Goal: Task Accomplishment & Management: Use online tool/utility

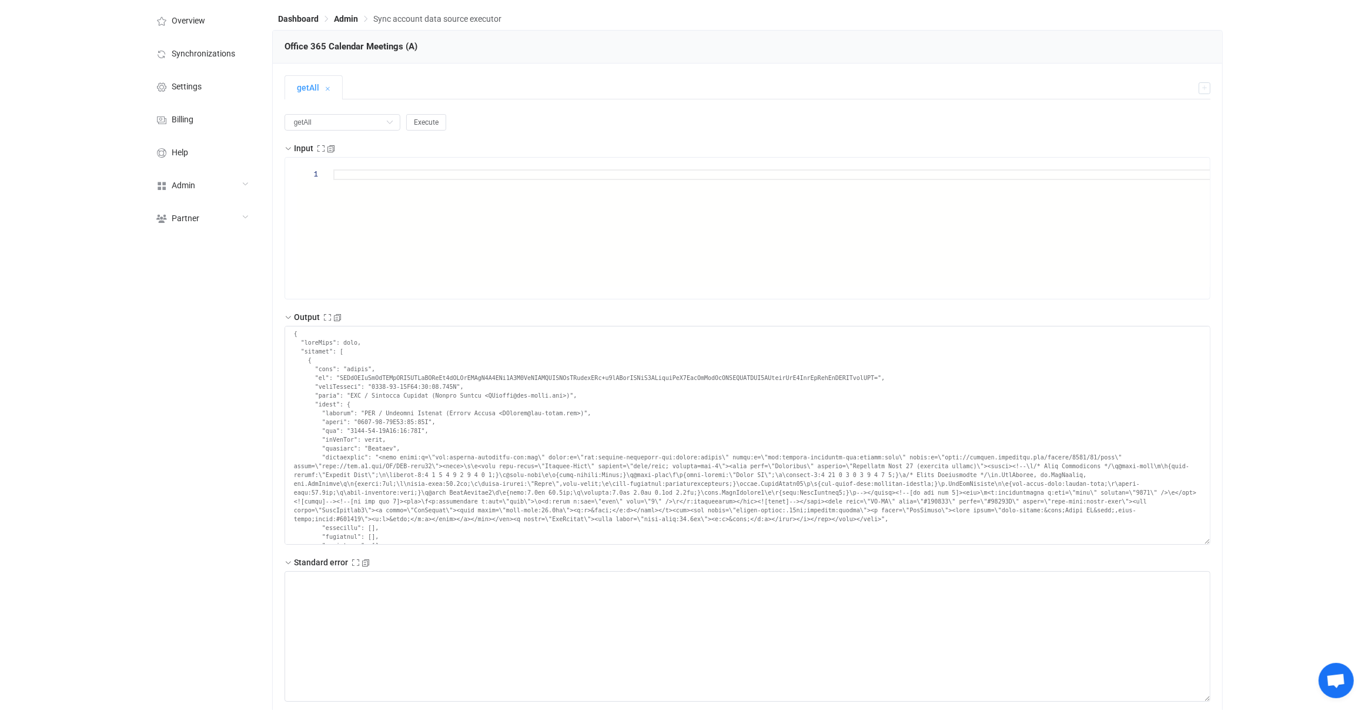
scroll to position [3803, 0]
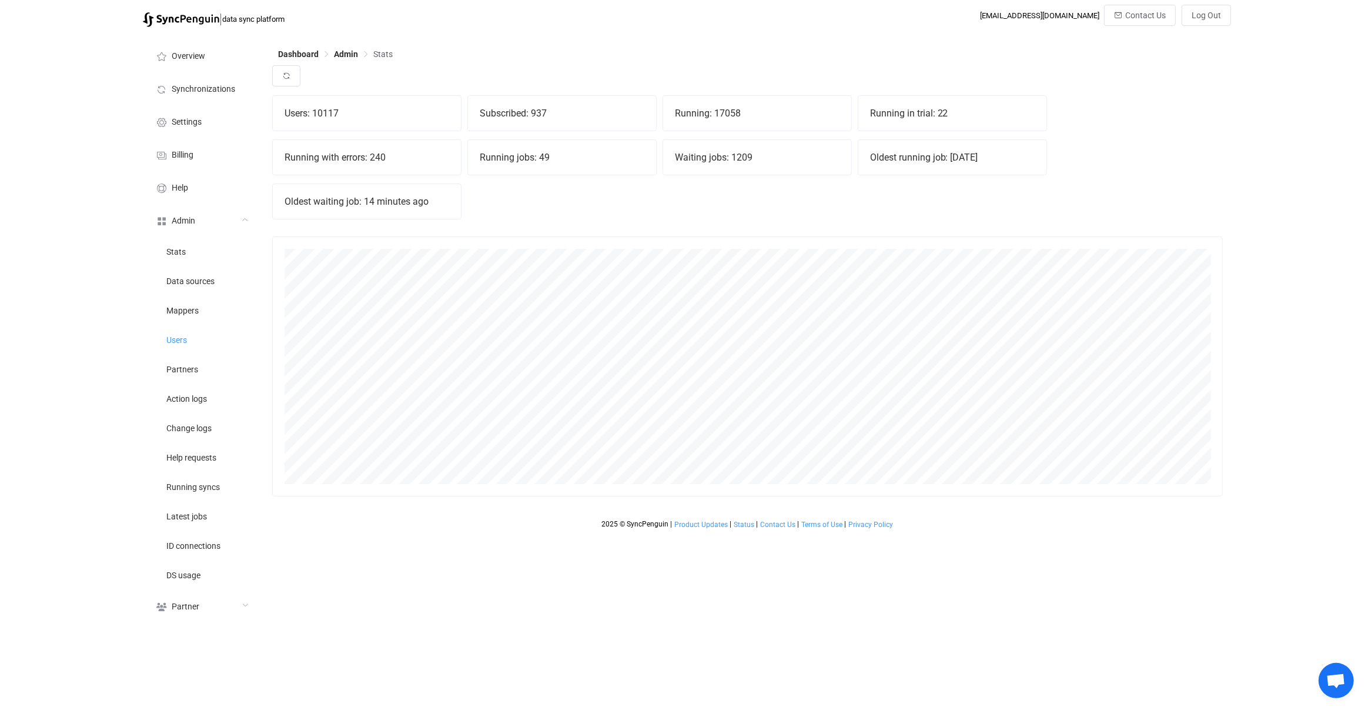
scroll to position [259, 951]
click at [282, 67] on button "button" at bounding box center [286, 75] width 28 height 21
click at [306, 152] on div "Running with errors: 253" at bounding box center [367, 157] width 188 height 35
drag, startPoint x: 306, startPoint y: 152, endPoint x: 398, endPoint y: 152, distance: 91.7
click at [395, 152] on div "Running with errors: 253" at bounding box center [367, 157] width 188 height 35
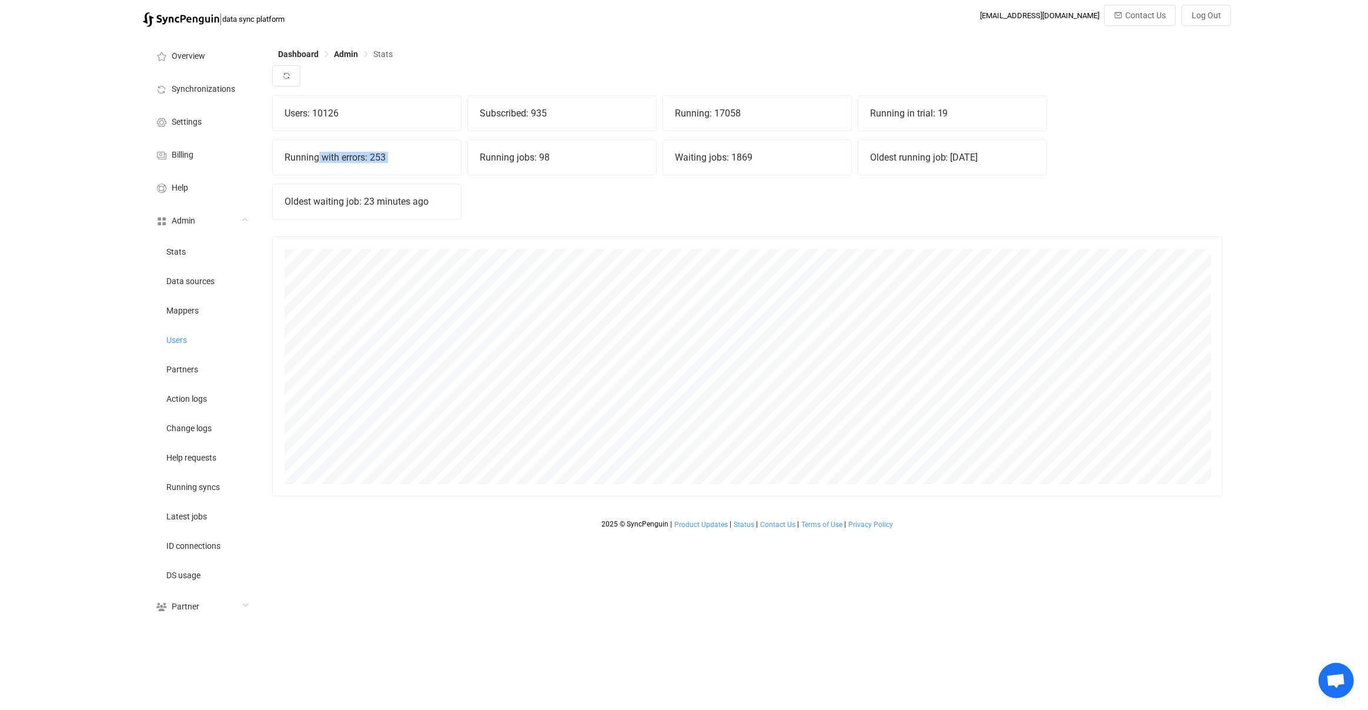
click at [398, 152] on div "Running with errors: 253" at bounding box center [367, 157] width 188 height 35
click at [338, 158] on div "Running with errors: 253" at bounding box center [367, 157] width 188 height 35
drag, startPoint x: 338, startPoint y: 158, endPoint x: 394, endPoint y: 158, distance: 56.4
click at [359, 158] on div "Running with errors: 253" at bounding box center [367, 157] width 188 height 35
click at [399, 158] on div "Running with errors: 253" at bounding box center [367, 157] width 188 height 35
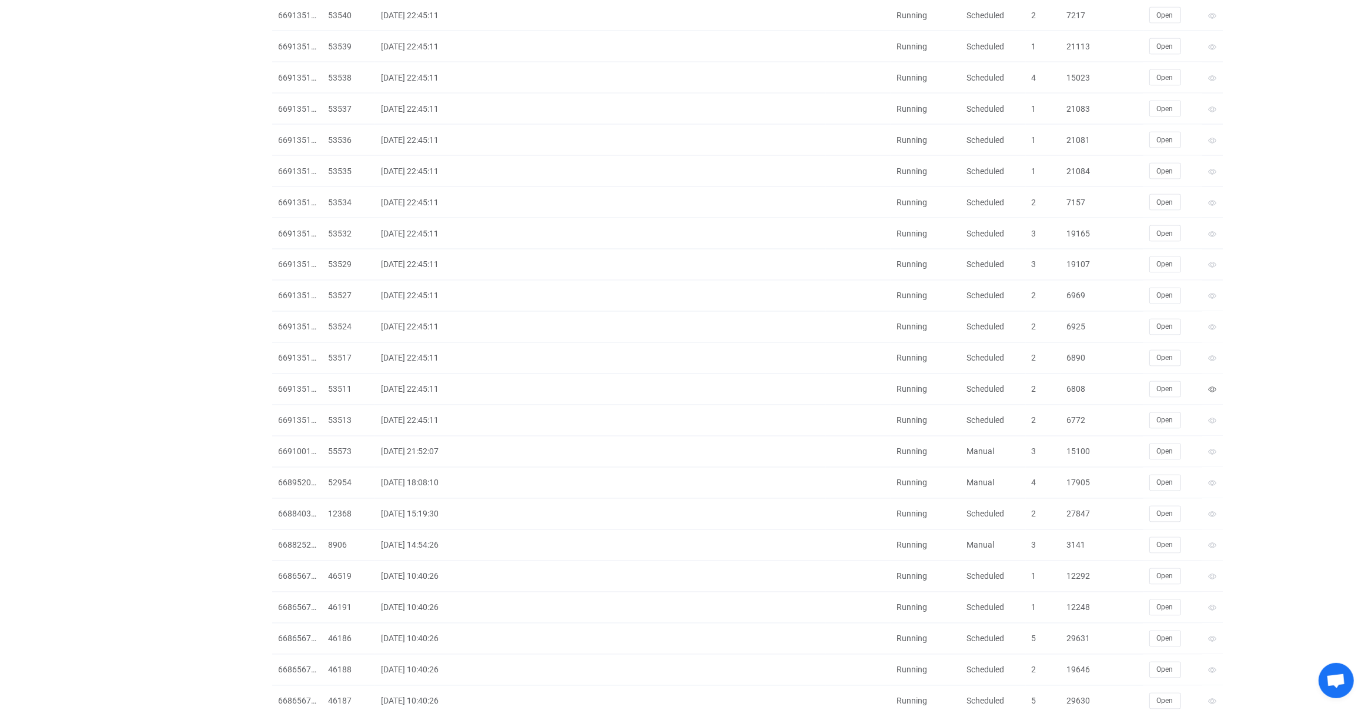
scroll to position [2463, 0]
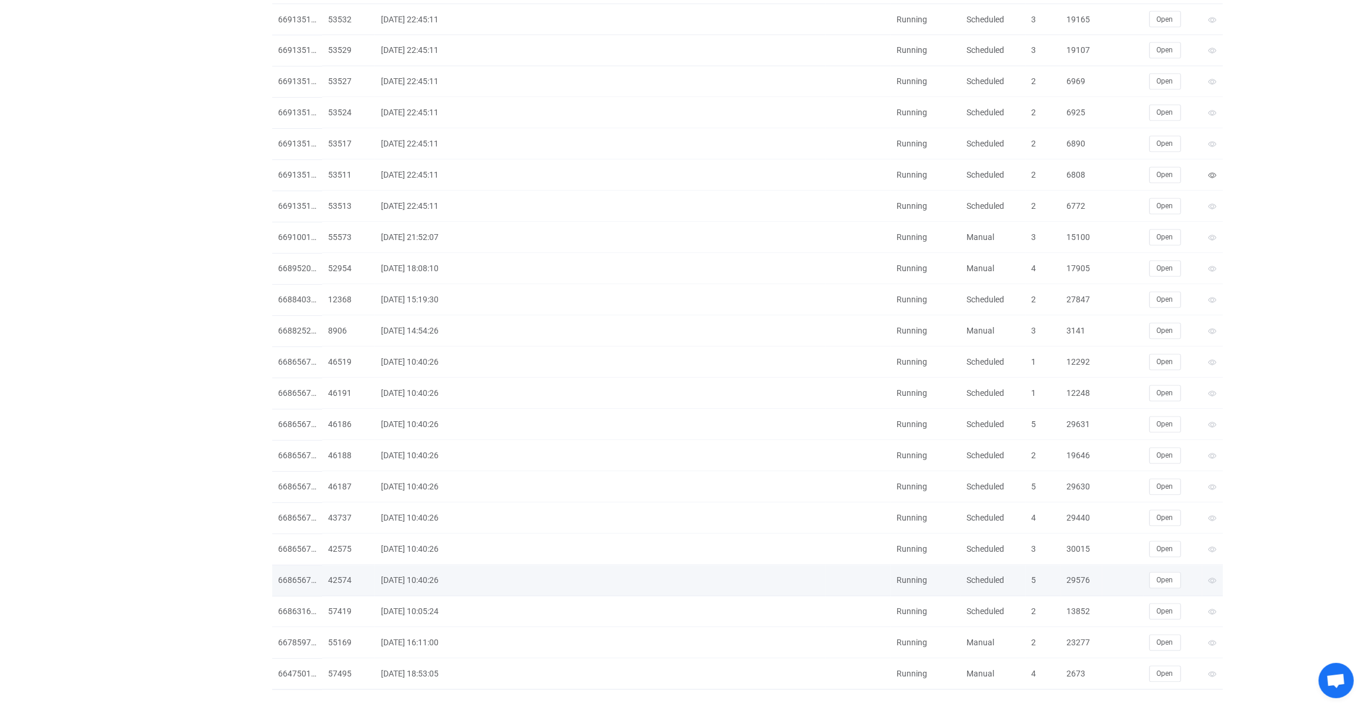
click at [1075, 574] on div "29576" at bounding box center [1081, 581] width 41 height 14
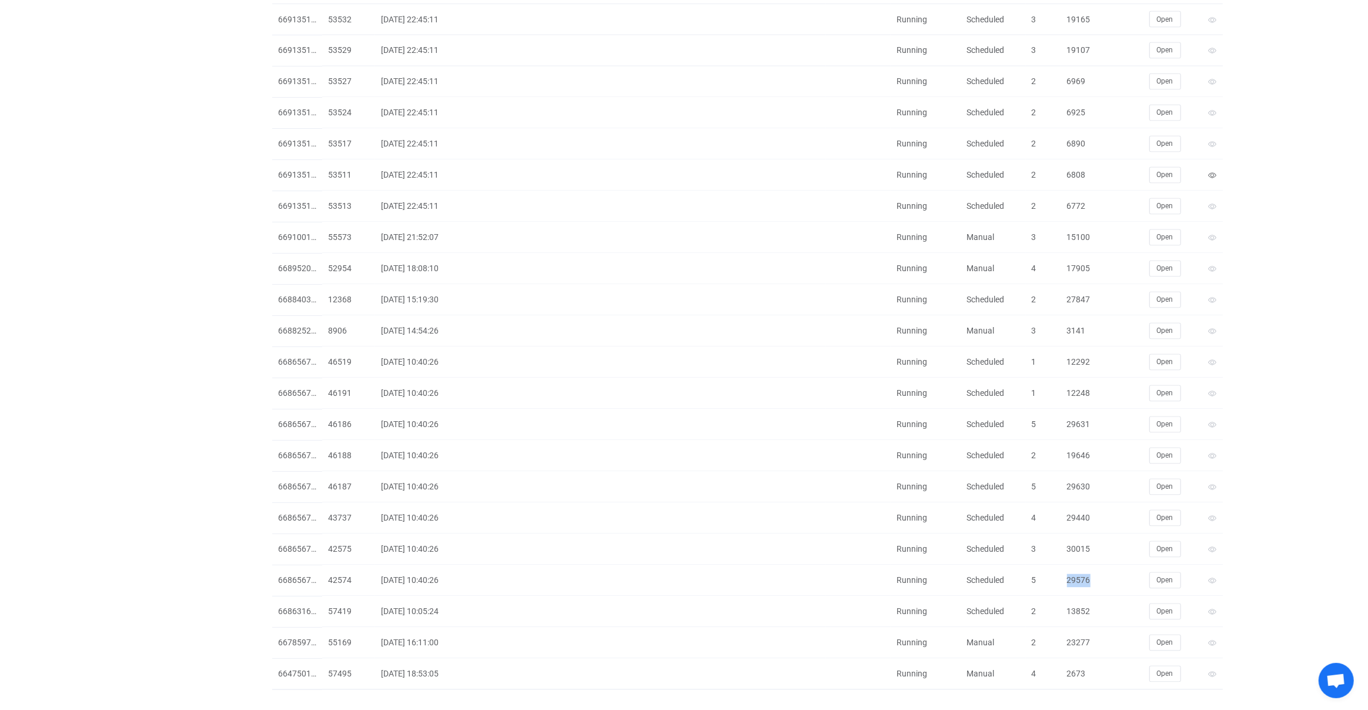
copy div "29576"
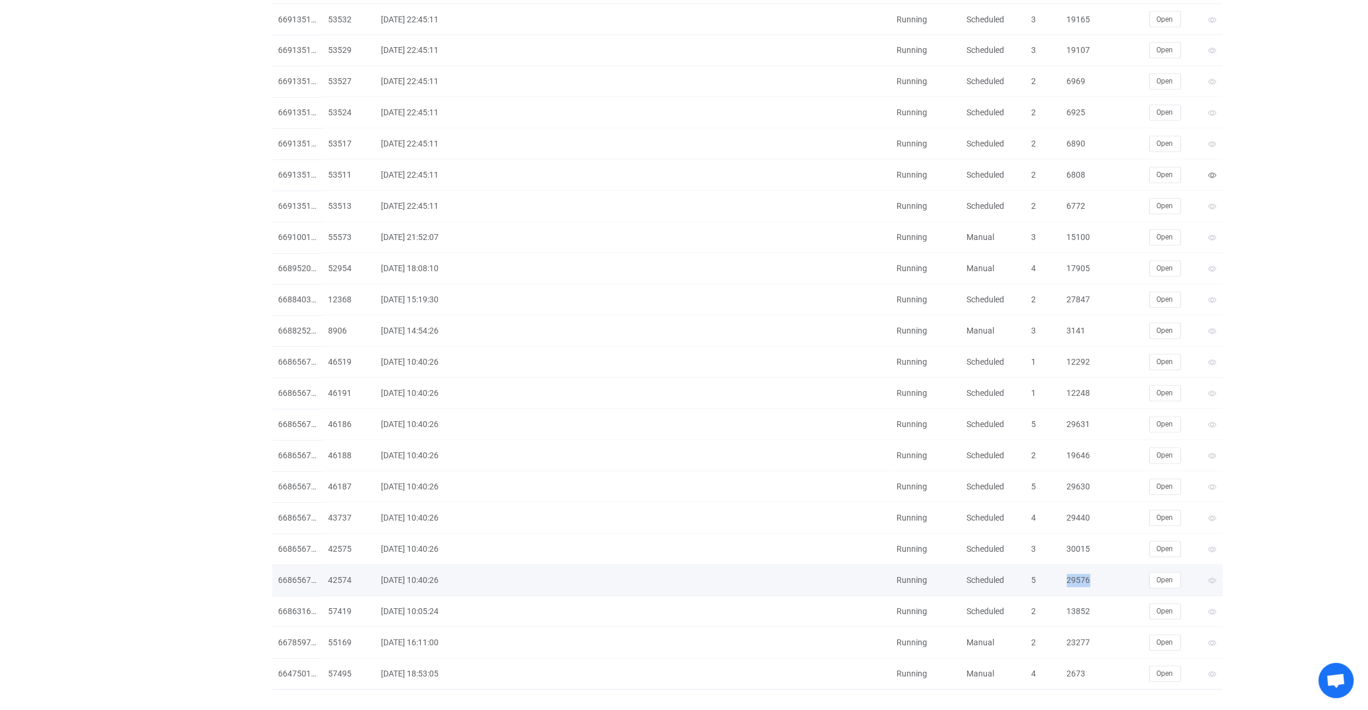
click at [1083, 574] on div "29576" at bounding box center [1081, 581] width 41 height 14
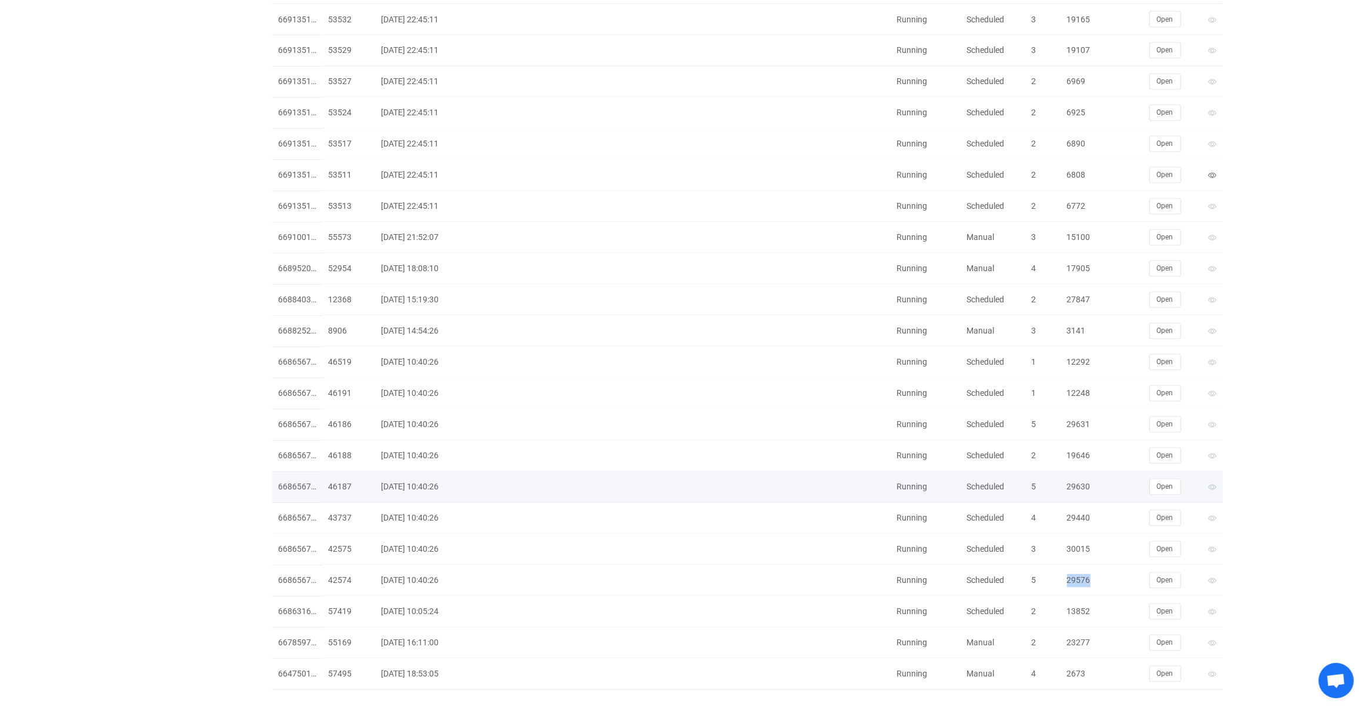
click at [1077, 480] on div "29630" at bounding box center [1081, 487] width 41 height 14
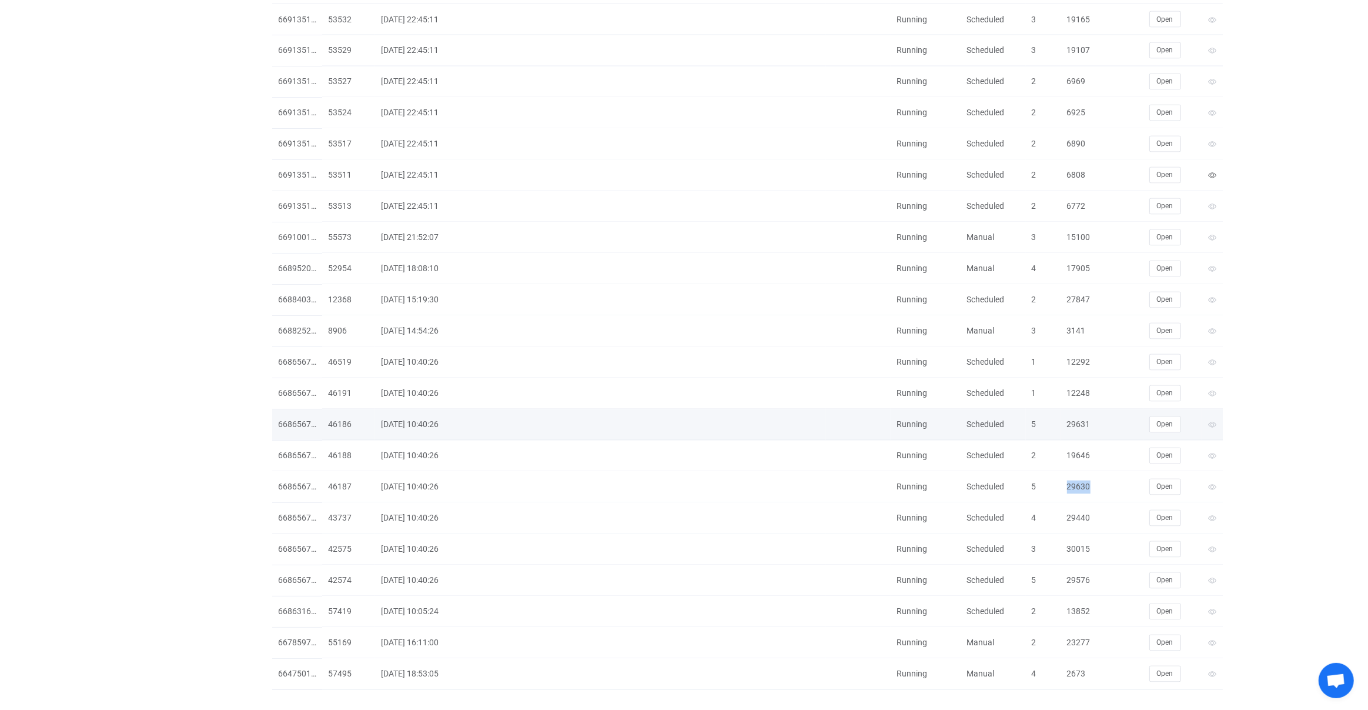
click at [1076, 418] on div "29631" at bounding box center [1081, 425] width 41 height 14
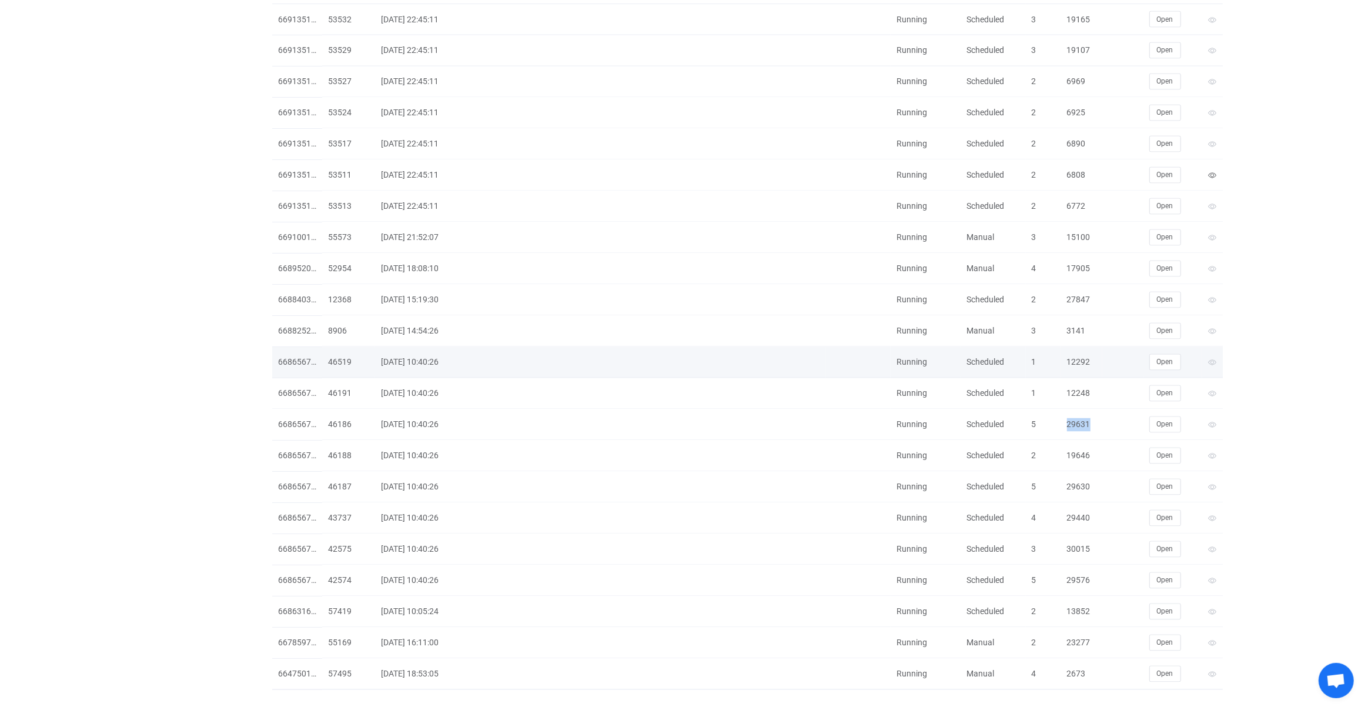
click at [1083, 356] on div "12292" at bounding box center [1081, 363] width 41 height 14
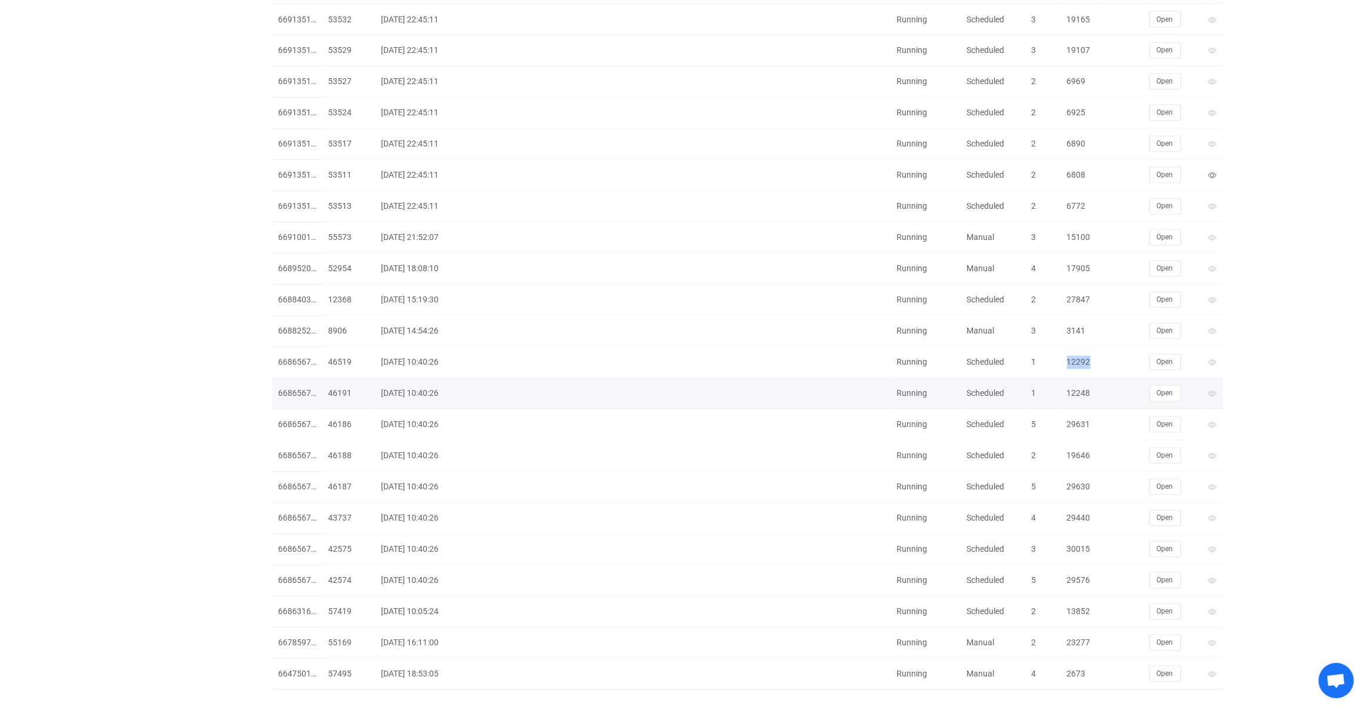
click at [1083, 387] on div "12248" at bounding box center [1081, 394] width 41 height 14
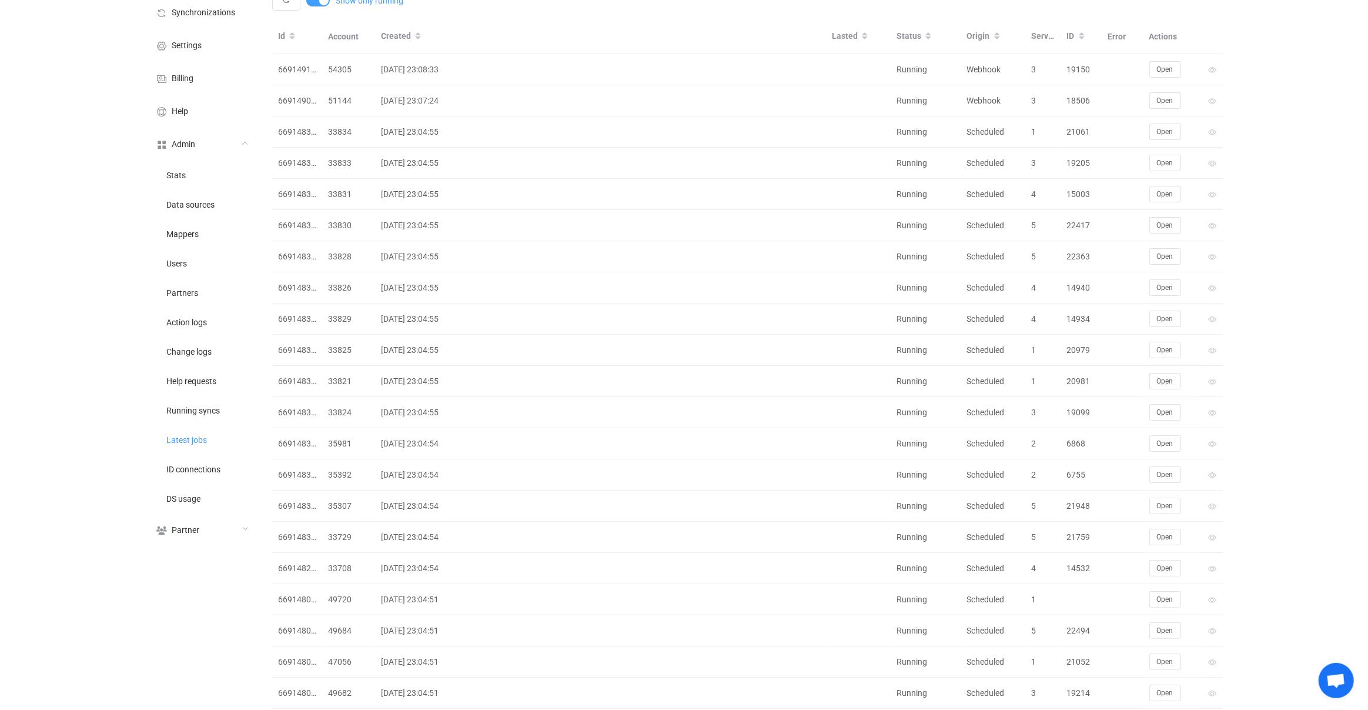
scroll to position [0, 0]
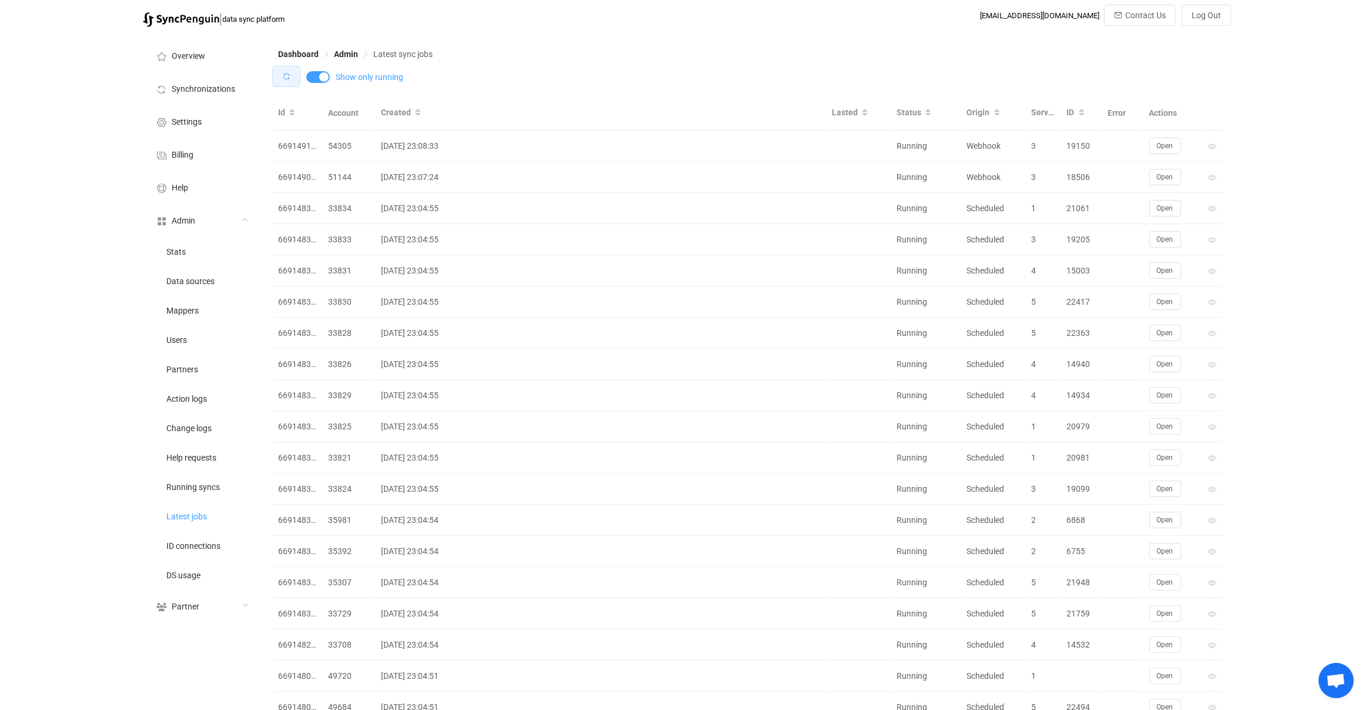
click at [286, 86] on button "button" at bounding box center [286, 76] width 28 height 21
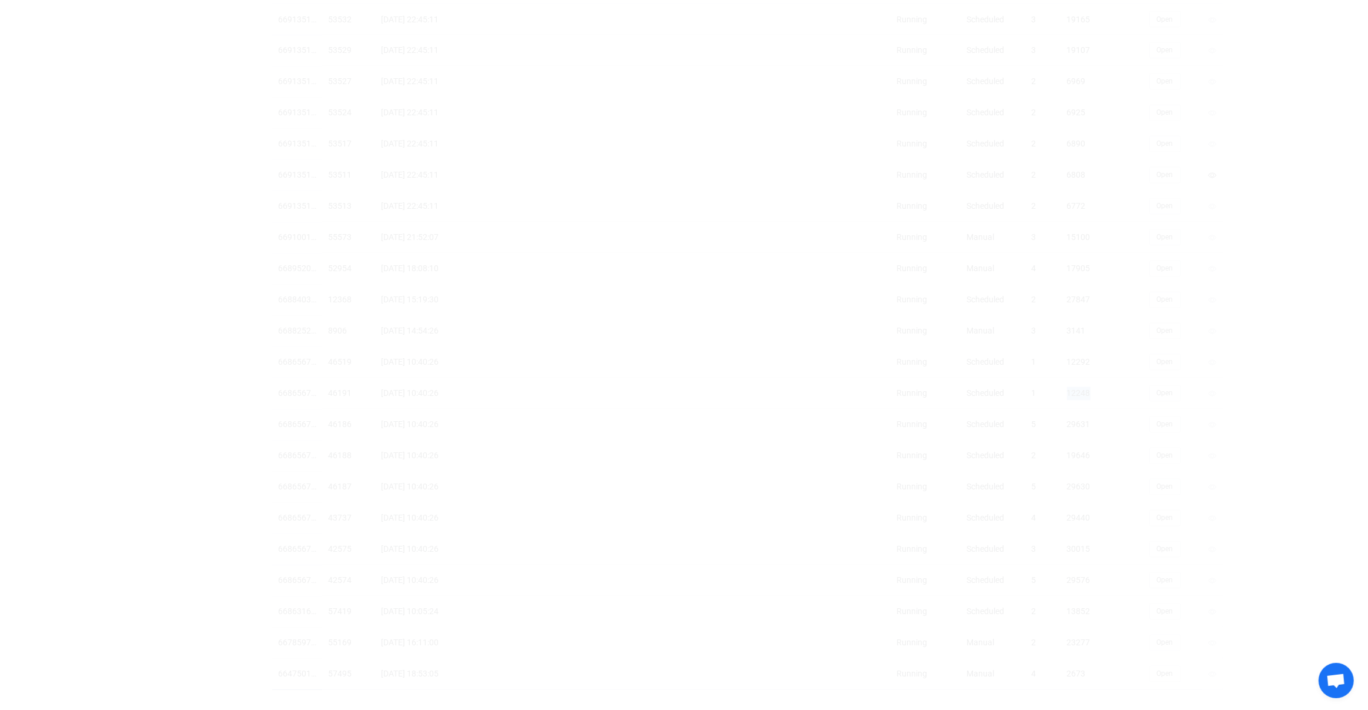
scroll to position [2463, 0]
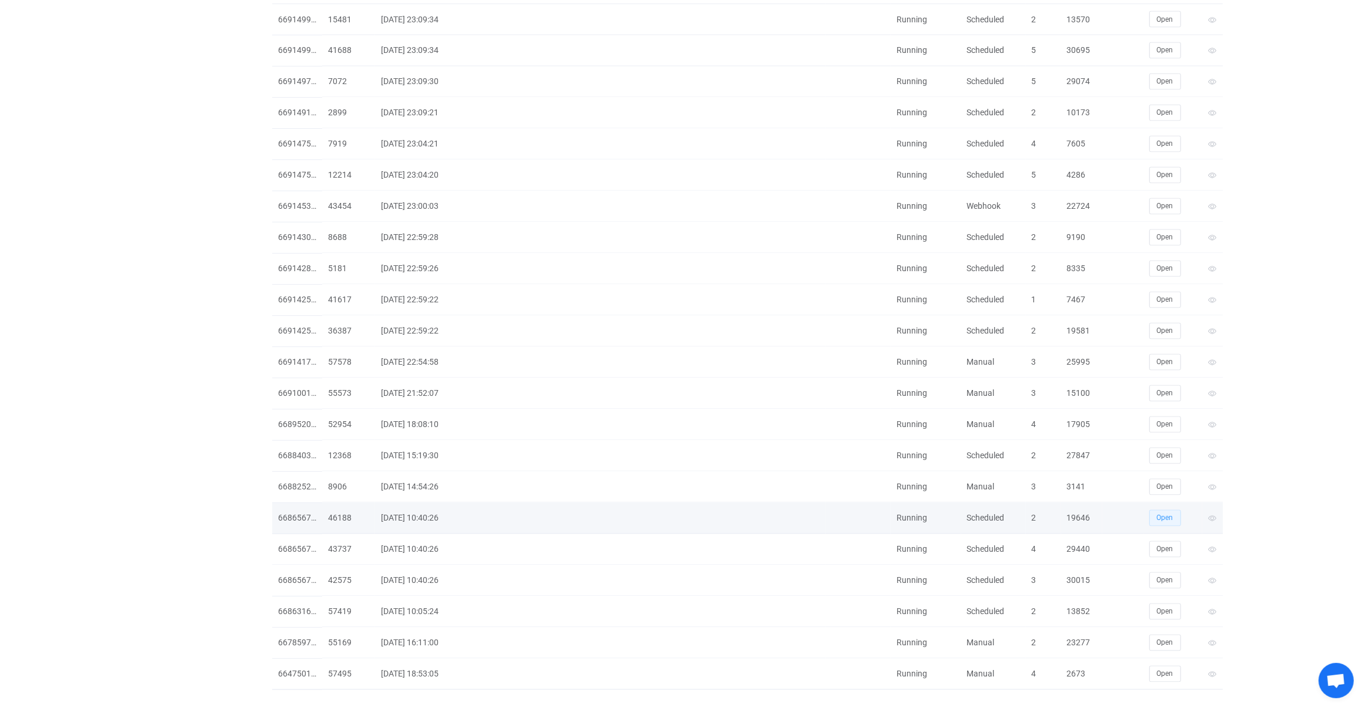
click at [1172, 514] on span "Open" at bounding box center [1165, 518] width 16 height 8
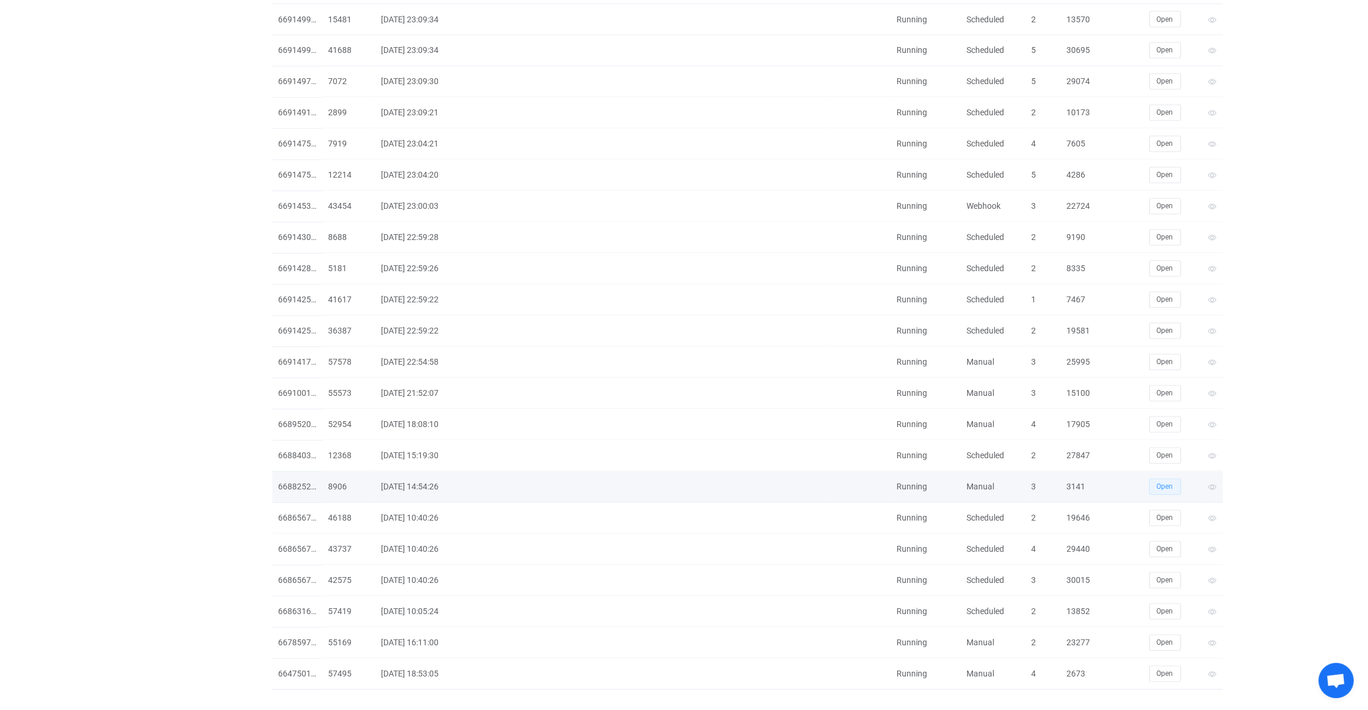
click at [1170, 478] on button "Open" at bounding box center [1165, 486] width 32 height 16
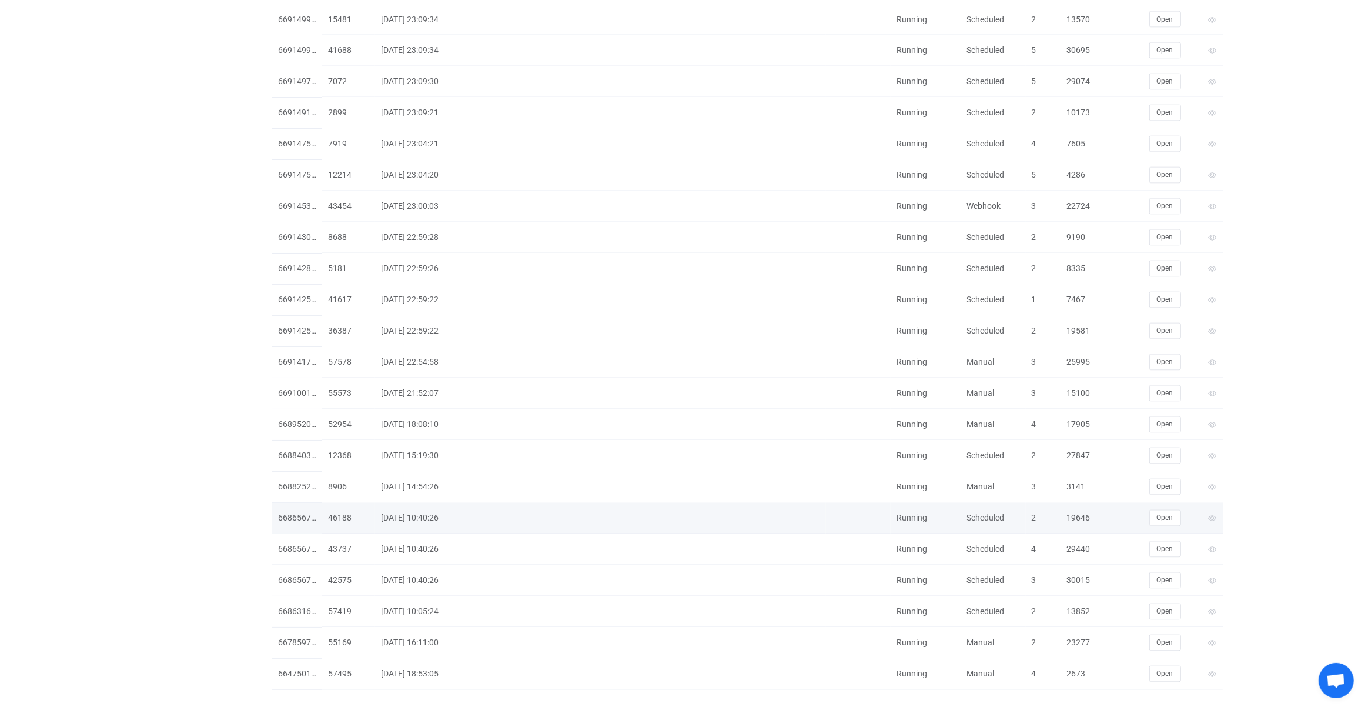
click at [1085, 511] on div "19646" at bounding box center [1081, 518] width 41 height 14
copy div "19646"
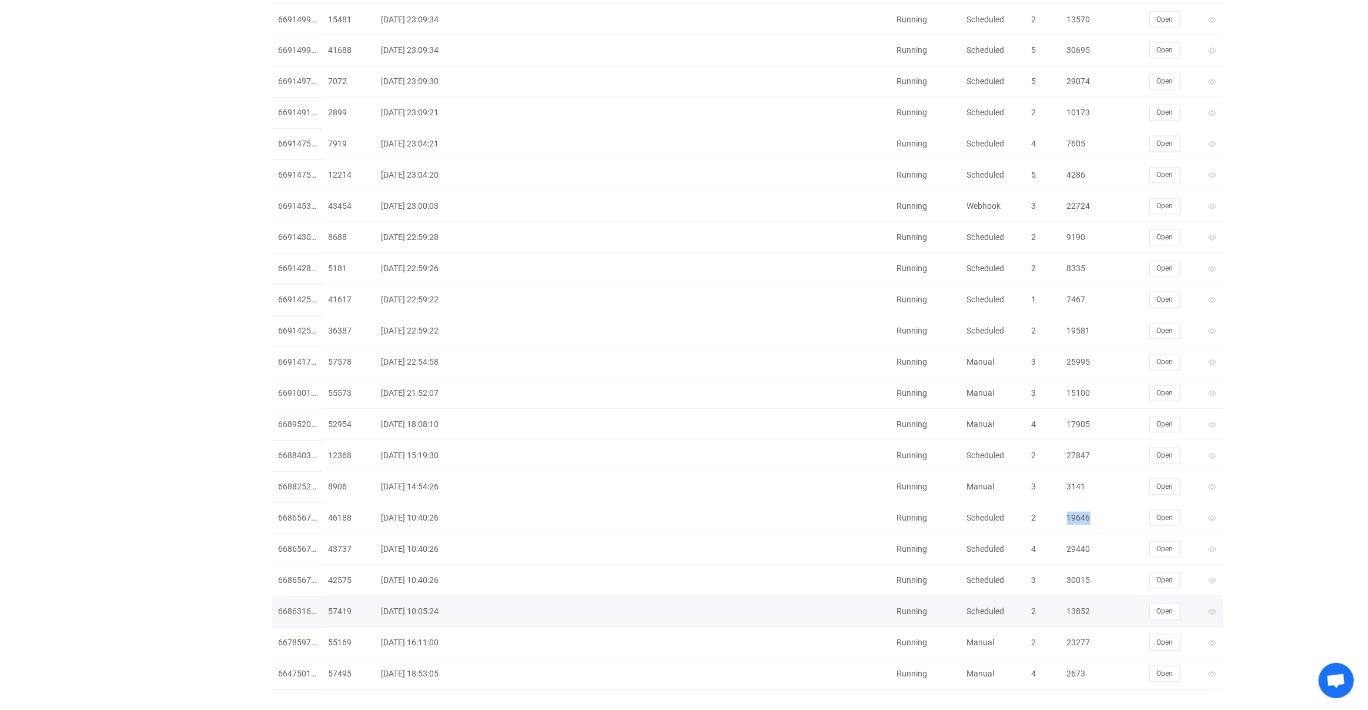
click at [1079, 605] on div "13852" at bounding box center [1081, 612] width 41 height 14
click at [1157, 607] on span "Open" at bounding box center [1165, 611] width 16 height 8
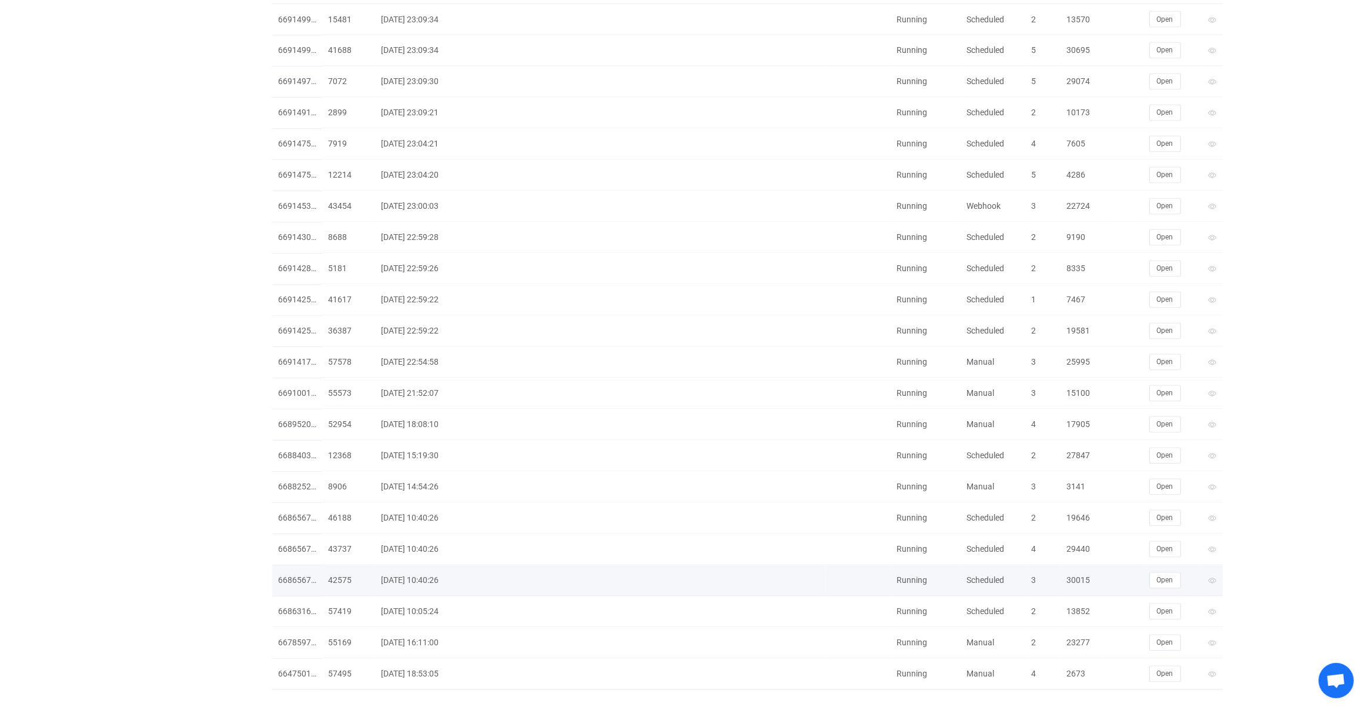
click at [1090, 574] on div "30015" at bounding box center [1081, 581] width 41 height 14
click at [1069, 574] on div "30015" at bounding box center [1081, 581] width 41 height 14
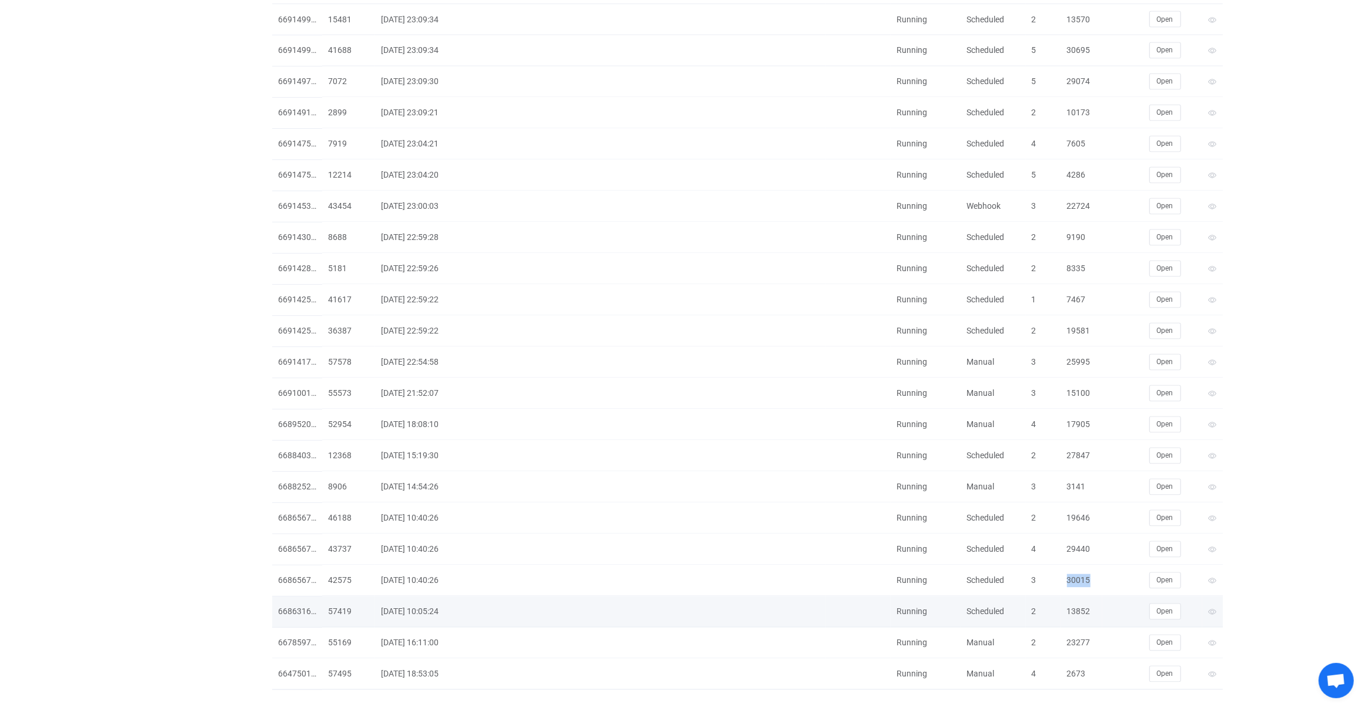
copy div "30015"
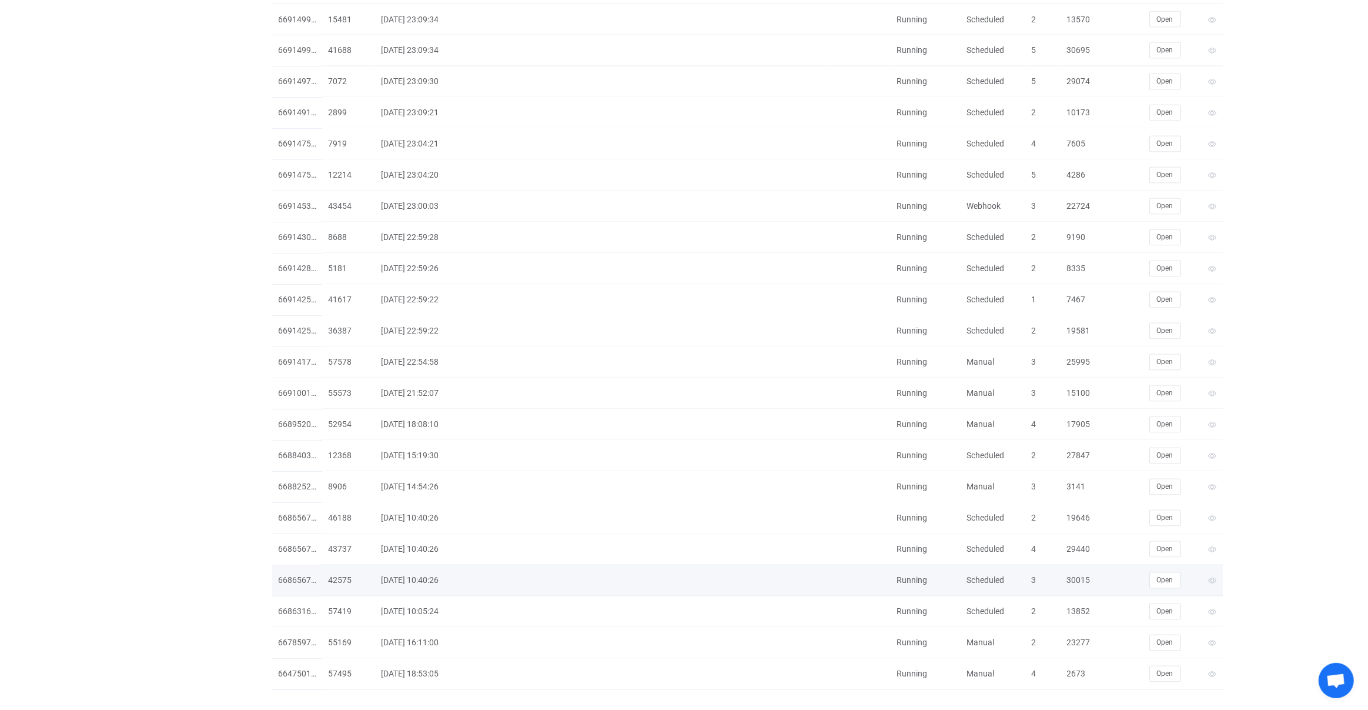
click at [1180, 572] on div "Open" at bounding box center [1172, 580] width 59 height 16
click at [1175, 572] on td "Open" at bounding box center [1172, 580] width 59 height 31
click at [1155, 572] on button "Open" at bounding box center [1165, 580] width 32 height 16
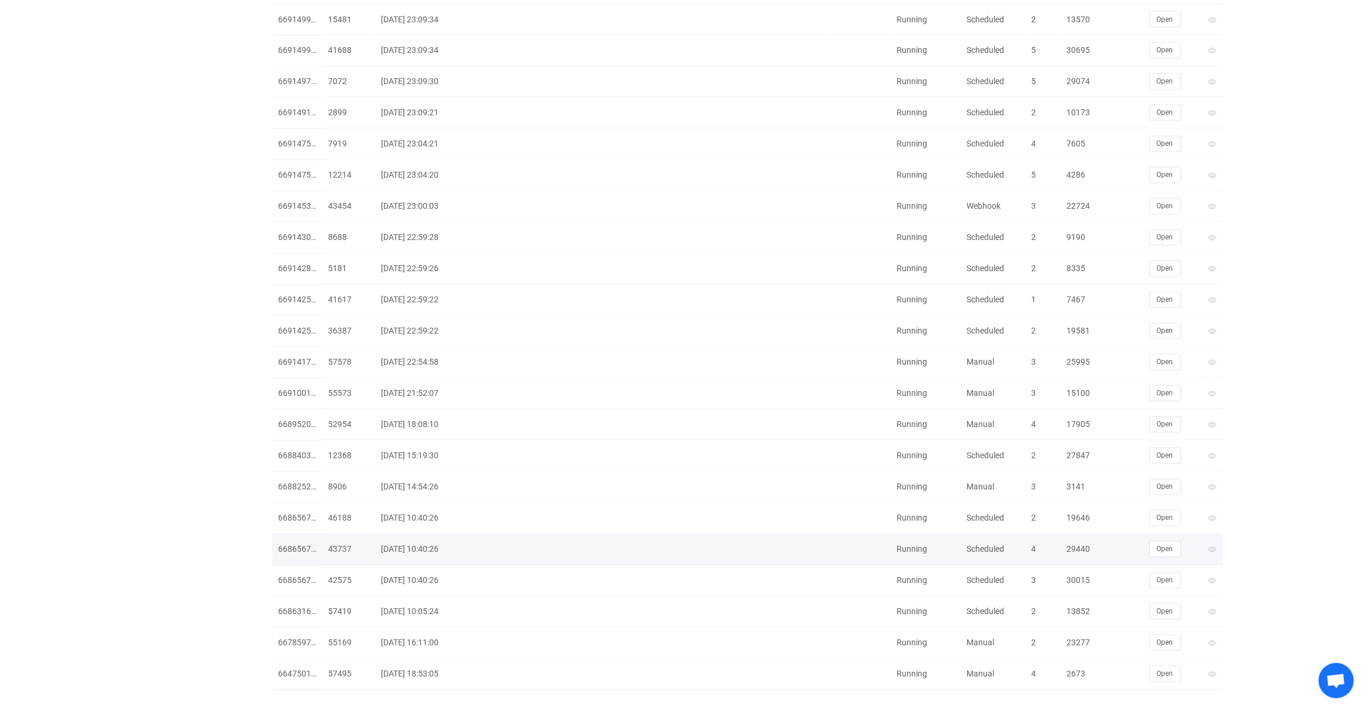
click at [1076, 543] on div "29440" at bounding box center [1081, 550] width 41 height 14
copy div "29440"
click at [1077, 543] on div "29440" at bounding box center [1081, 550] width 41 height 14
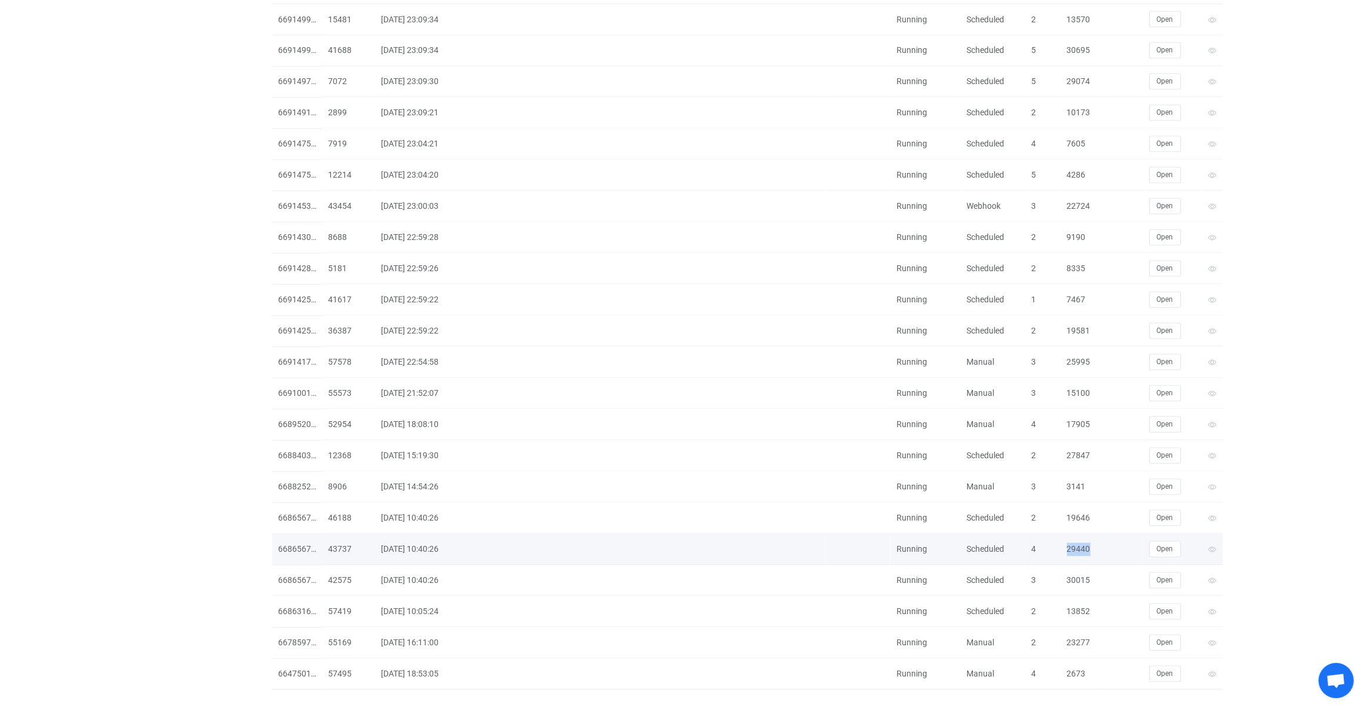
copy div "29440"
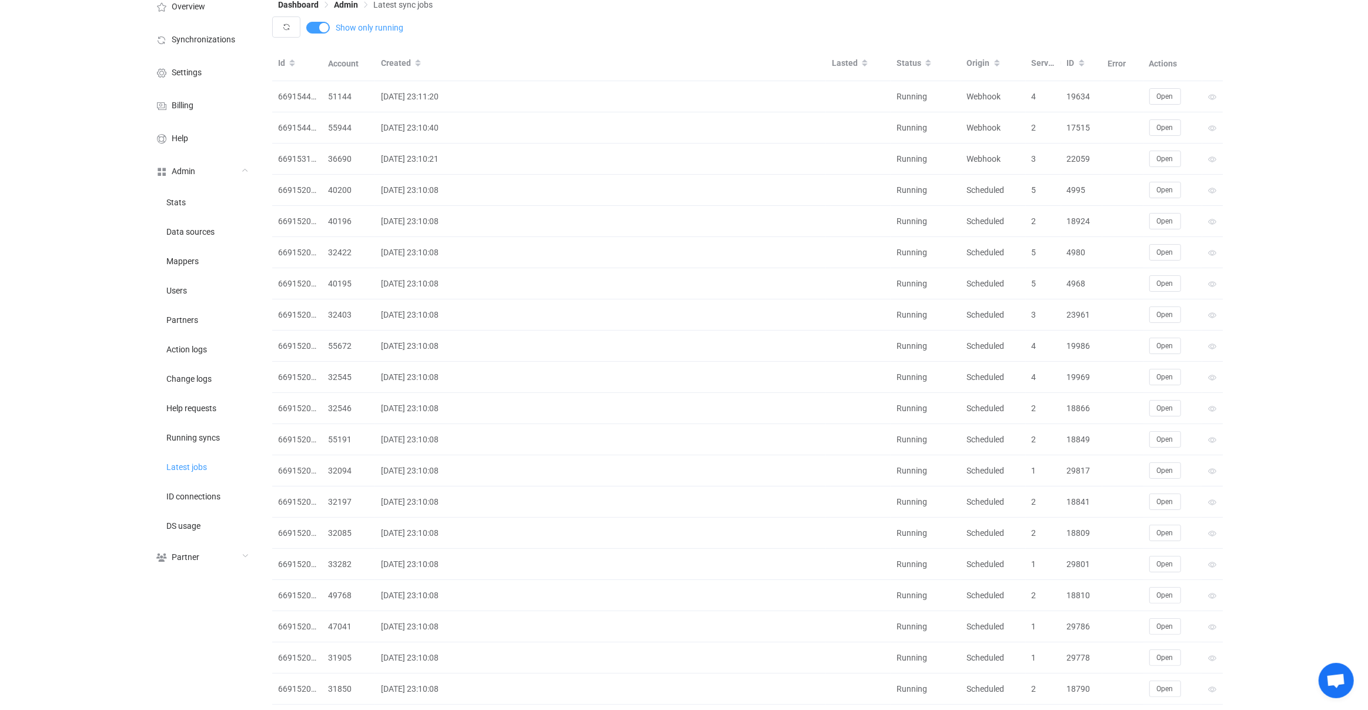
scroll to position [0, 0]
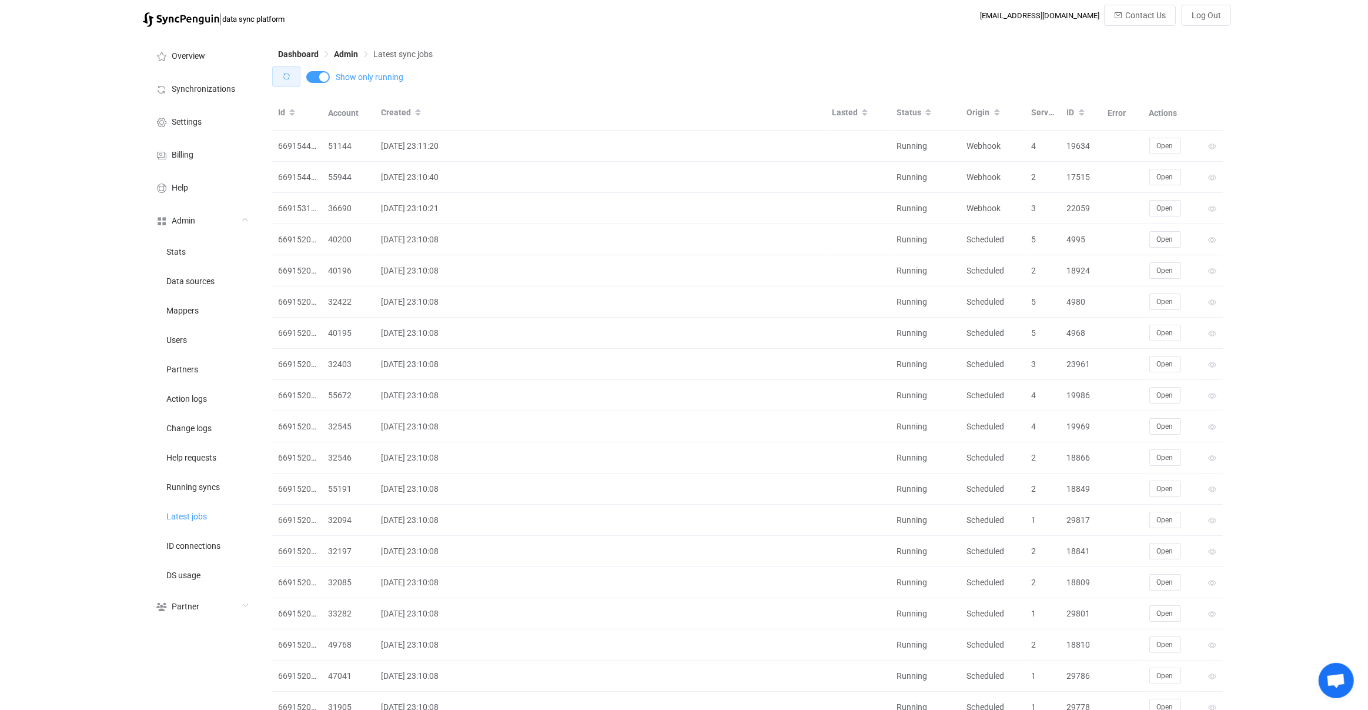
click at [283, 83] on button "button" at bounding box center [286, 76] width 28 height 21
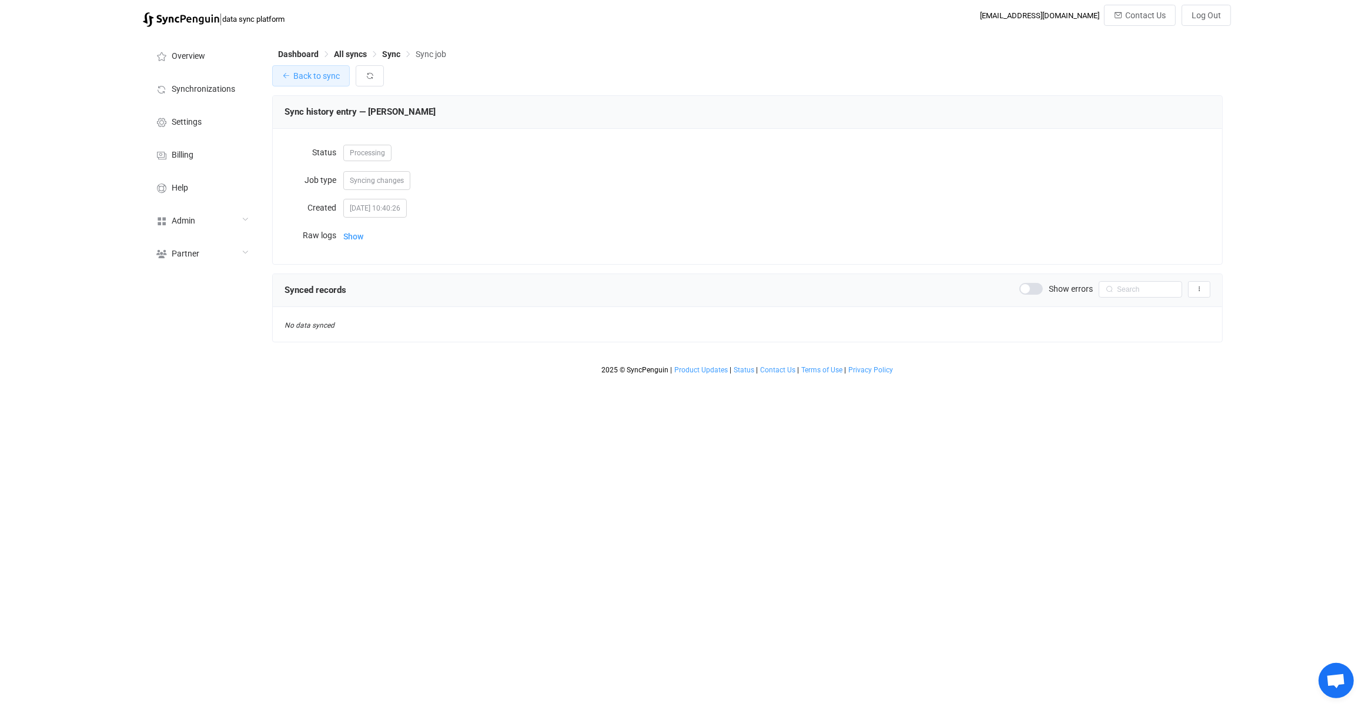
click at [322, 77] on span "Back to sync" at bounding box center [316, 75] width 46 height 9
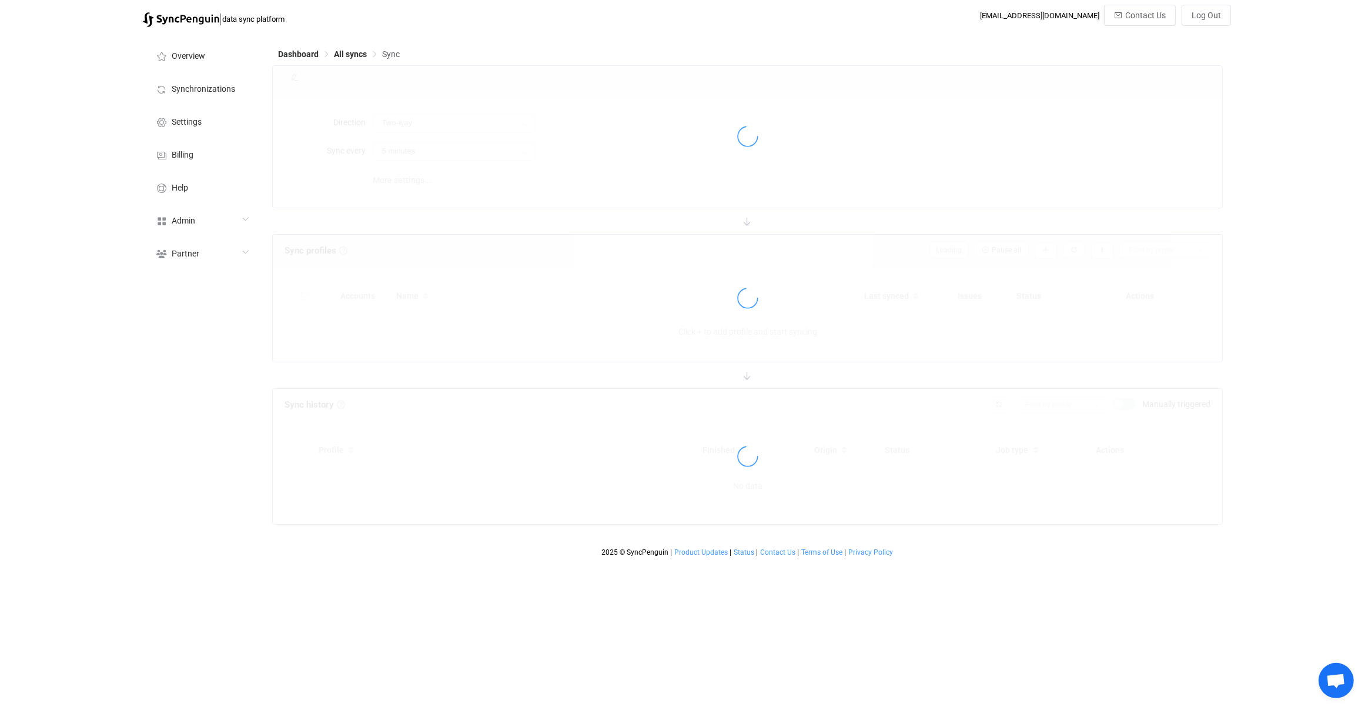
type input "10 minutes"
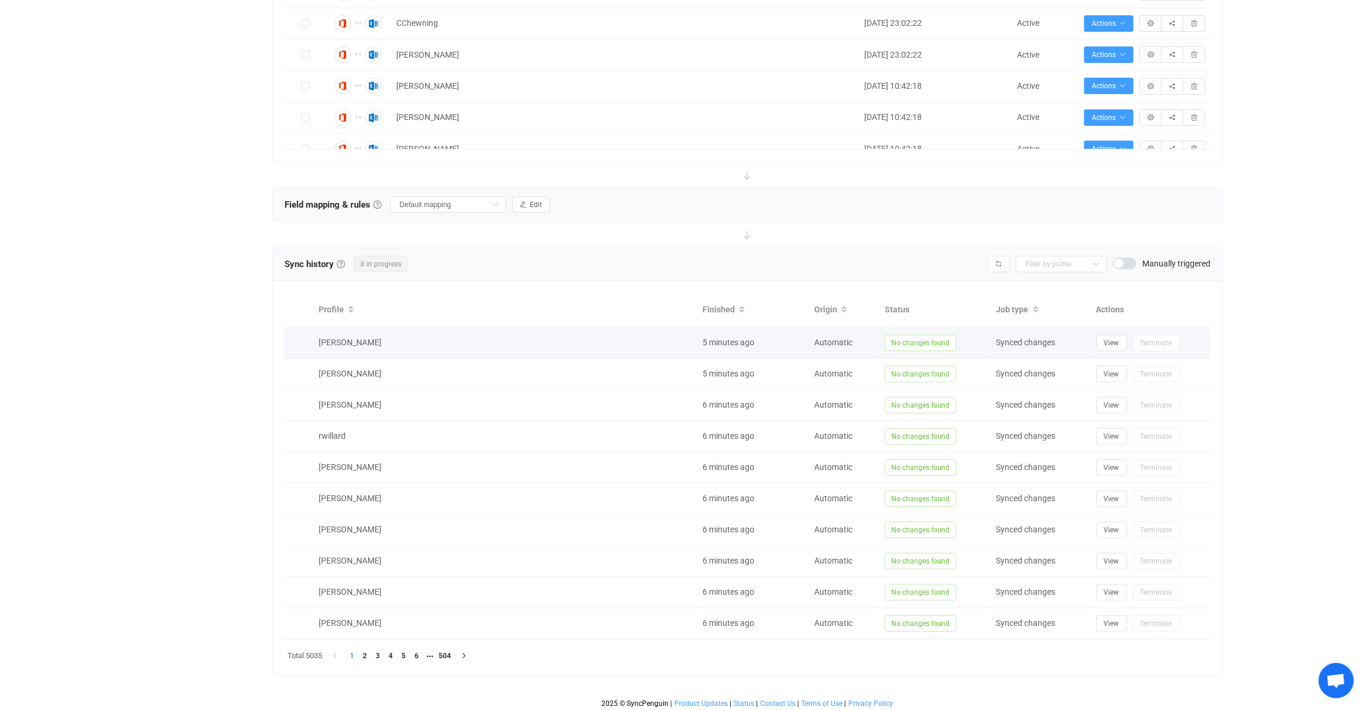
scroll to position [638, 0]
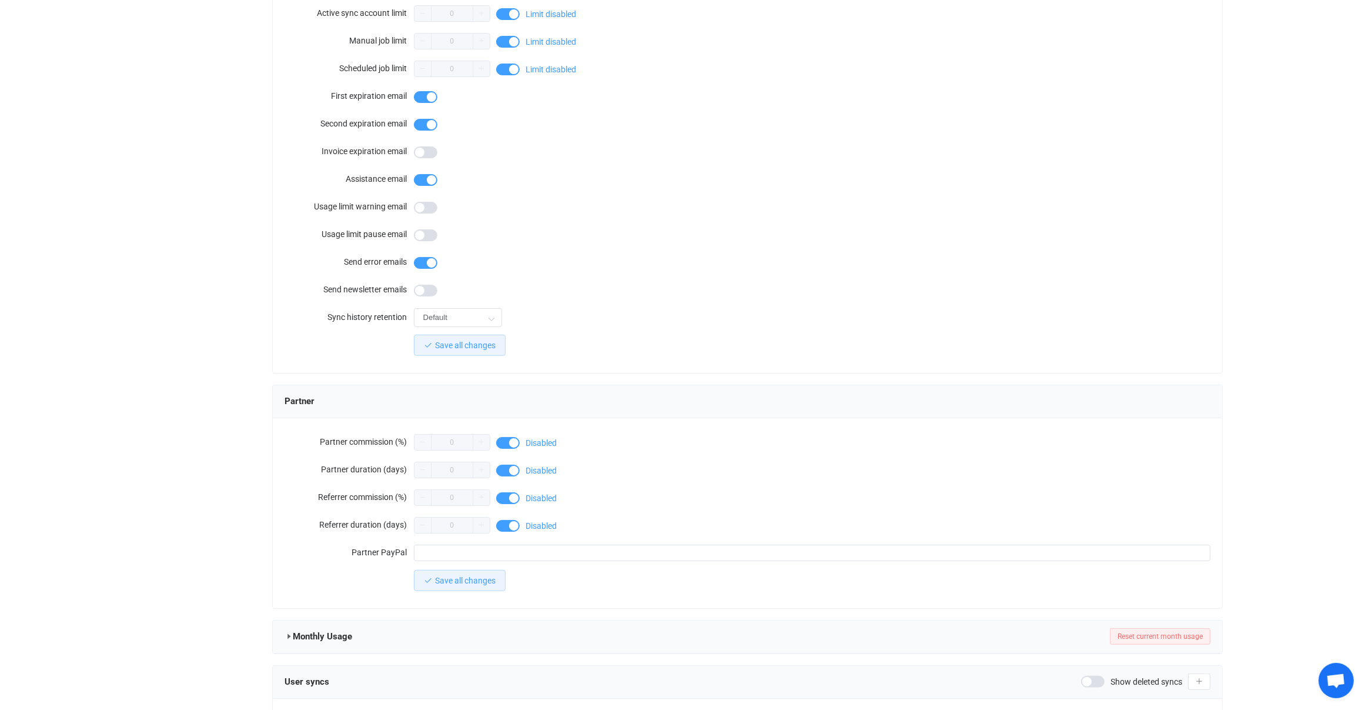
scroll to position [774, 0]
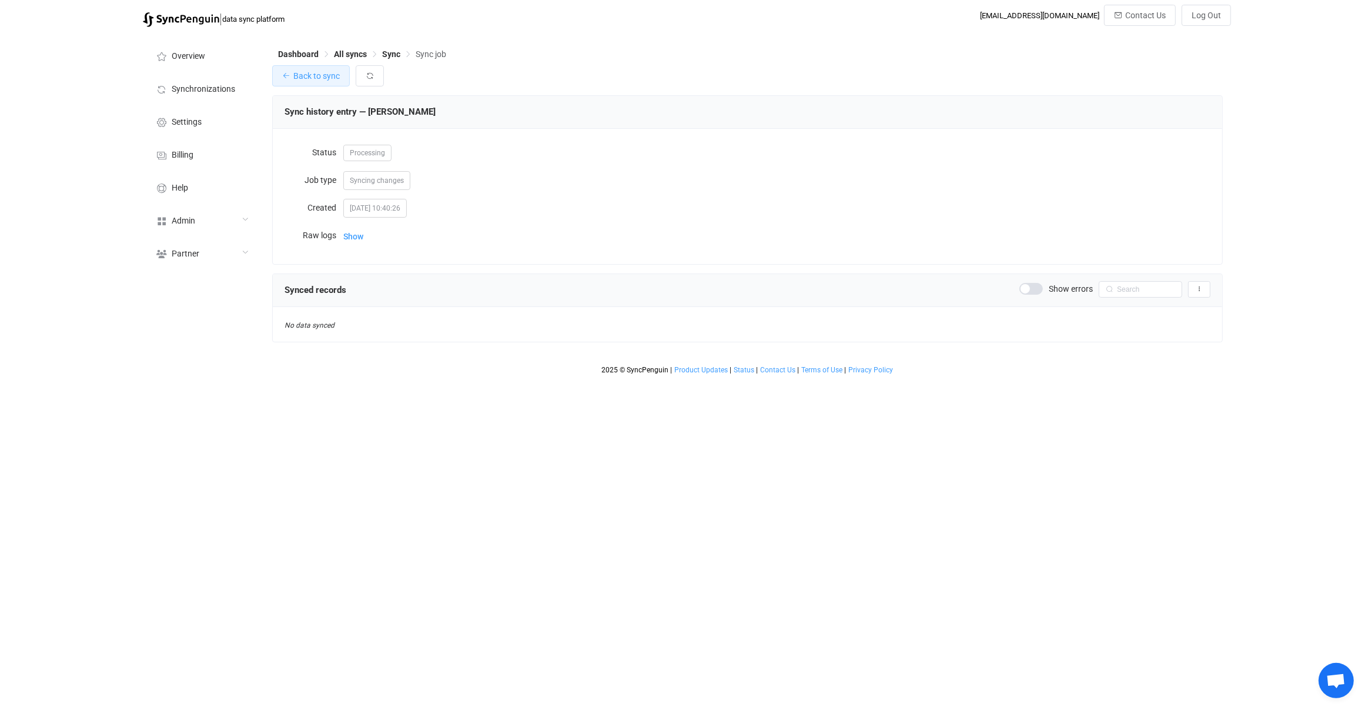
click at [319, 83] on button "Back to sync" at bounding box center [311, 75] width 78 height 21
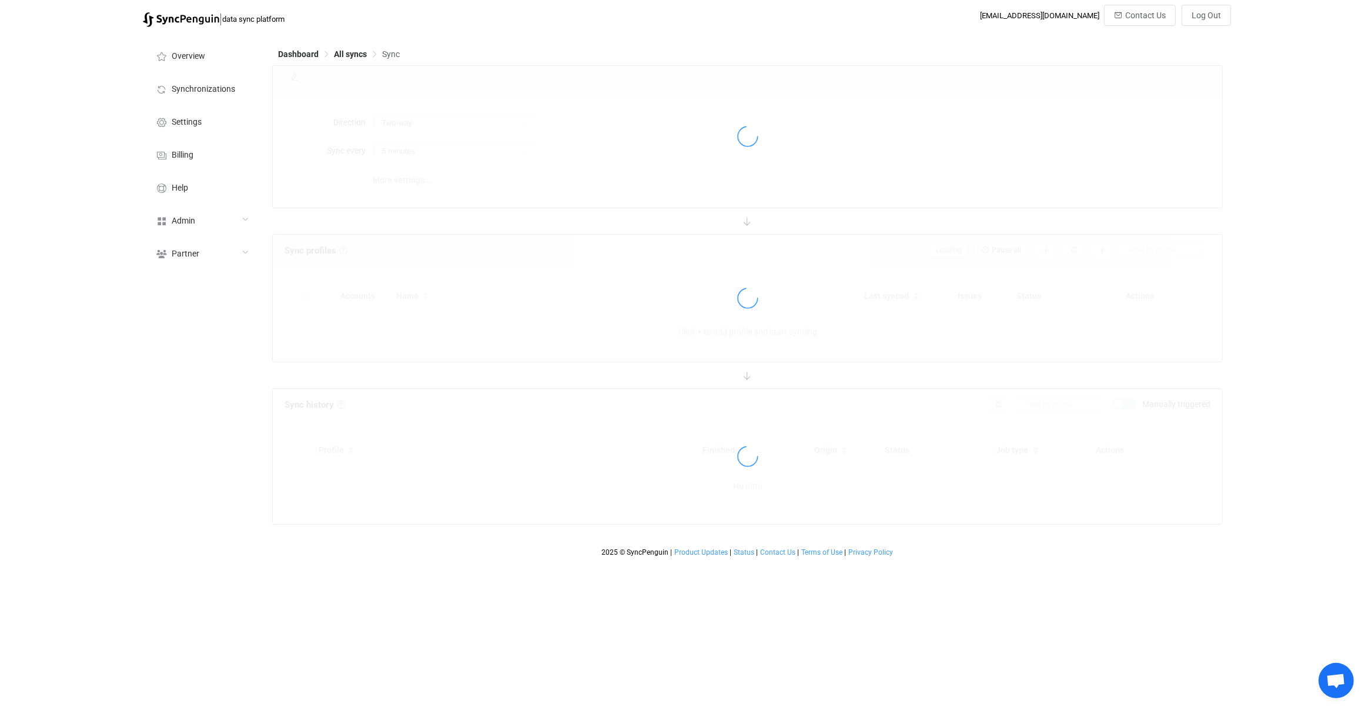
type input "10 minutes"
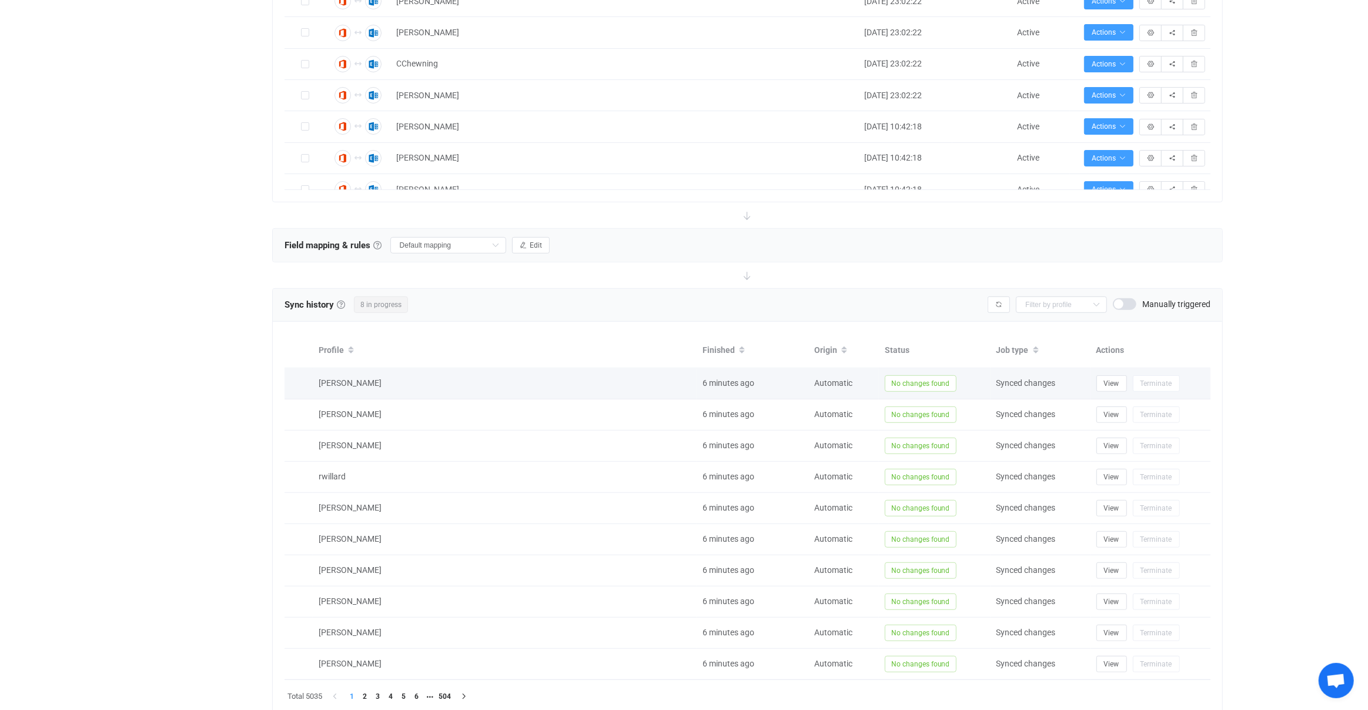
scroll to position [625, 0]
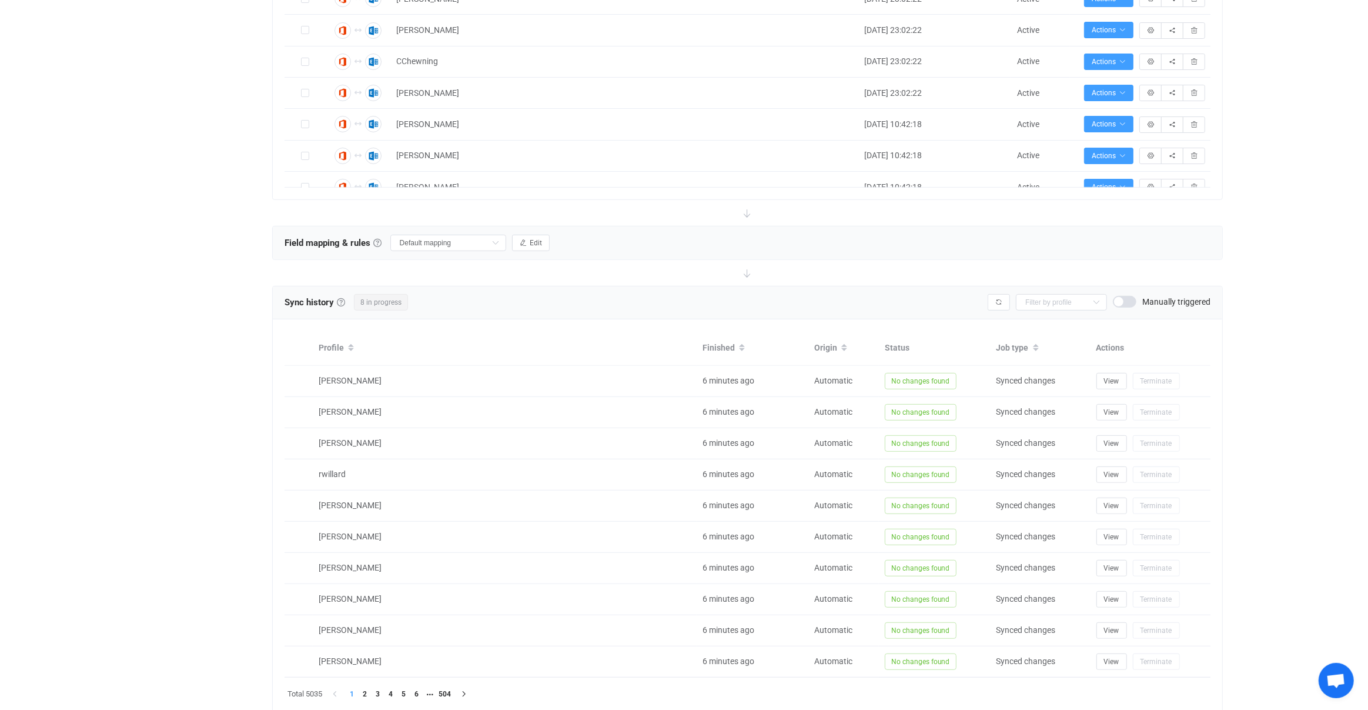
click at [1130, 296] on span at bounding box center [1125, 302] width 24 height 12
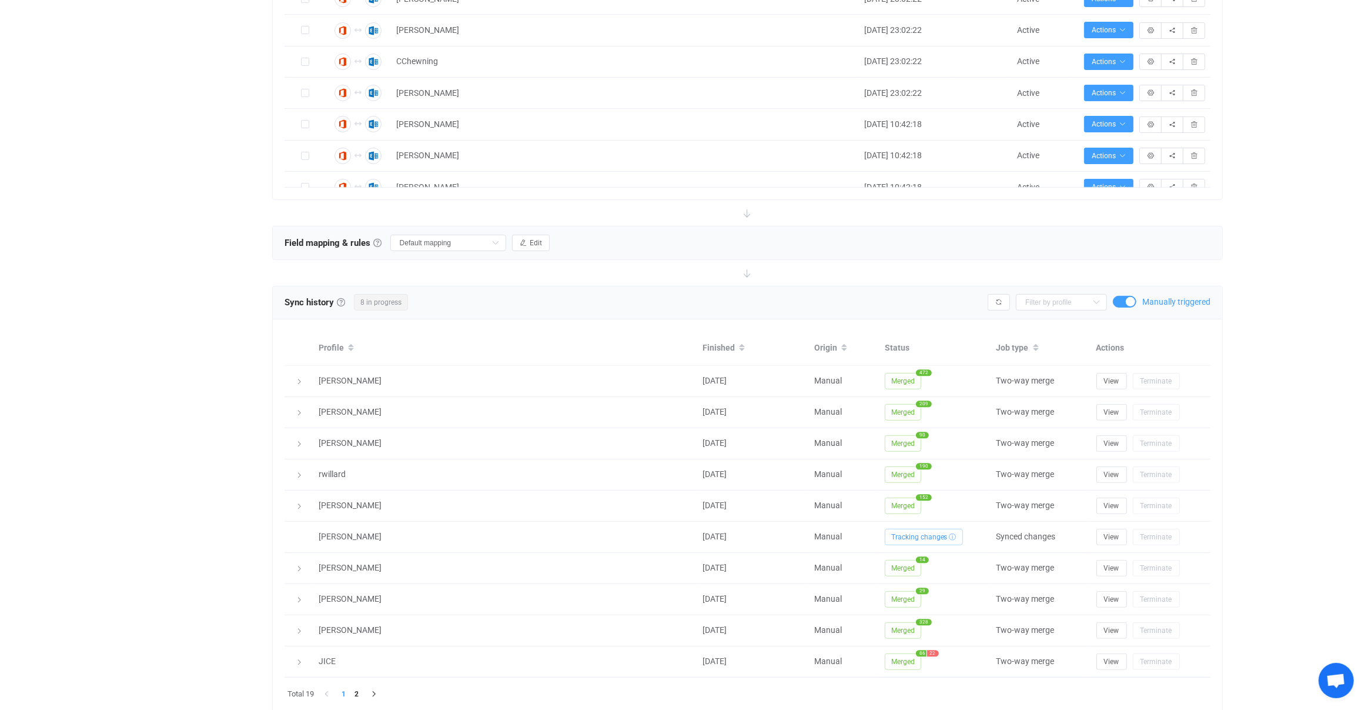
click at [1127, 301] on span at bounding box center [1125, 302] width 24 height 12
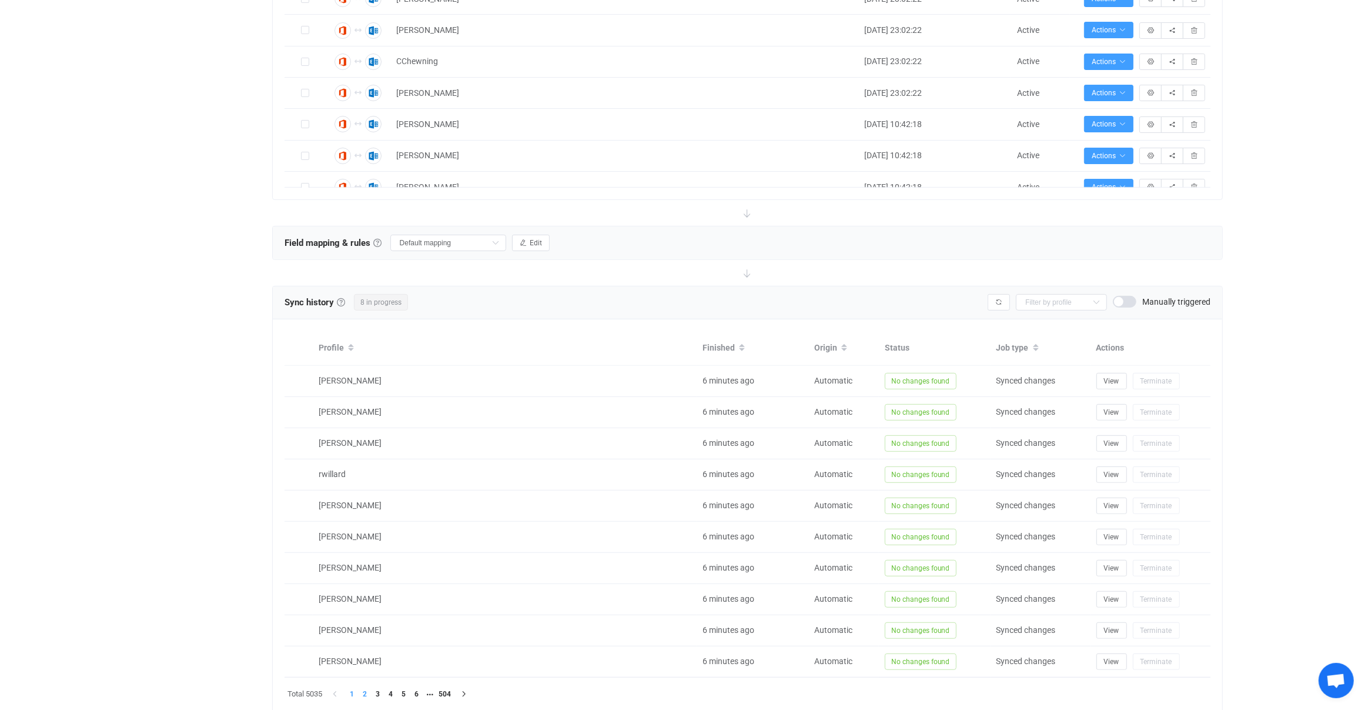
click at [366, 690] on li "2" at bounding box center [365, 693] width 13 height 13
click at [383, 689] on li "3" at bounding box center [378, 693] width 13 height 13
click at [387, 691] on li "4" at bounding box center [390, 693] width 13 height 13
click at [402, 692] on li "5" at bounding box center [403, 693] width 13 height 13
click at [414, 697] on div "Total 5035 1 3 4 5 6 7 504" at bounding box center [748, 693] width 926 height 15
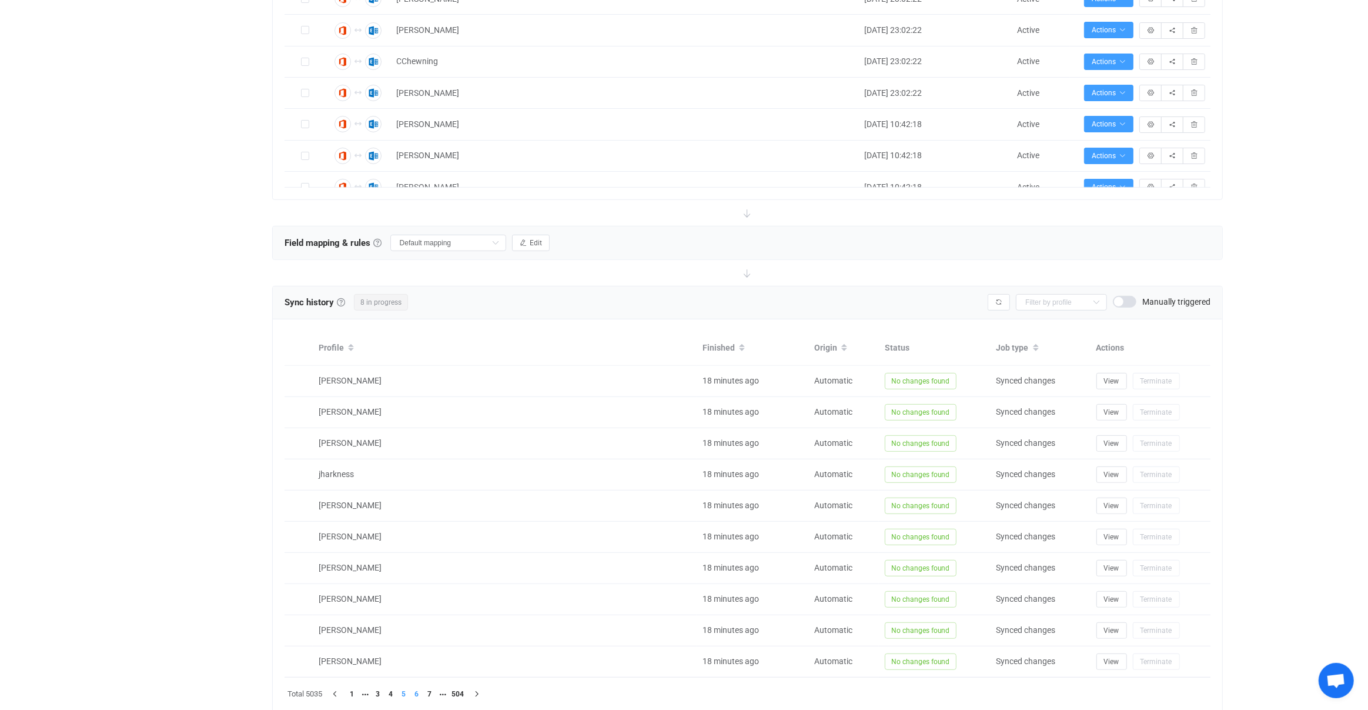
click at [418, 696] on li "6" at bounding box center [416, 693] width 13 height 13
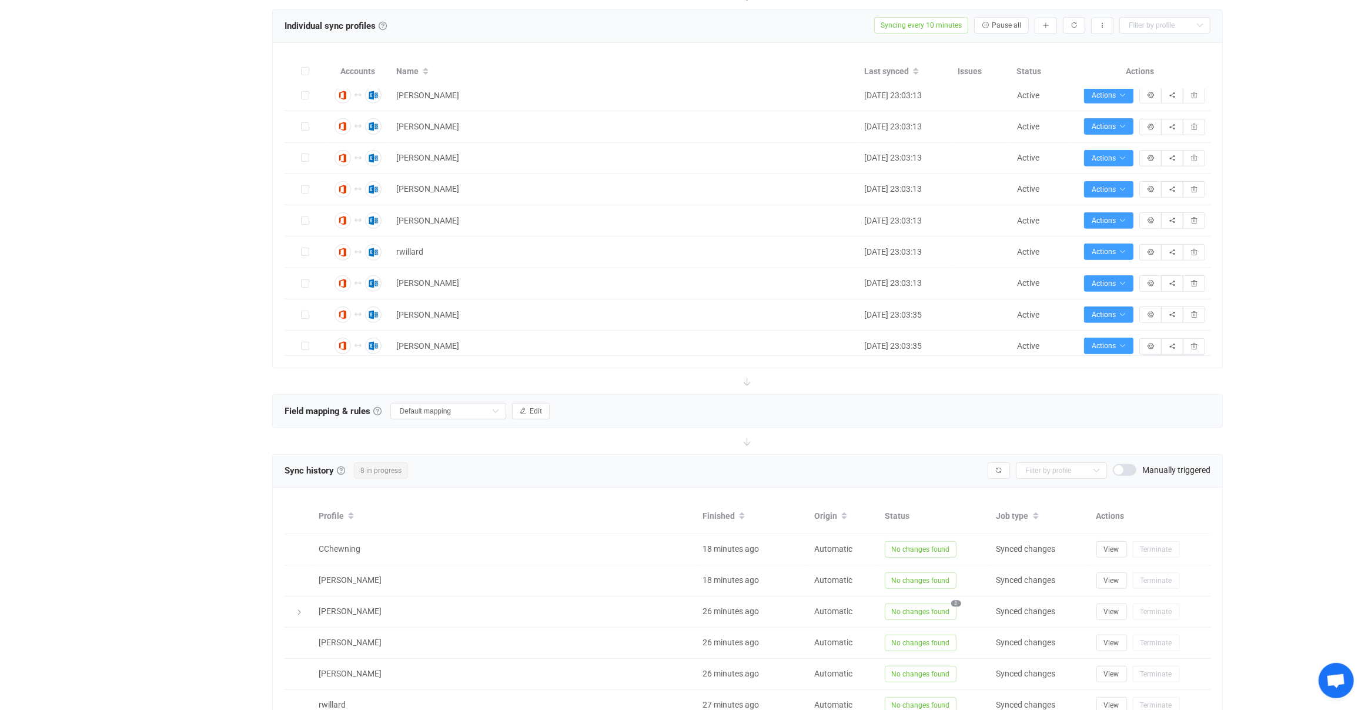
scroll to position [664, 0]
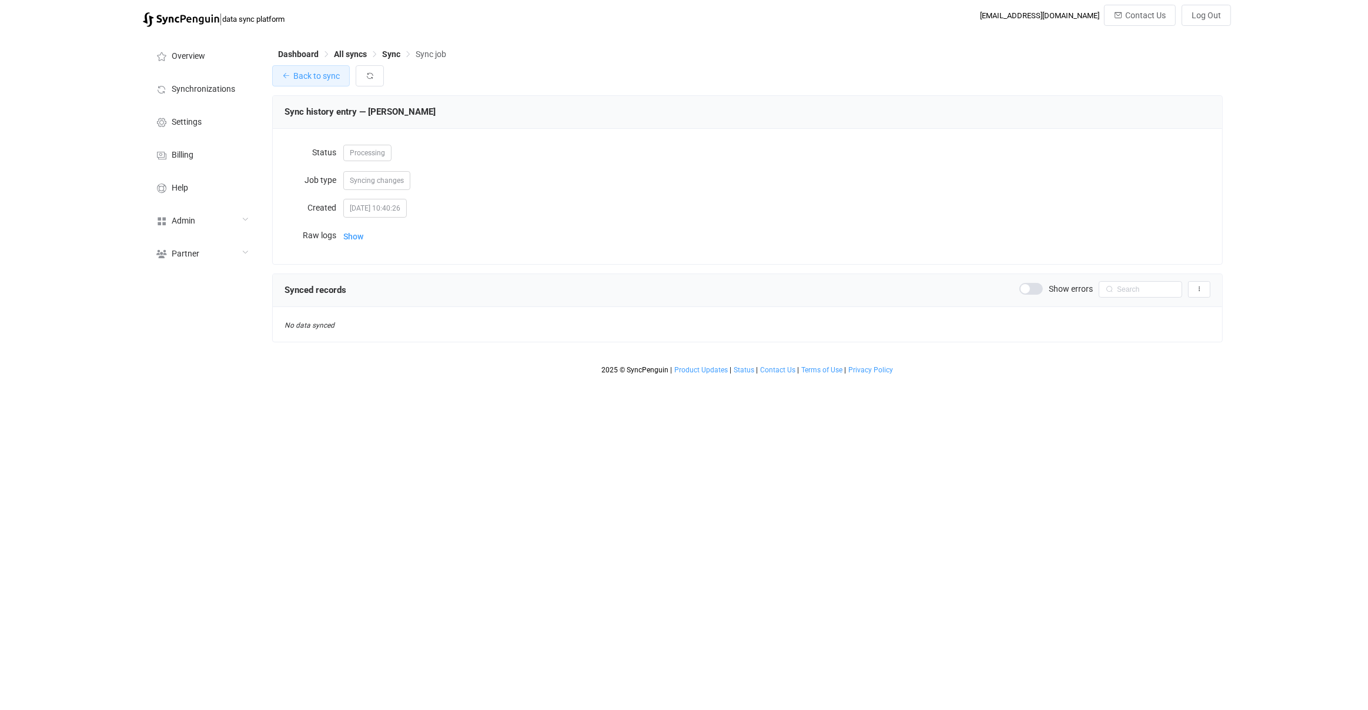
click at [321, 76] on span "Back to sync" at bounding box center [316, 75] width 46 height 9
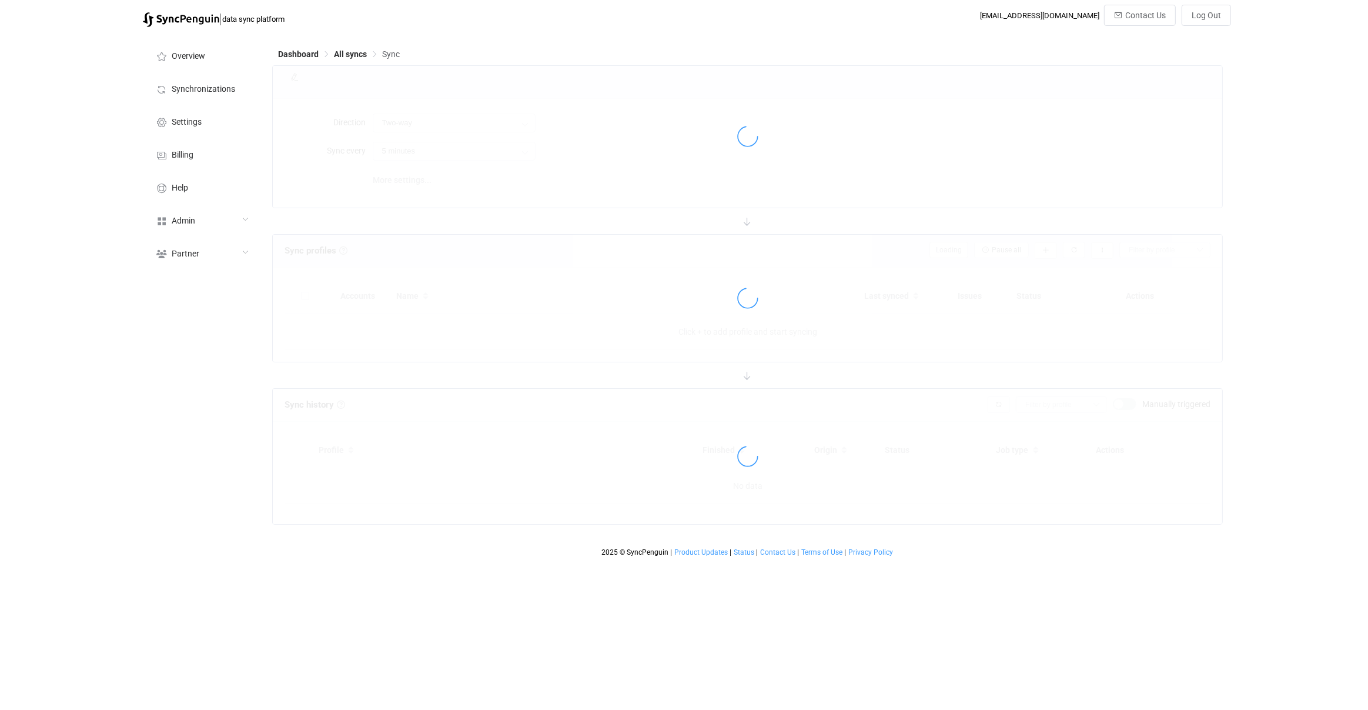
type input "10 minutes"
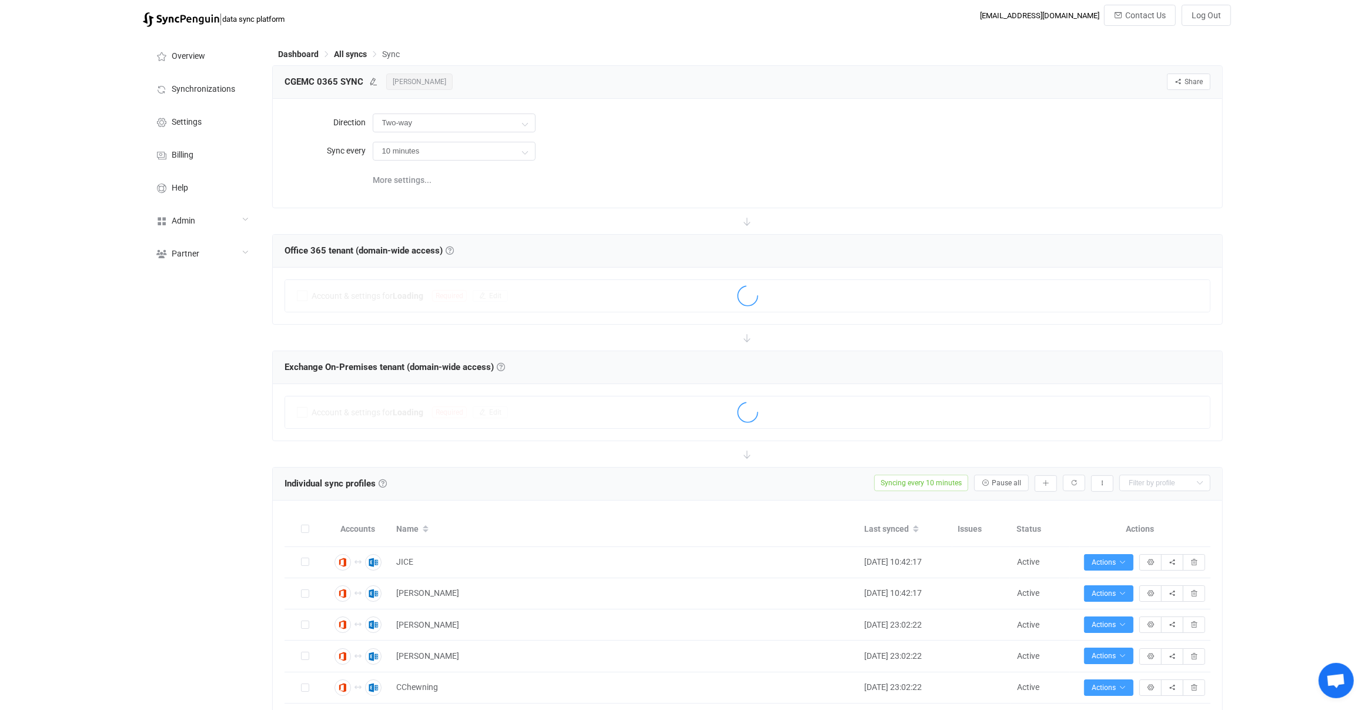
scroll to position [482, 0]
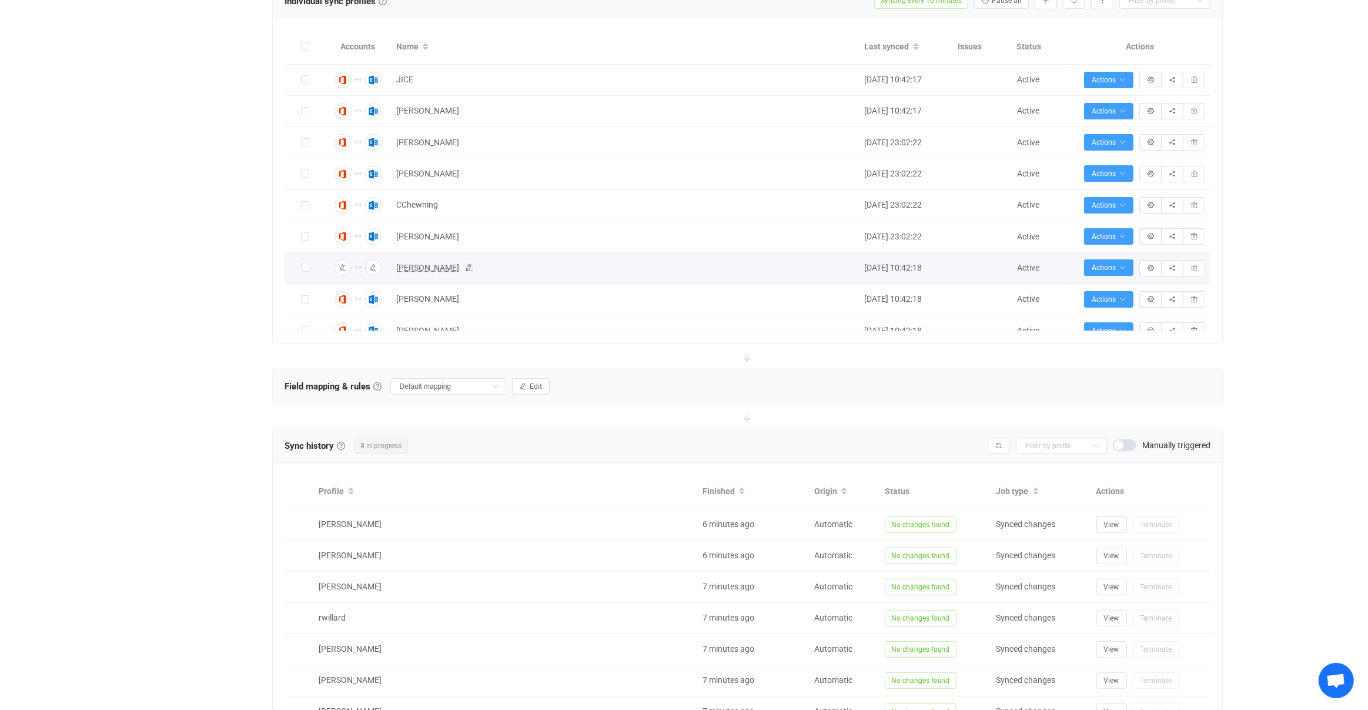
click at [410, 263] on span "Jillian" at bounding box center [427, 268] width 63 height 14
type input "Jillian"
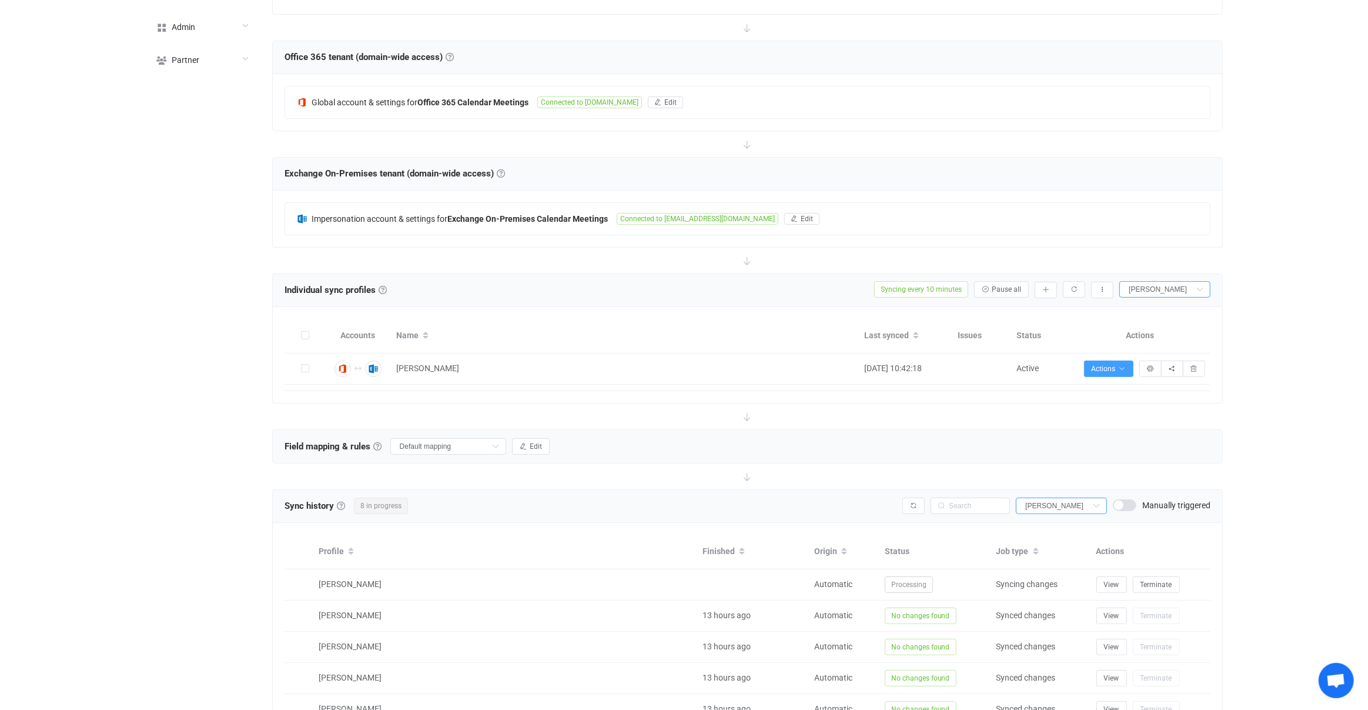
scroll to position [435, 0]
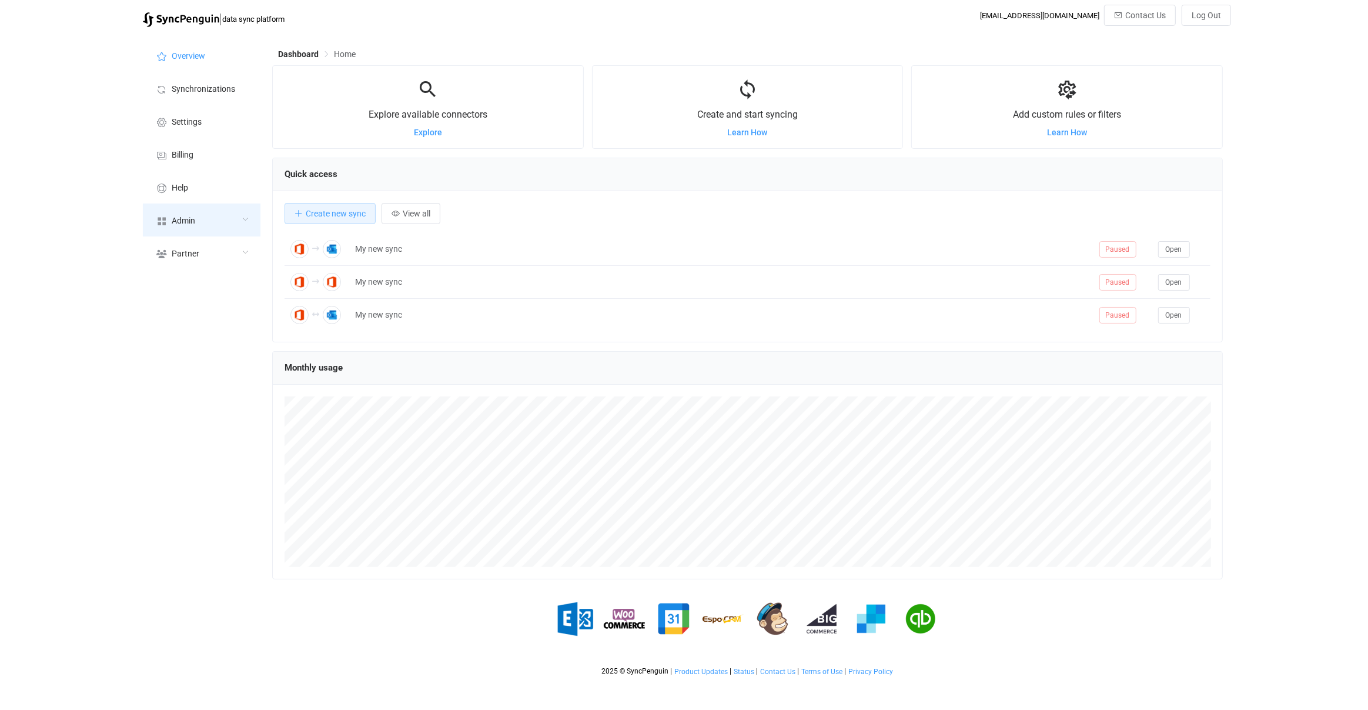
scroll to position [227, 951]
click at [217, 218] on div "Admin" at bounding box center [202, 219] width 118 height 33
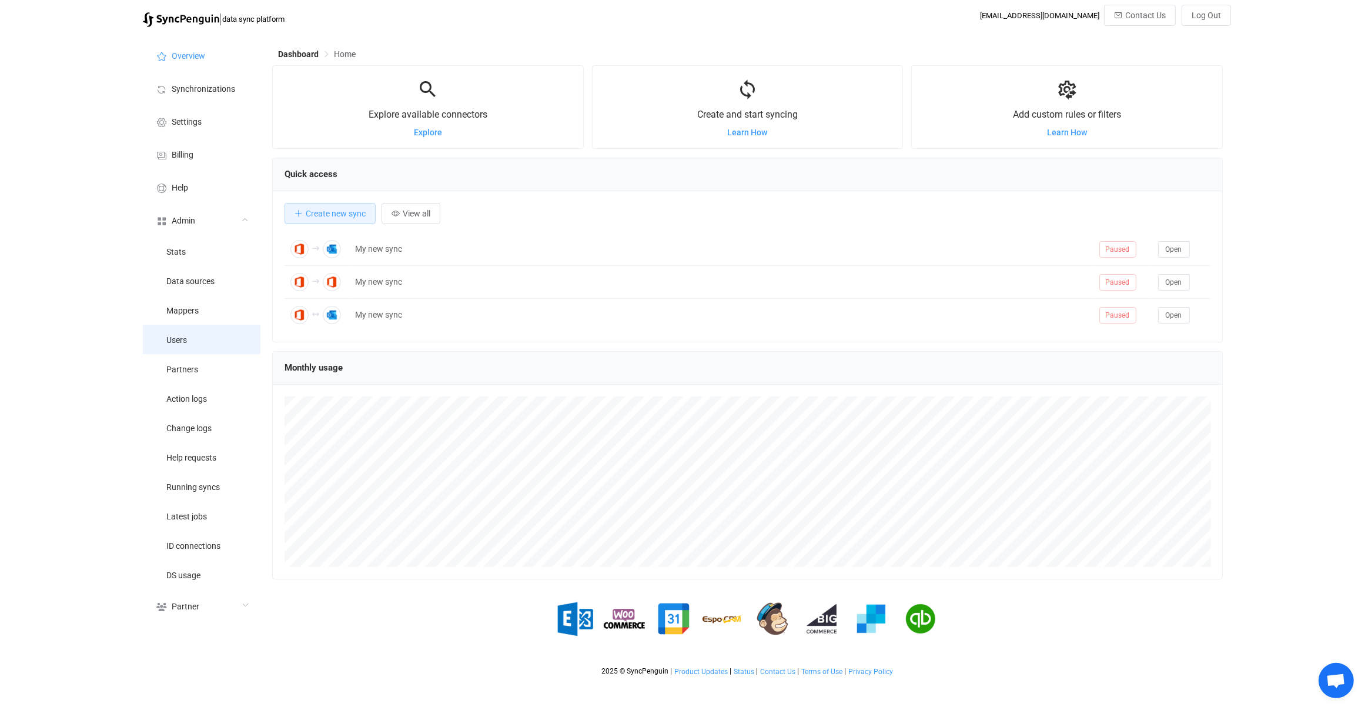
click at [200, 324] on li "Users" at bounding box center [202, 338] width 118 height 29
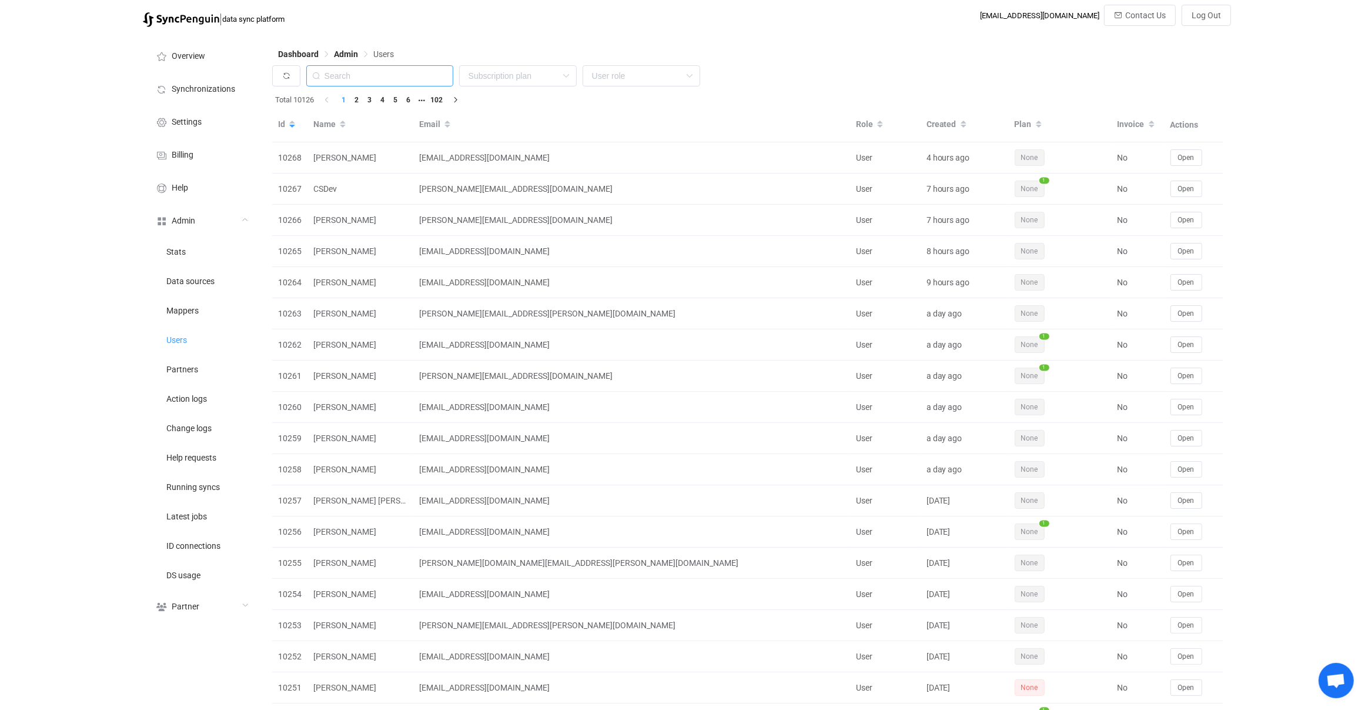
click at [384, 71] on input "text" at bounding box center [379, 75] width 147 height 21
paste input "michael.webster@americantower.com"
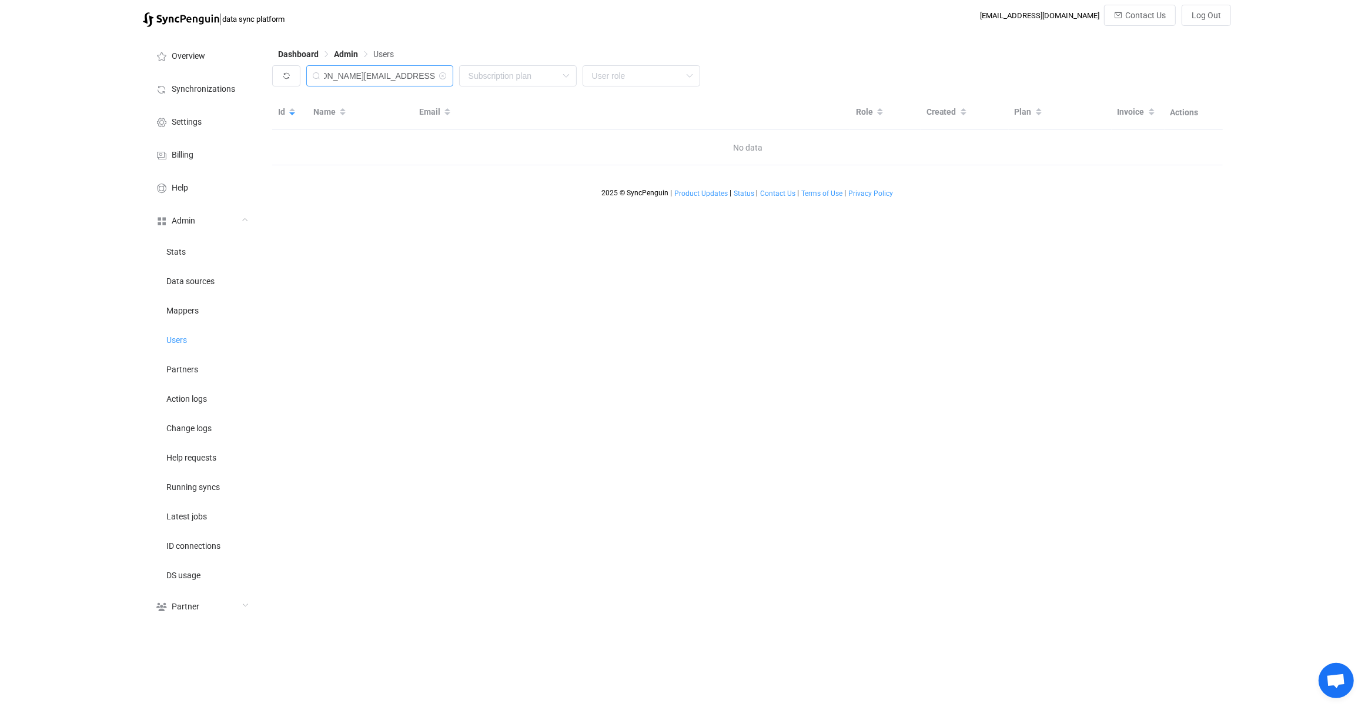
drag, startPoint x: 365, startPoint y: 83, endPoint x: 323, endPoint y: 67, distance: 44.7
click at [323, 66] on div "michael.webster@americantower.com" at bounding box center [379, 75] width 147 height 21
click at [352, 79] on input "michael.webster@americantower.com" at bounding box center [379, 75] width 147 height 21
drag, startPoint x: 393, startPoint y: 74, endPoint x: 266, endPoint y: 65, distance: 126.7
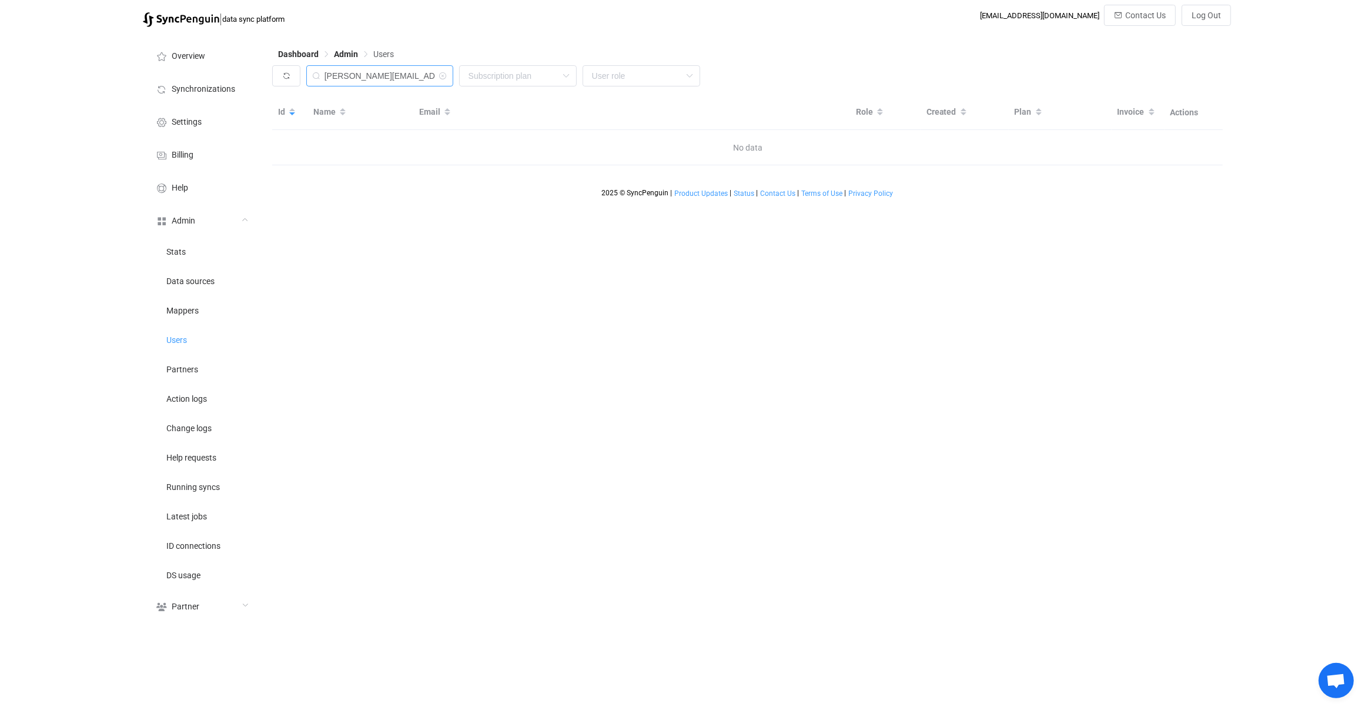
click at [266, 65] on div "Dashboard Admin Users michael.webster@americantower.com None Single SingleYearl…" at bounding box center [748, 330] width 965 height 595
type input "americantower.com"
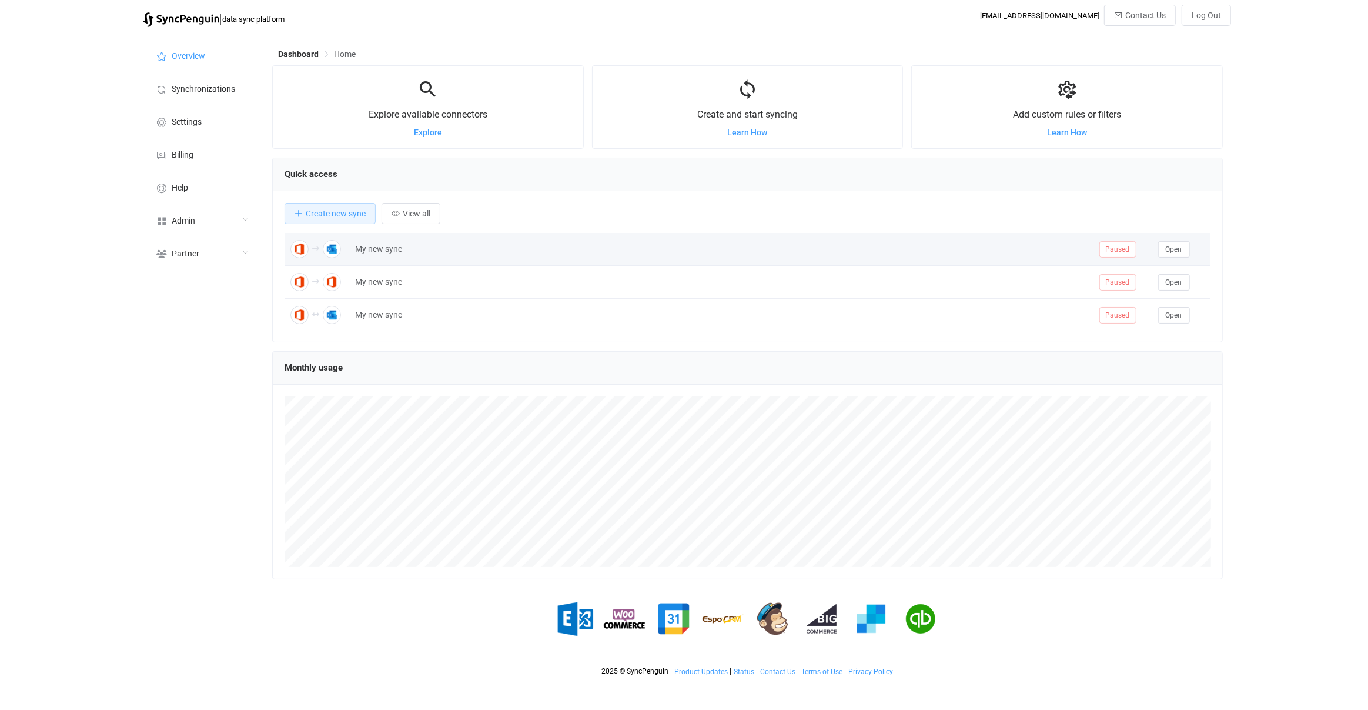
scroll to position [227, 951]
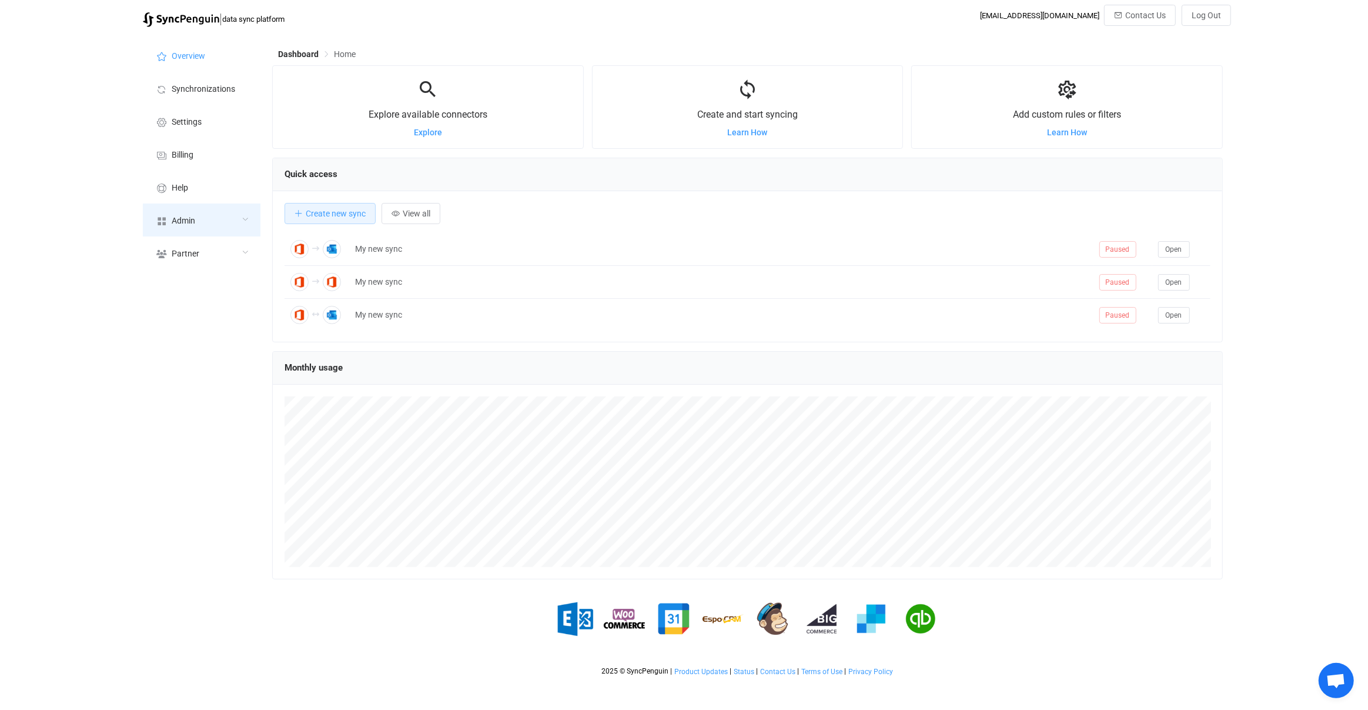
click at [236, 232] on div "Admin" at bounding box center [202, 219] width 118 height 33
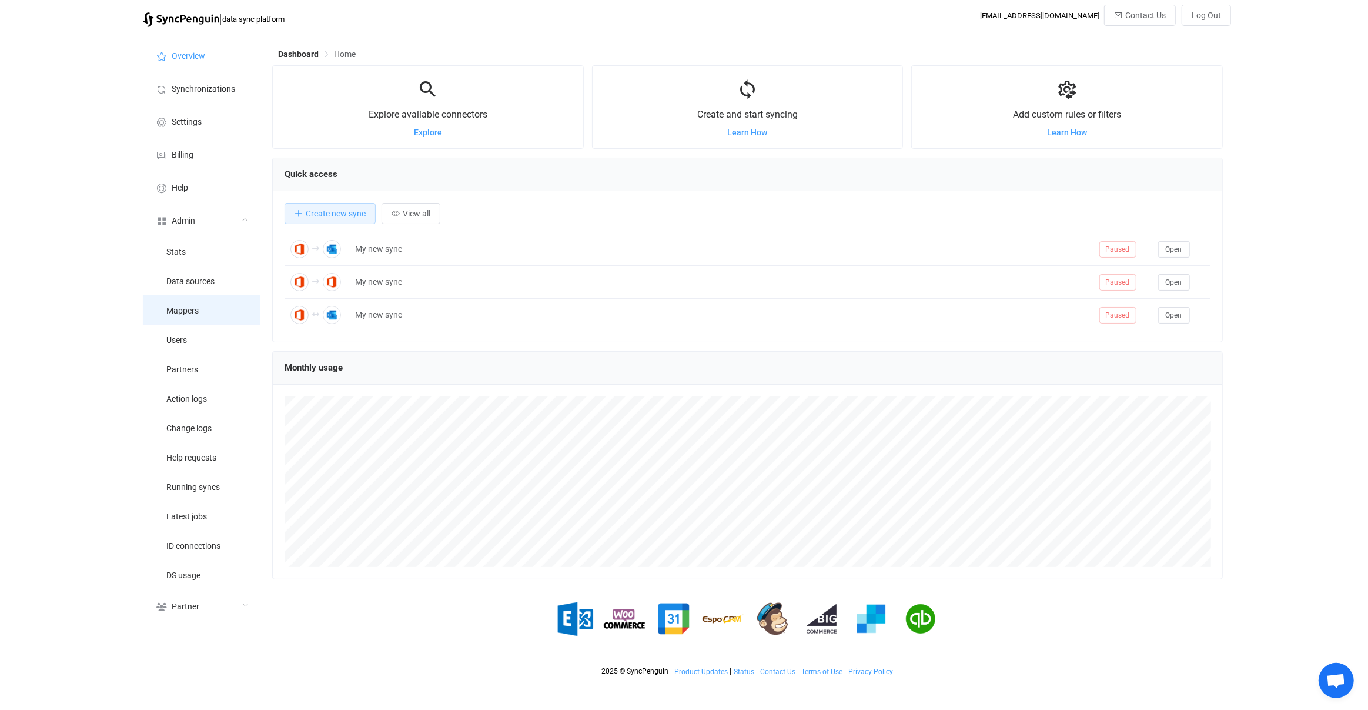
click at [220, 317] on li "Mappers" at bounding box center [202, 309] width 118 height 29
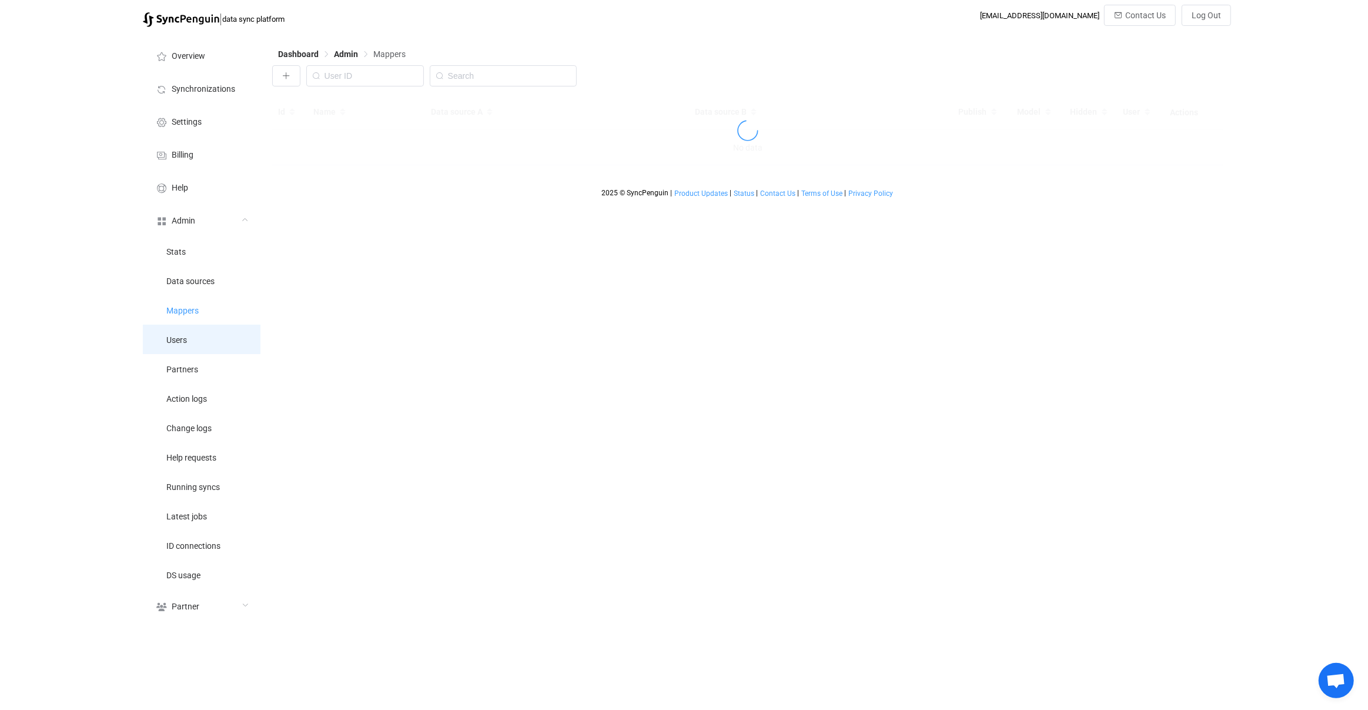
click at [216, 339] on li "Users" at bounding box center [202, 338] width 118 height 29
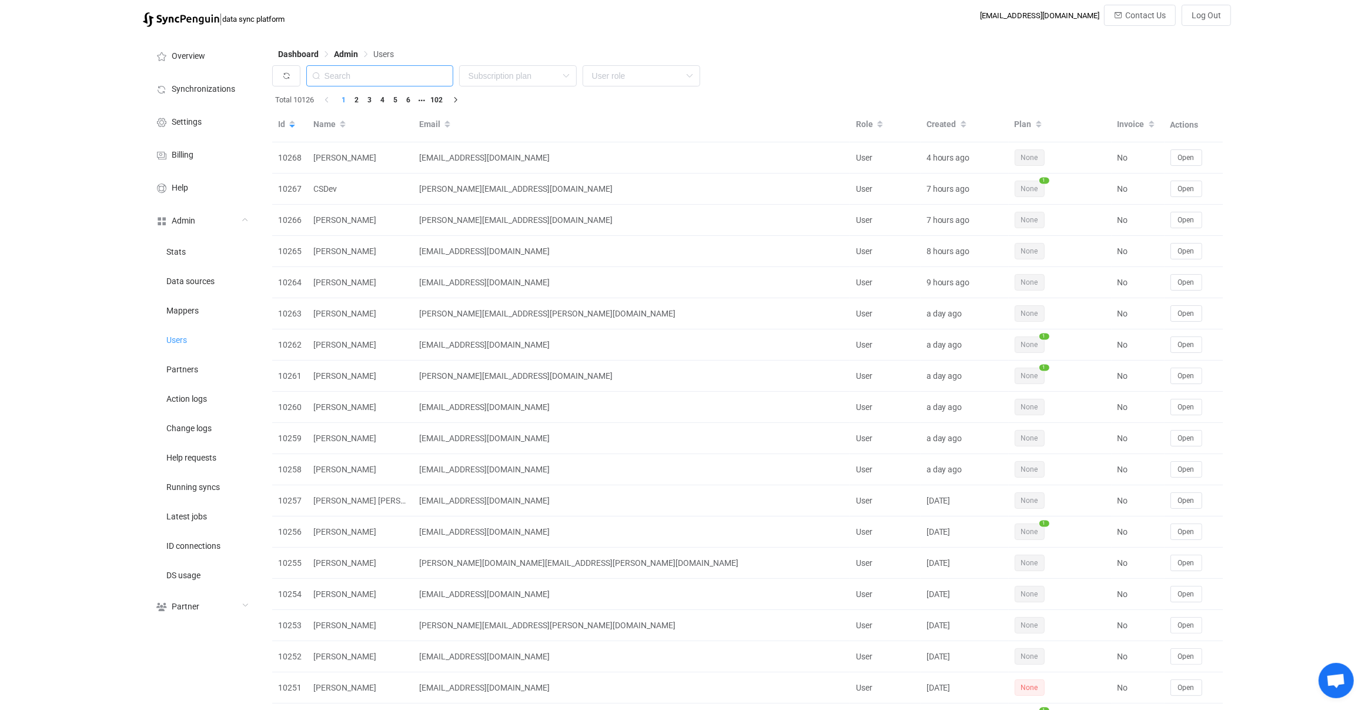
click at [419, 68] on input "text" at bounding box center [379, 75] width 147 height 21
paste input "[EMAIL_ADDRESS][DOMAIN_NAME]"
type input "[EMAIL_ADDRESS][DOMAIN_NAME]"
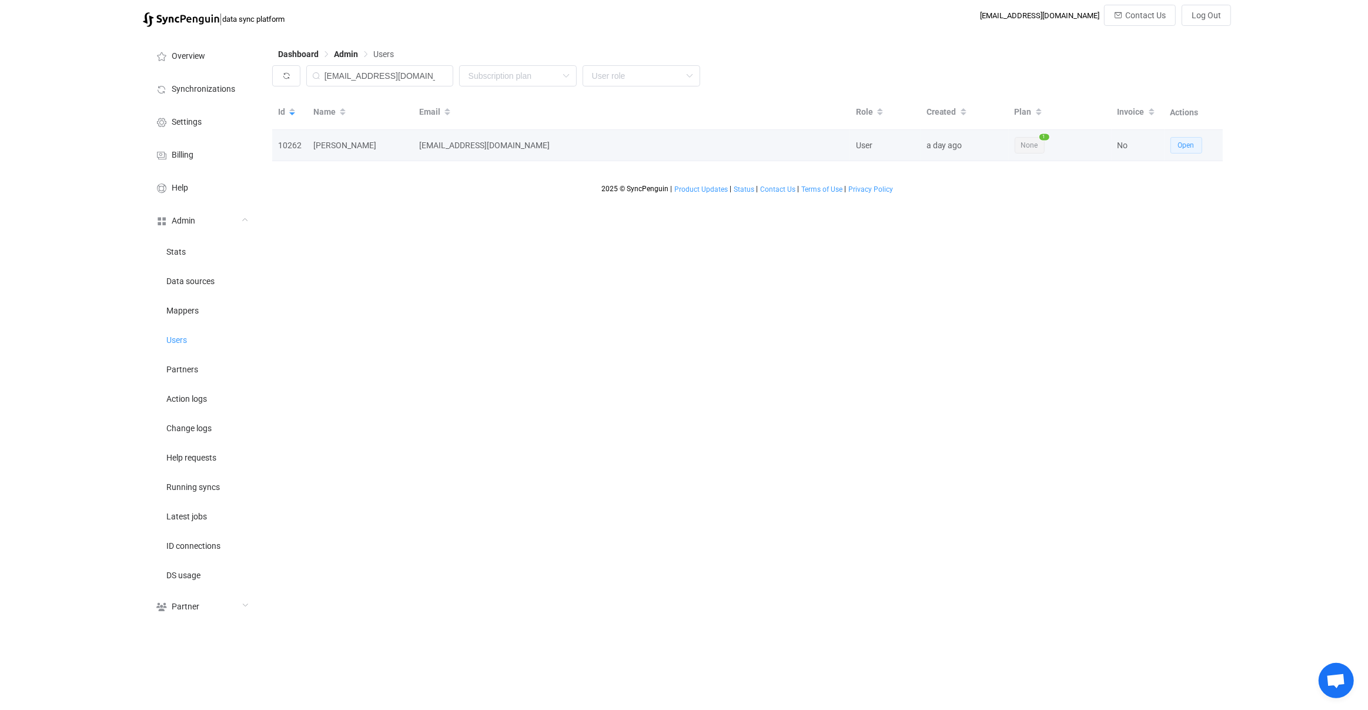
click at [1194, 139] on button "Open" at bounding box center [1186, 145] width 32 height 16
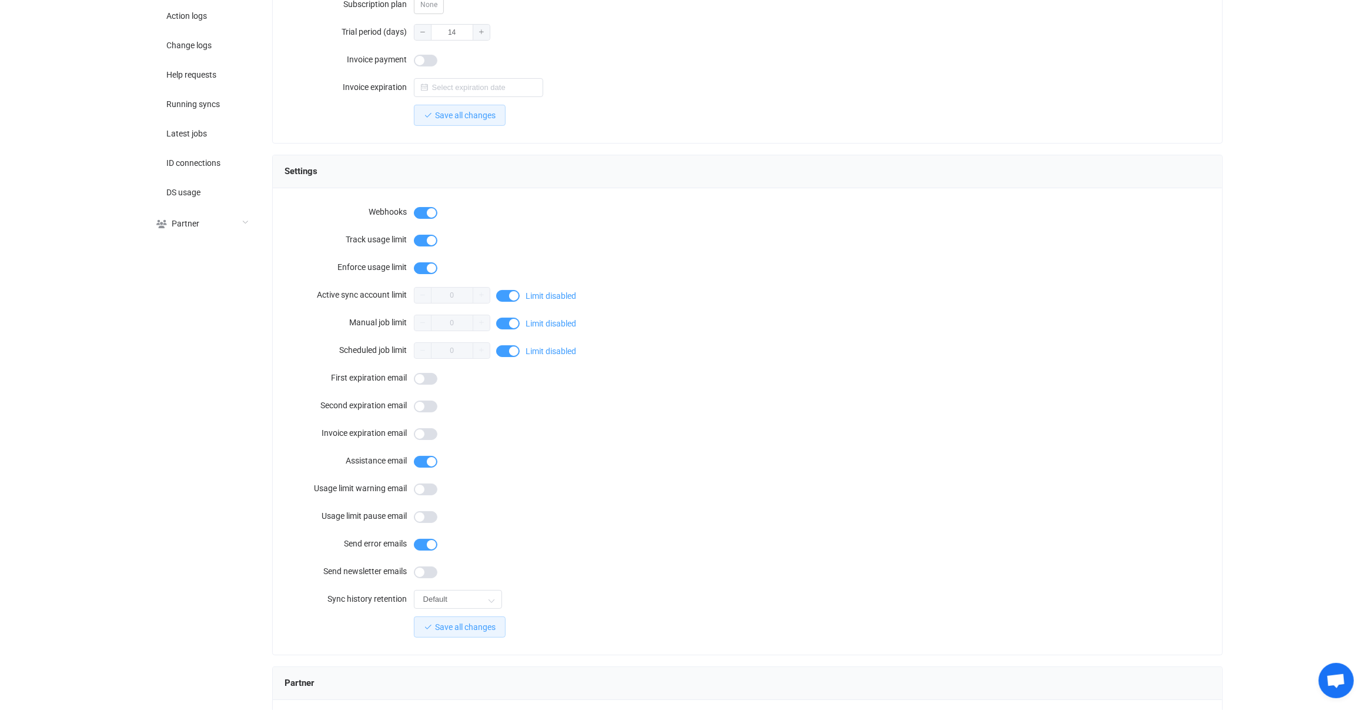
scroll to position [774, 0]
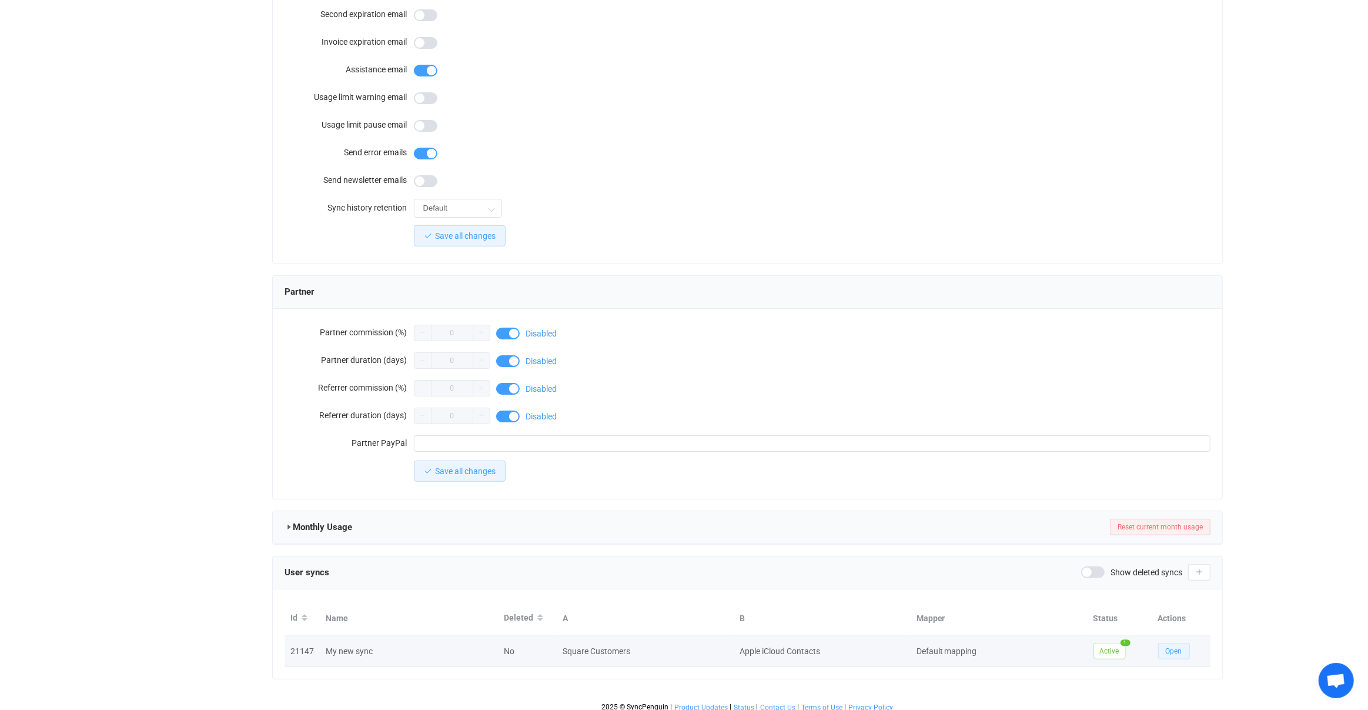
click at [1189, 643] on button "Open" at bounding box center [1174, 651] width 32 height 16
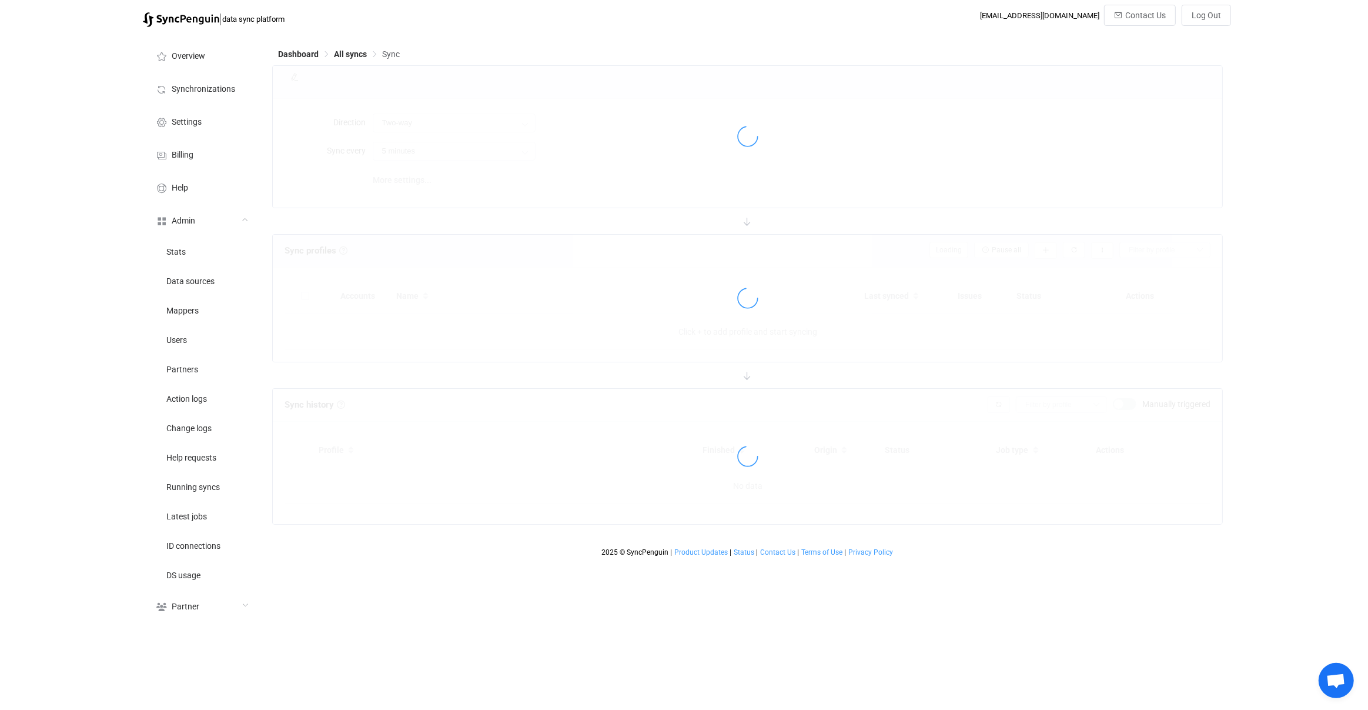
type input "10 minutes"
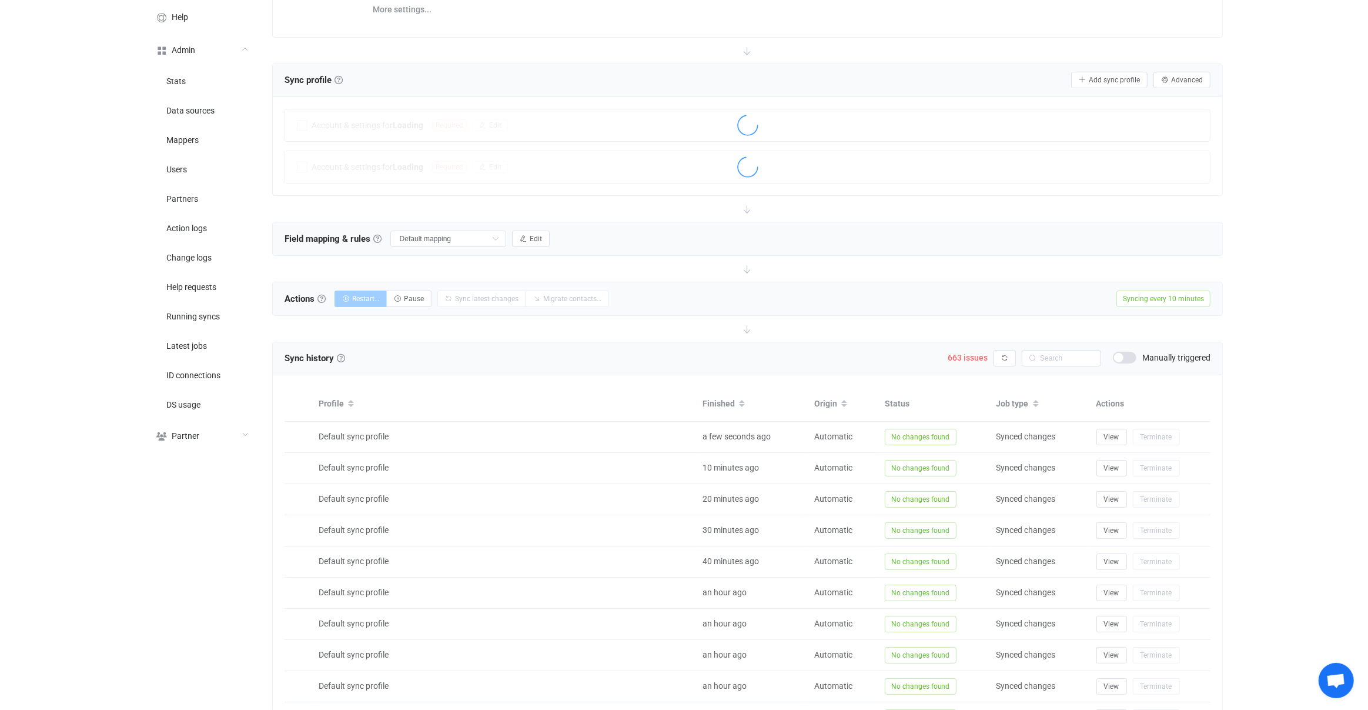
scroll to position [173, 0]
click at [970, 353] on span "663 issues" at bounding box center [968, 354] width 40 height 9
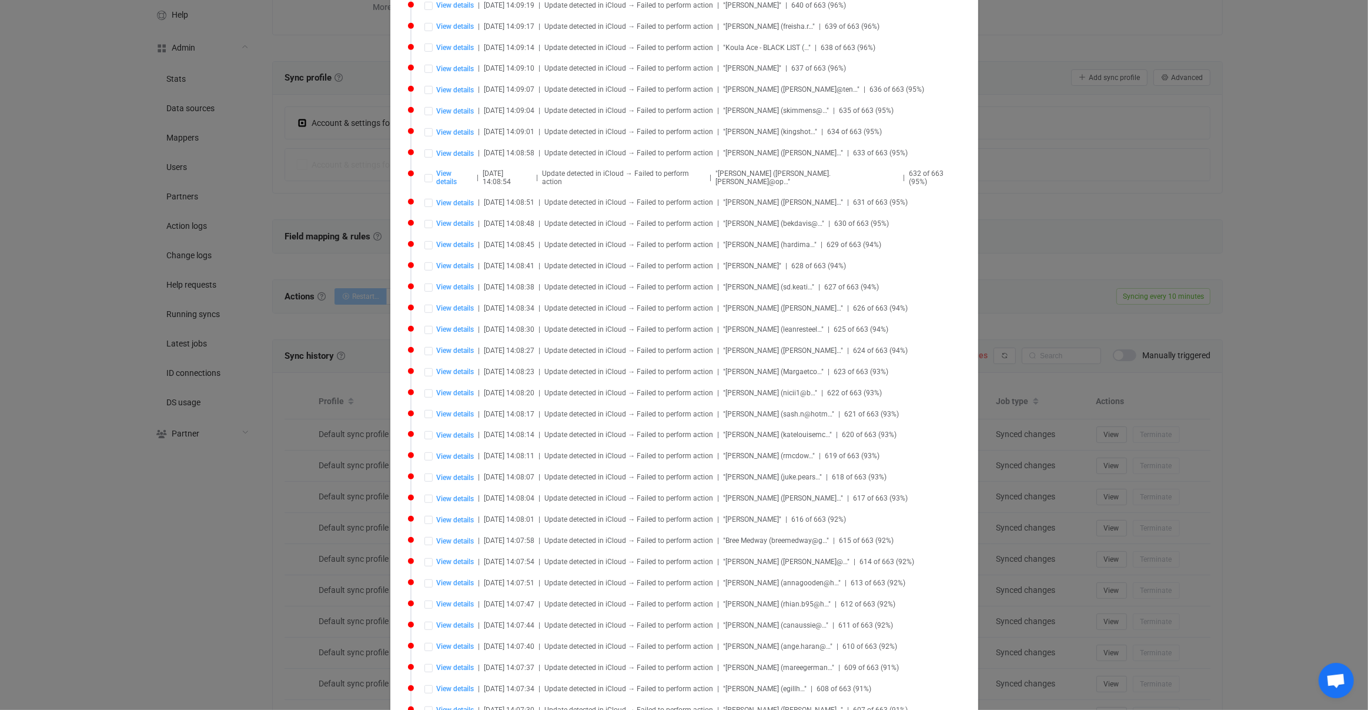
scroll to position [1211, 0]
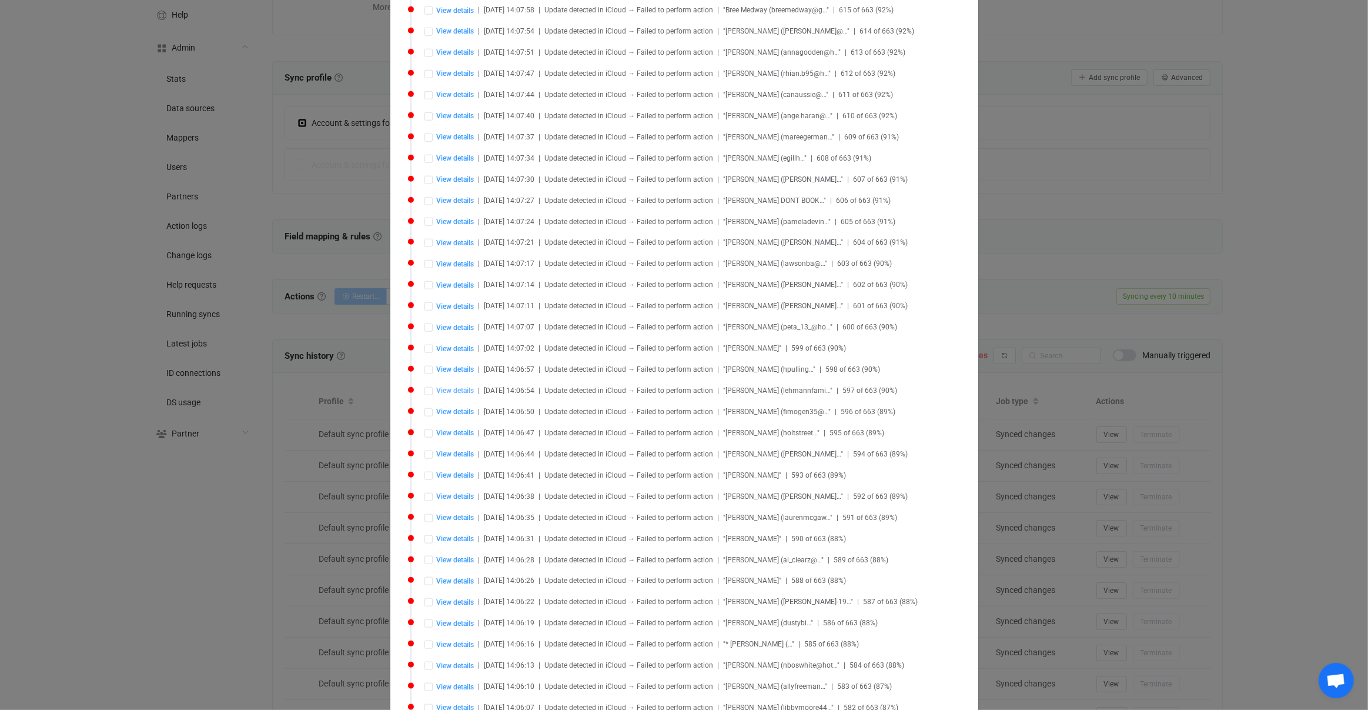
click at [466, 386] on span "View details" at bounding box center [456, 390] width 38 height 8
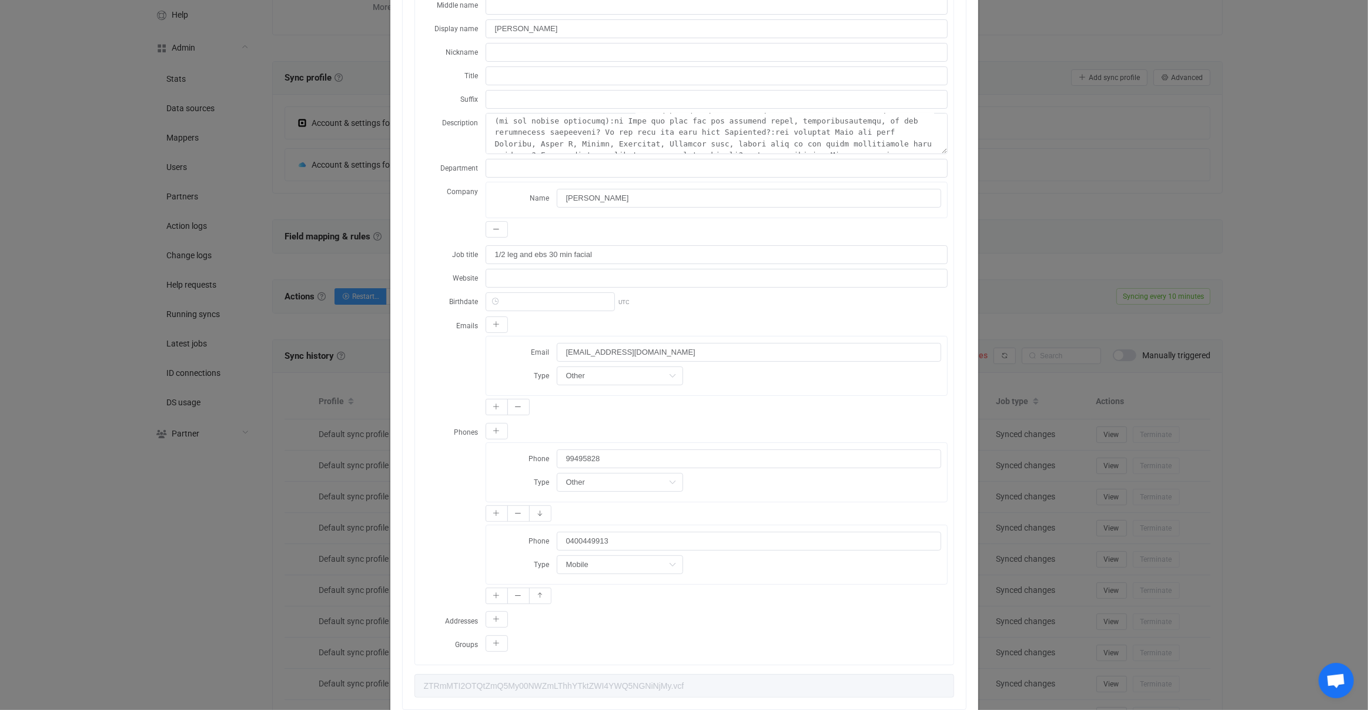
scroll to position [241, 0]
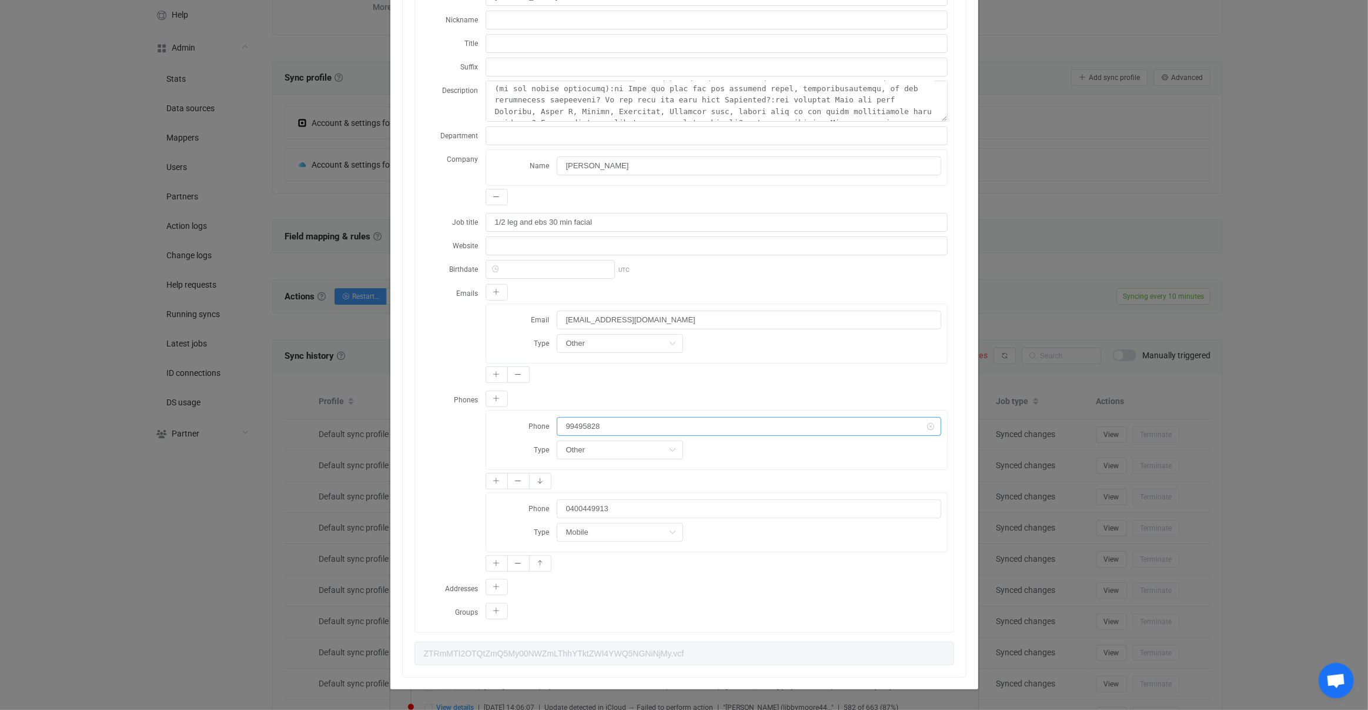
drag, startPoint x: 622, startPoint y: 410, endPoint x: 633, endPoint y: 417, distance: 12.4
click at [633, 417] on input "99495828" at bounding box center [749, 426] width 384 height 19
click at [635, 417] on input "99495828" at bounding box center [749, 426] width 384 height 19
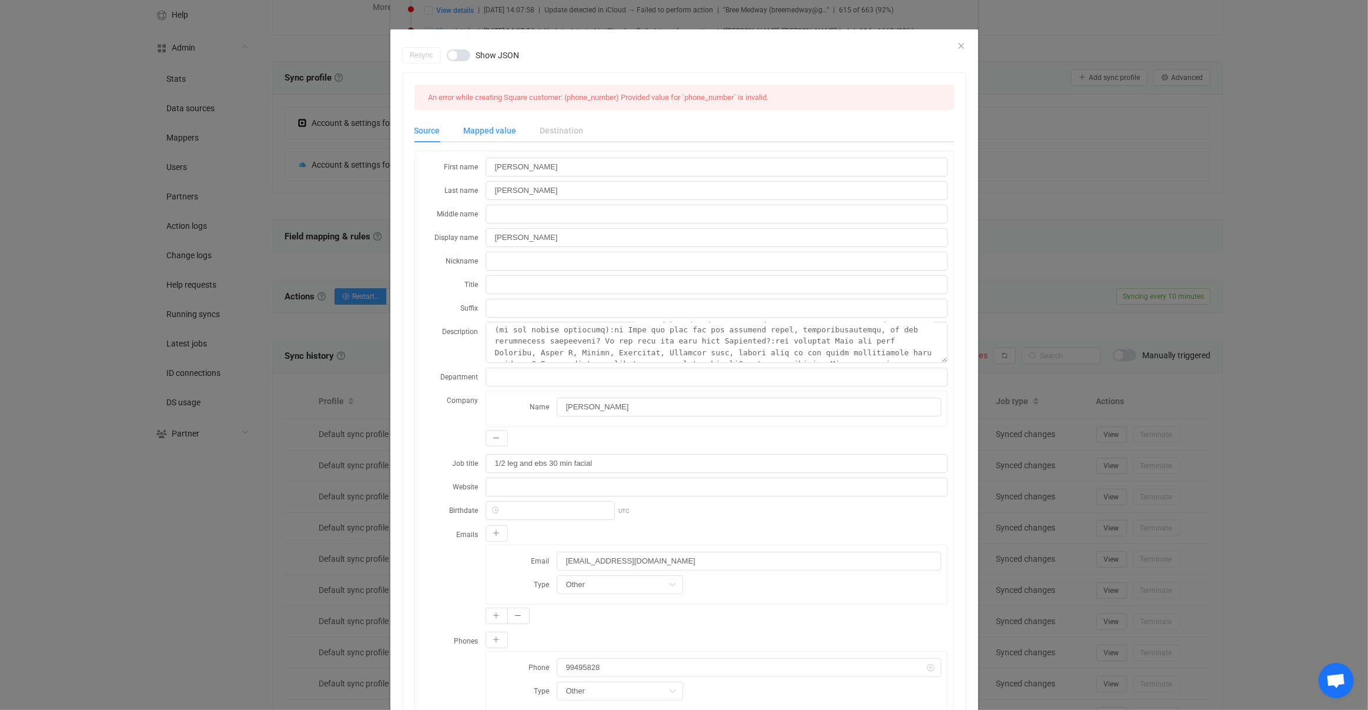
click at [476, 121] on div "Mapped value" at bounding box center [490, 131] width 76 height 24
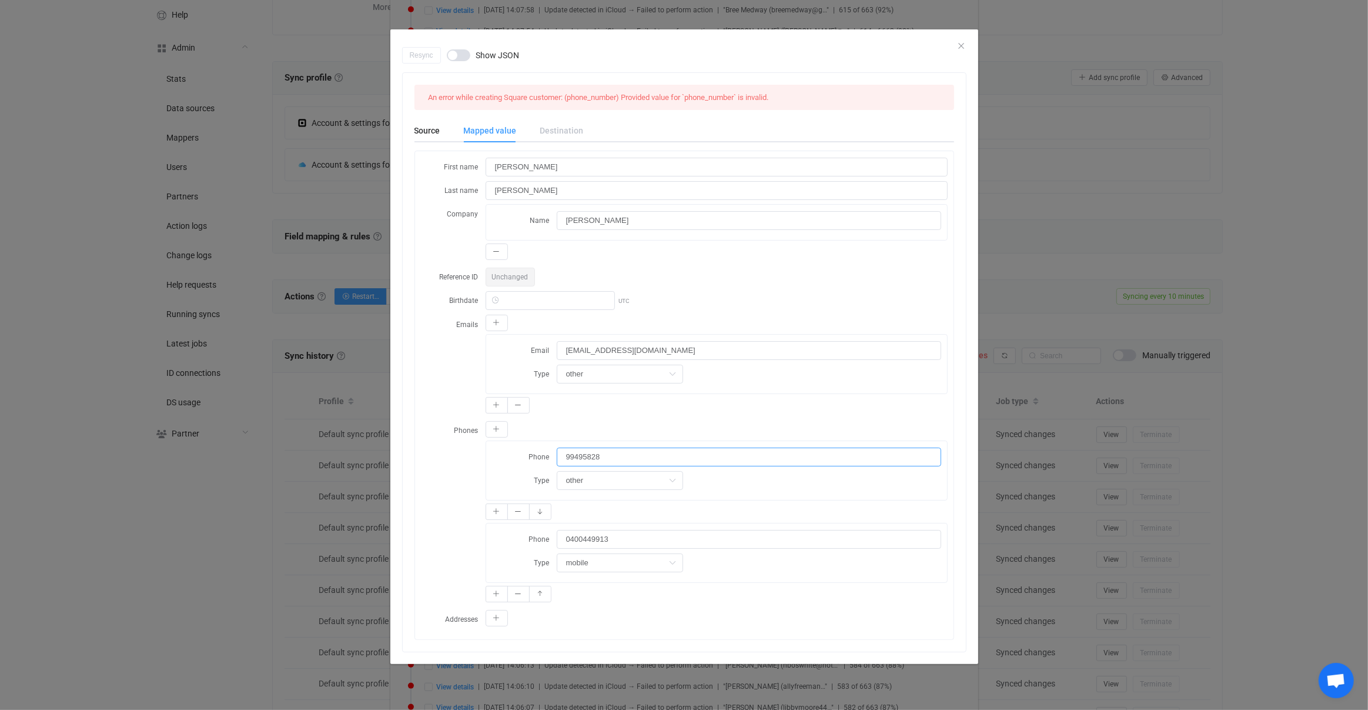
drag, startPoint x: 677, startPoint y: 452, endPoint x: 542, endPoint y: 454, distance: 135.2
click at [542, 454] on div "Phone 99495828" at bounding box center [716, 456] width 449 height 19
click at [583, 479] on input "dialog" at bounding box center [620, 480] width 126 height 19
click at [487, 473] on div "Phone 99495828 Type" at bounding box center [716, 470] width 461 height 59
type input "other"
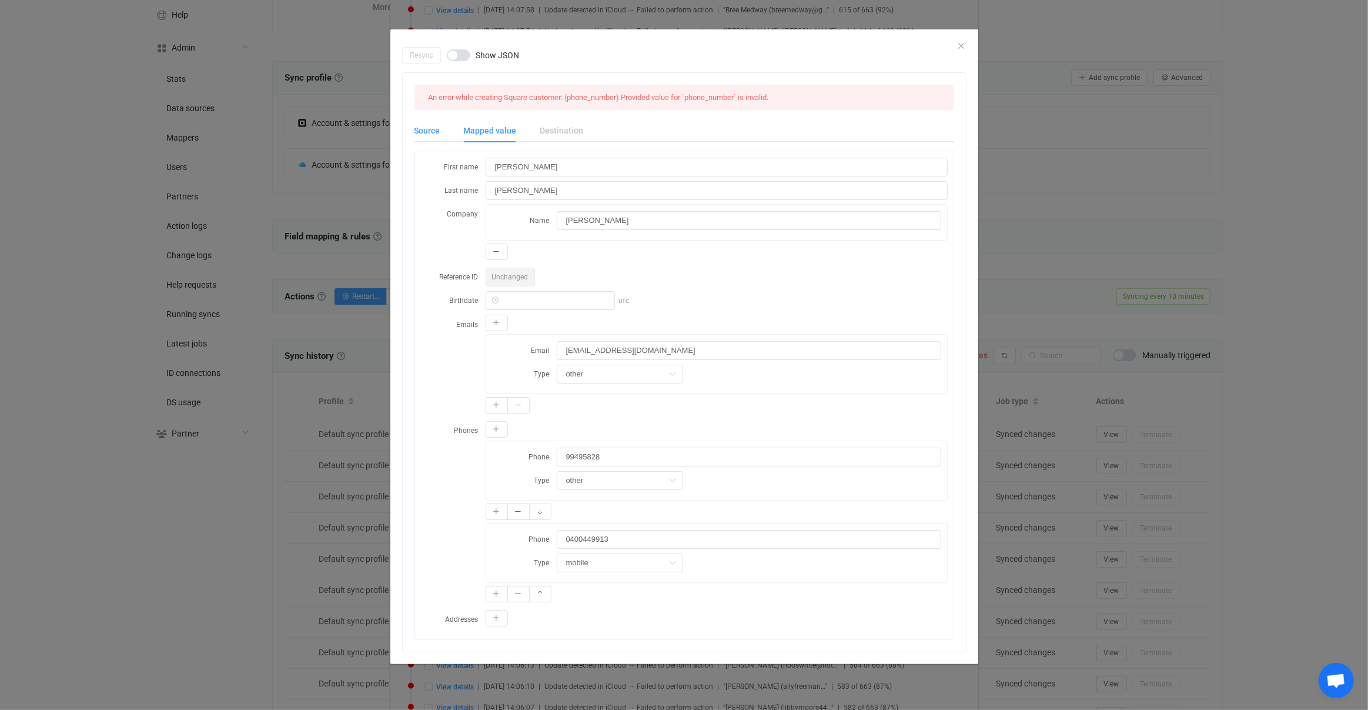
click at [441, 138] on div "Source" at bounding box center [433, 131] width 38 height 24
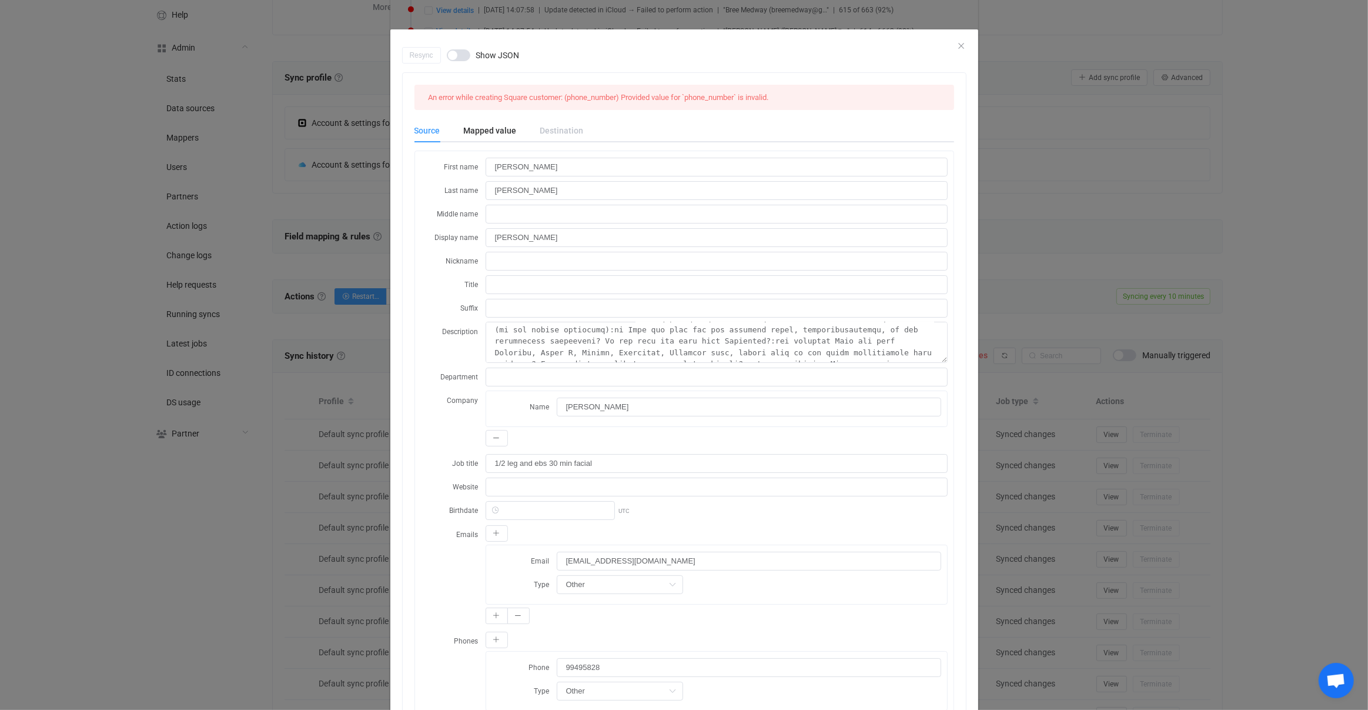
click at [314, 272] on div "Resync Show JSON An error while creating Square customer: (phone_number) Provid…" at bounding box center [684, 355] width 1368 height 710
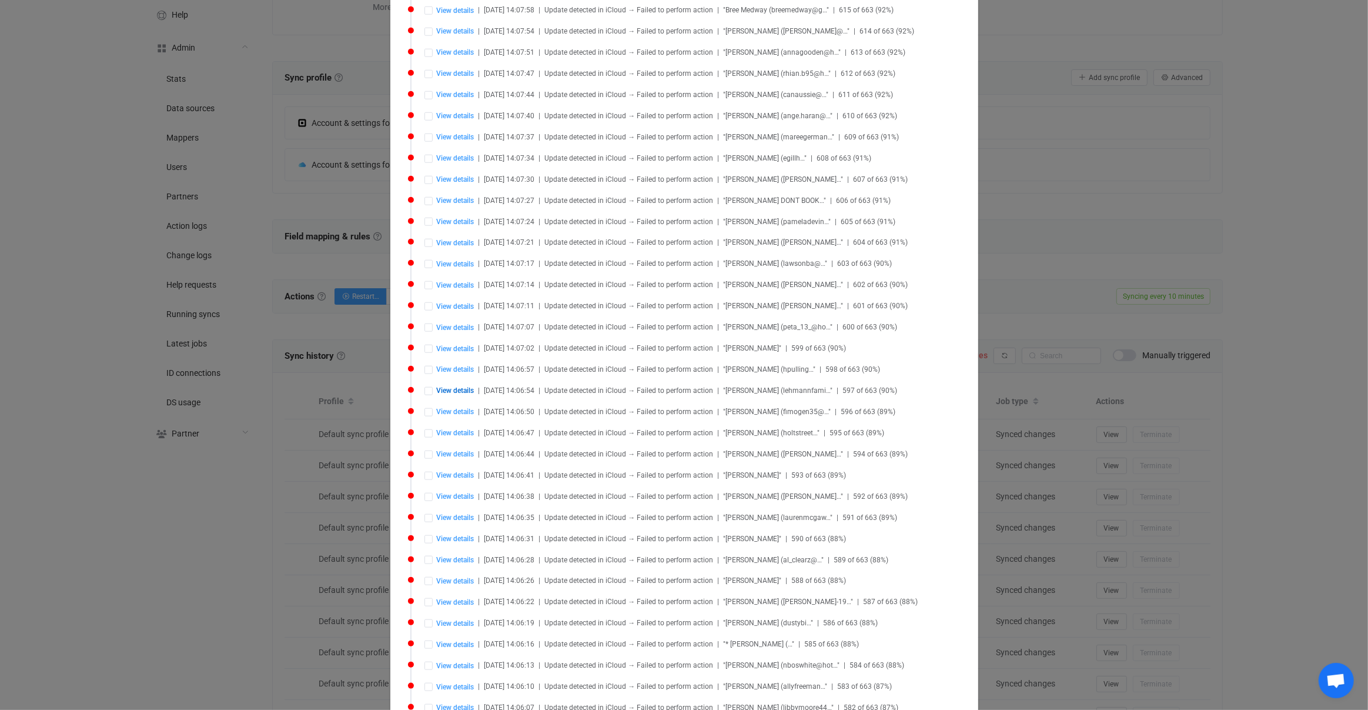
click at [358, 253] on div "Syncing issues Delete all Retry all View details | 2025-08-26 21:38:47 | Update…" at bounding box center [684, 355] width 1368 height 710
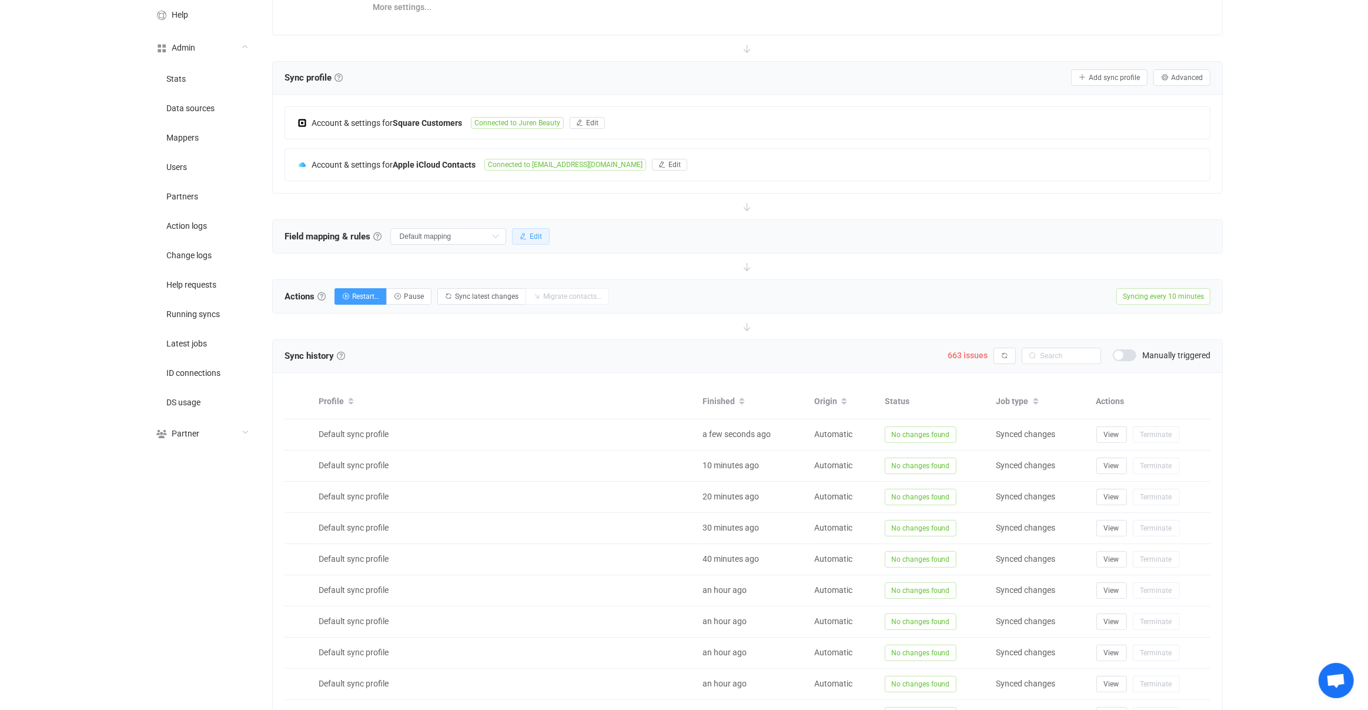
click at [520, 233] on icon "button" at bounding box center [523, 236] width 7 height 7
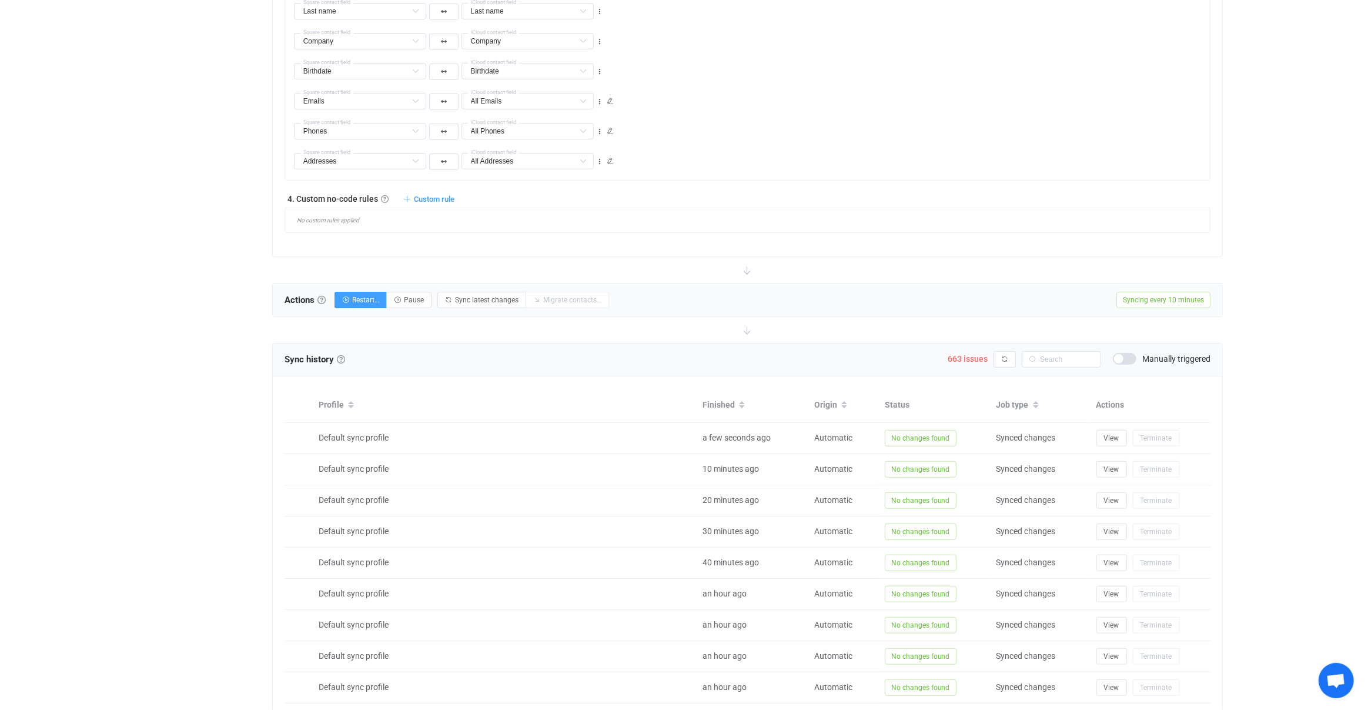
scroll to position [743, 0]
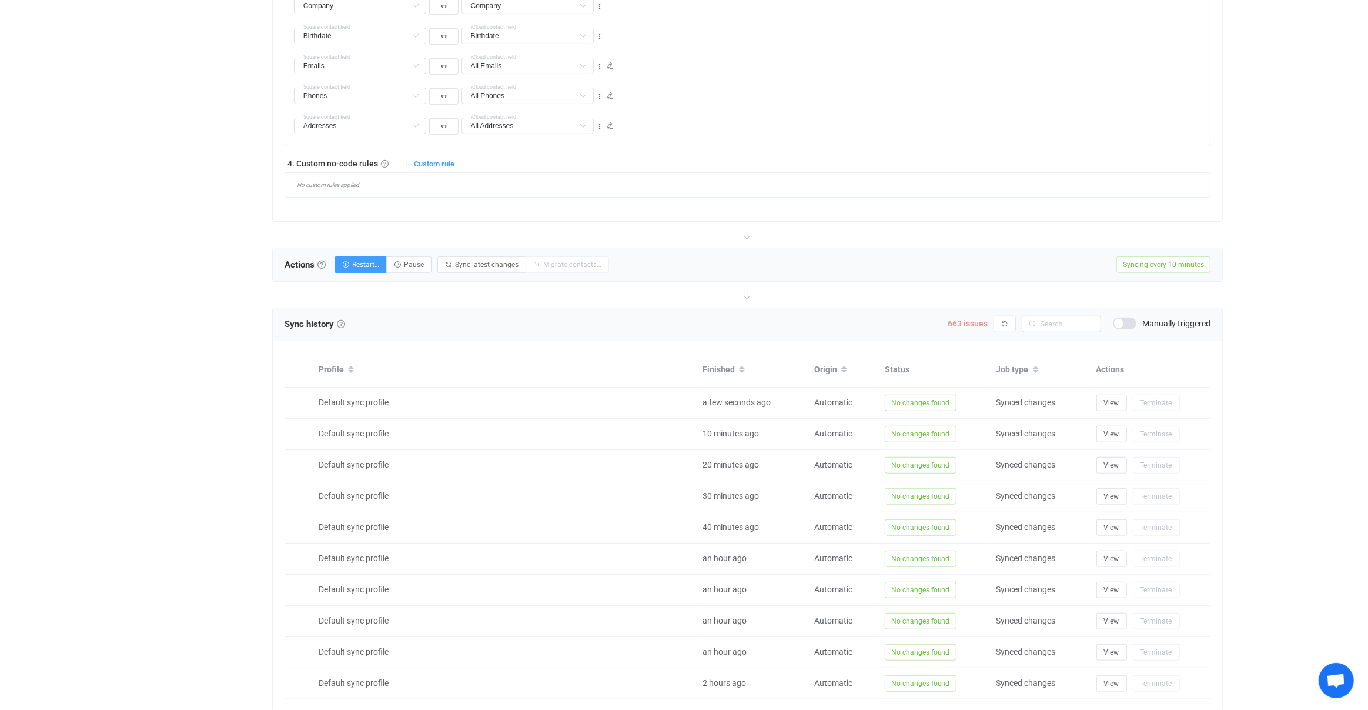
click at [958, 323] on span "663 issues" at bounding box center [968, 323] width 40 height 9
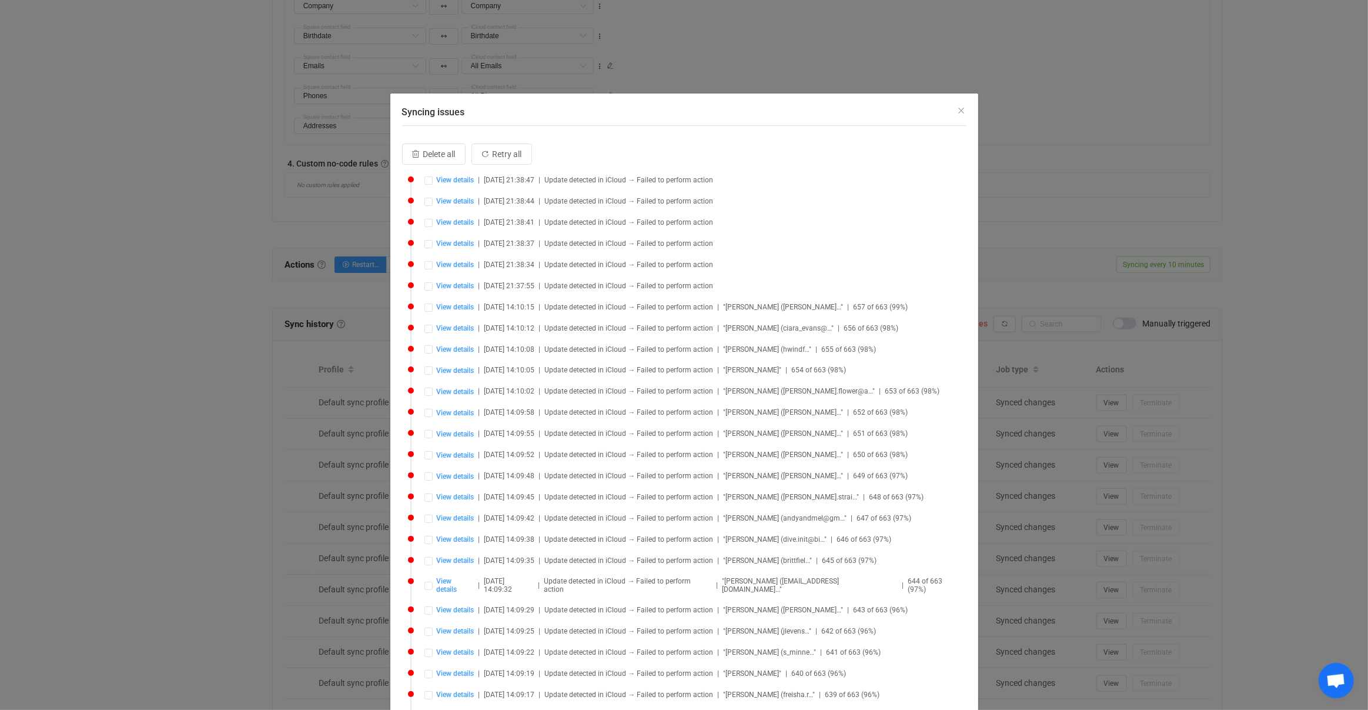
scroll to position [12, 0]
click at [372, 275] on div "Syncing issues Delete all Retry all View details | 2025-08-26 21:38:47 | Update…" at bounding box center [684, 355] width 1368 height 710
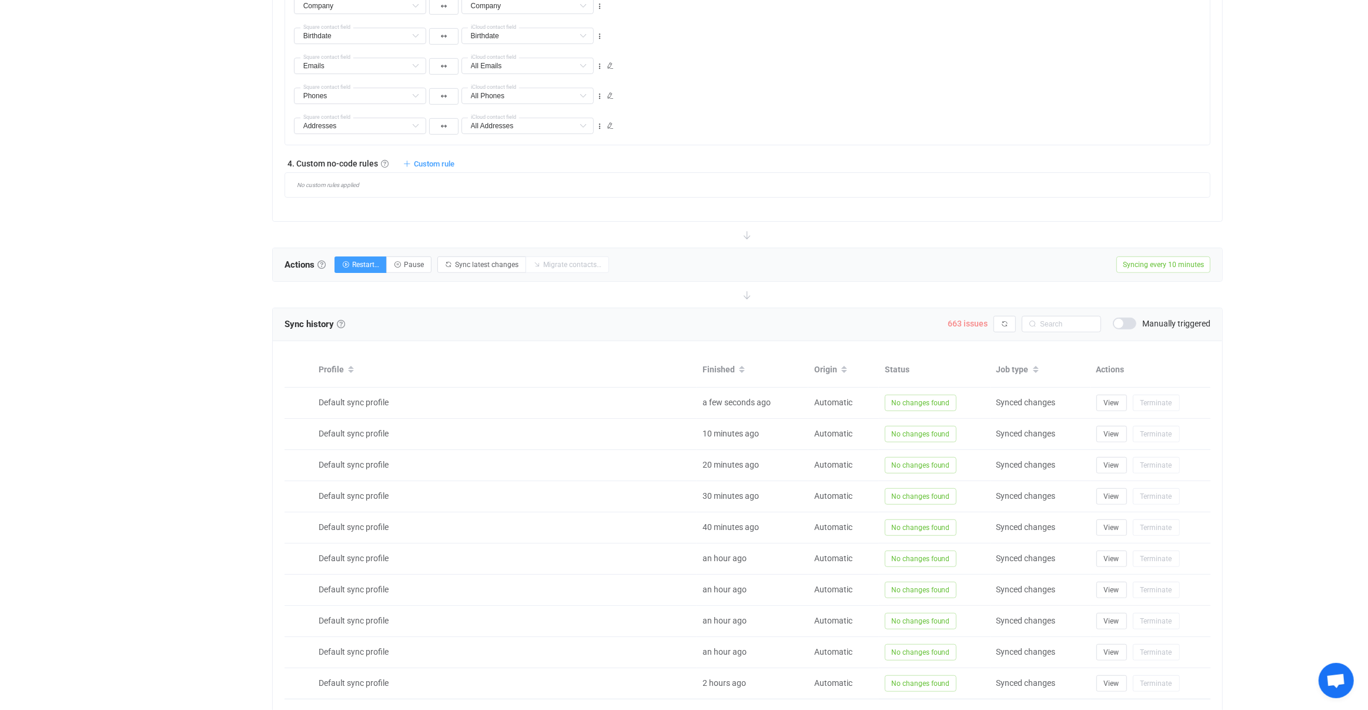
click at [965, 320] on span "663 issues" at bounding box center [968, 323] width 40 height 9
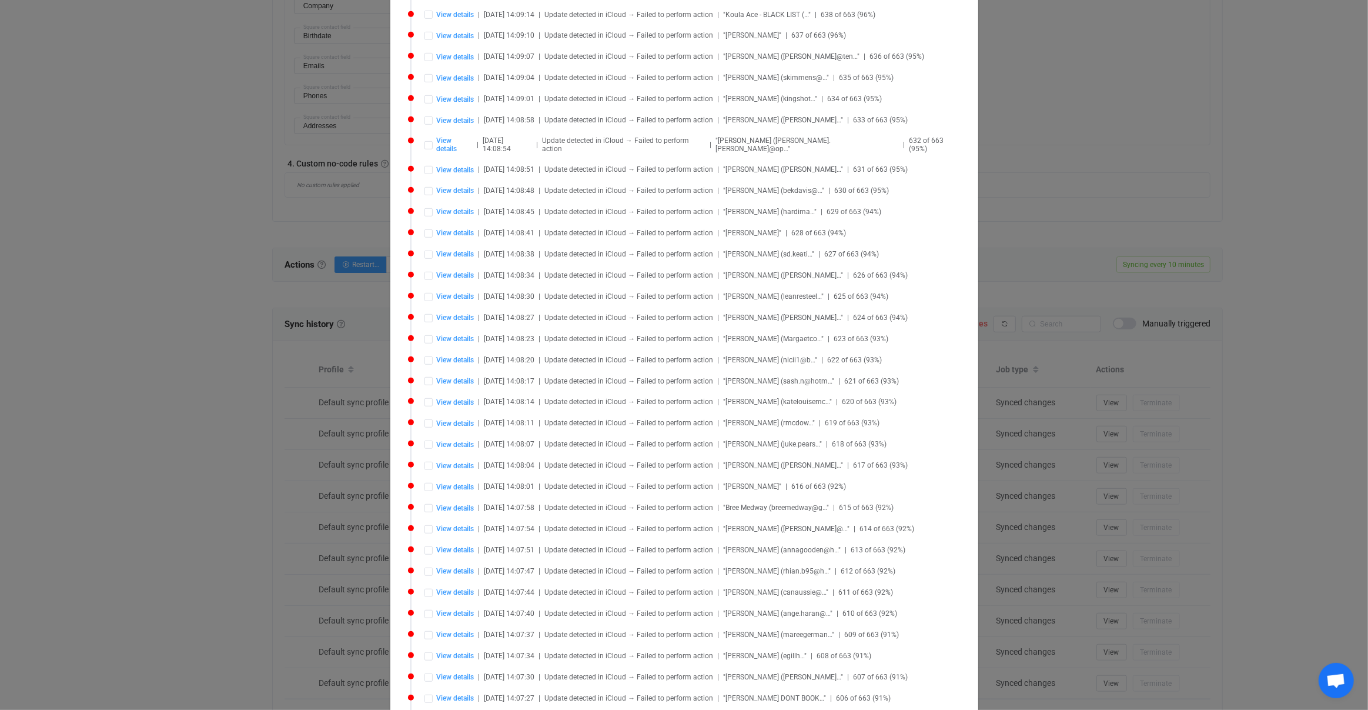
scroll to position [1429, 0]
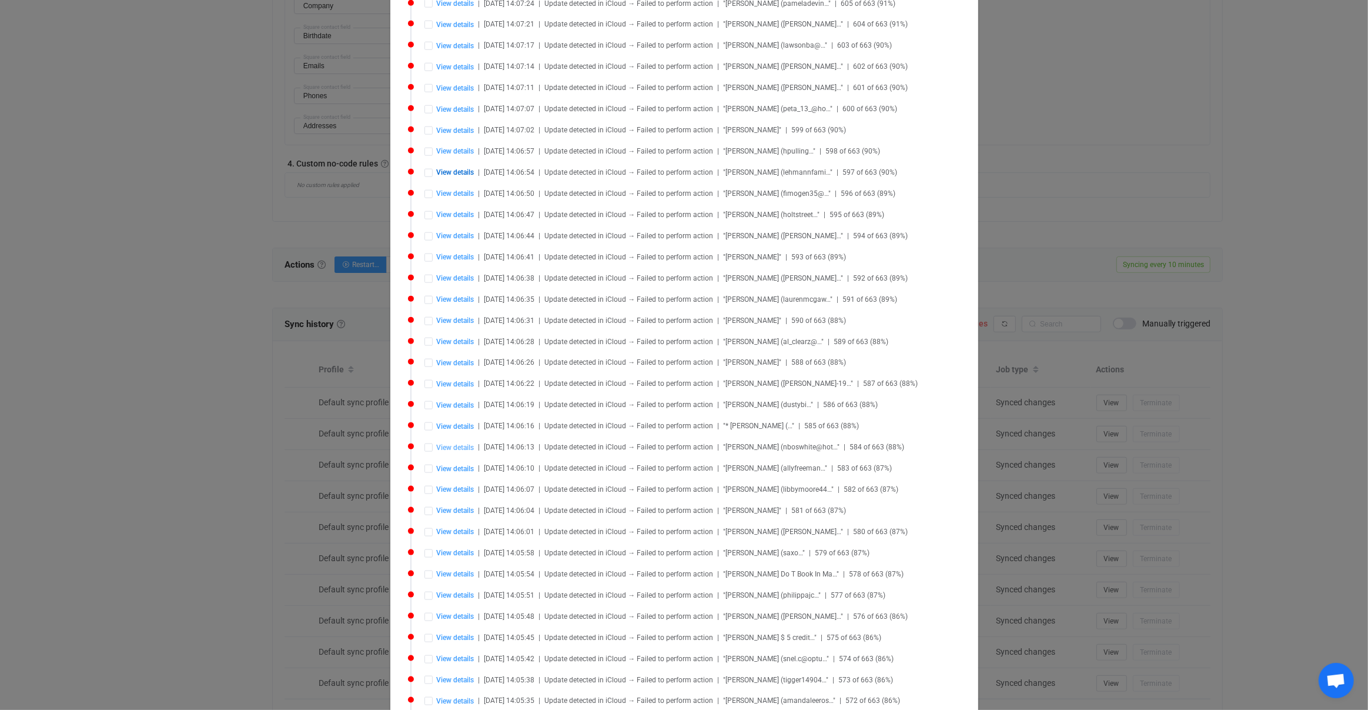
click at [461, 443] on span "View details" at bounding box center [456, 447] width 38 height 8
type input "Mary"
type input "WHITE"
type input "Mary WHITE"
type textarea "Name: MARY Surname: WHITE E-mail: nboswhite@hotmail.com Phone: 9944 0714 Mobile…"
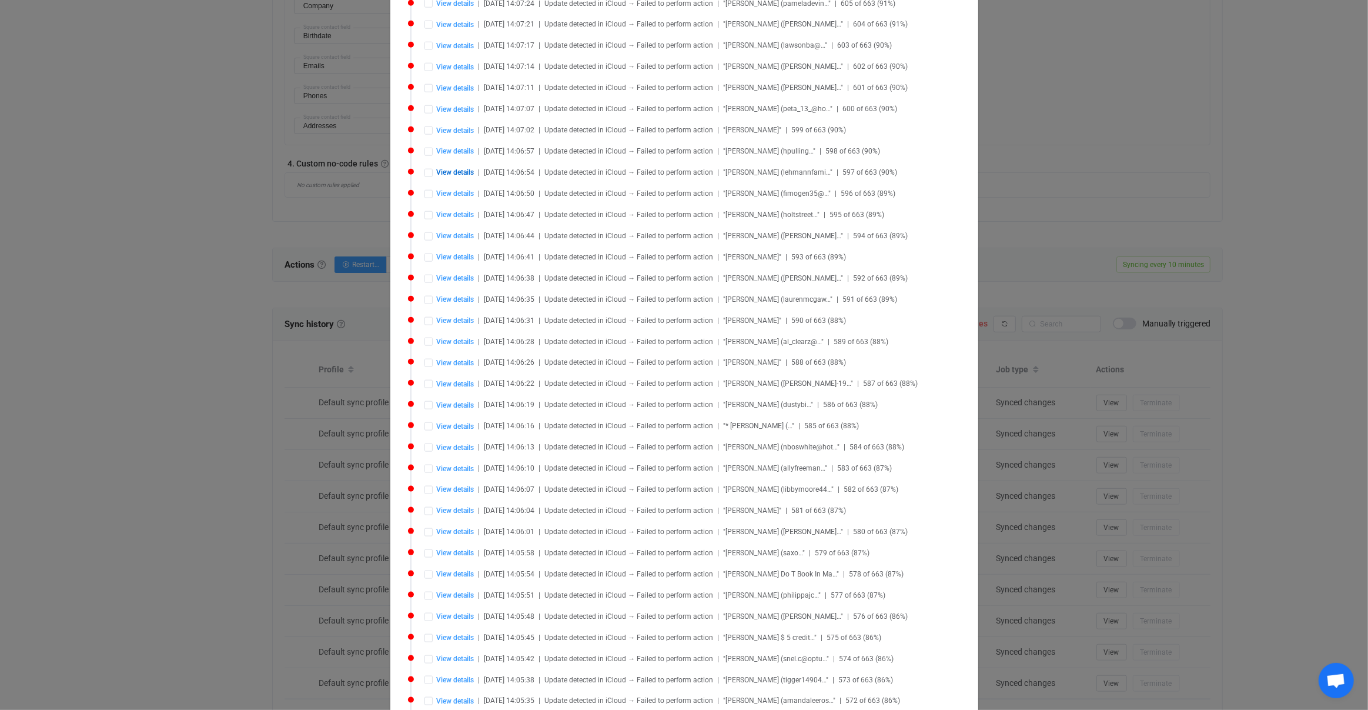
type input "spray tan"
type input "Julia"
type input "nboswhite@hotmail.com"
type input "9944 0714"
type input "0412 738 879"
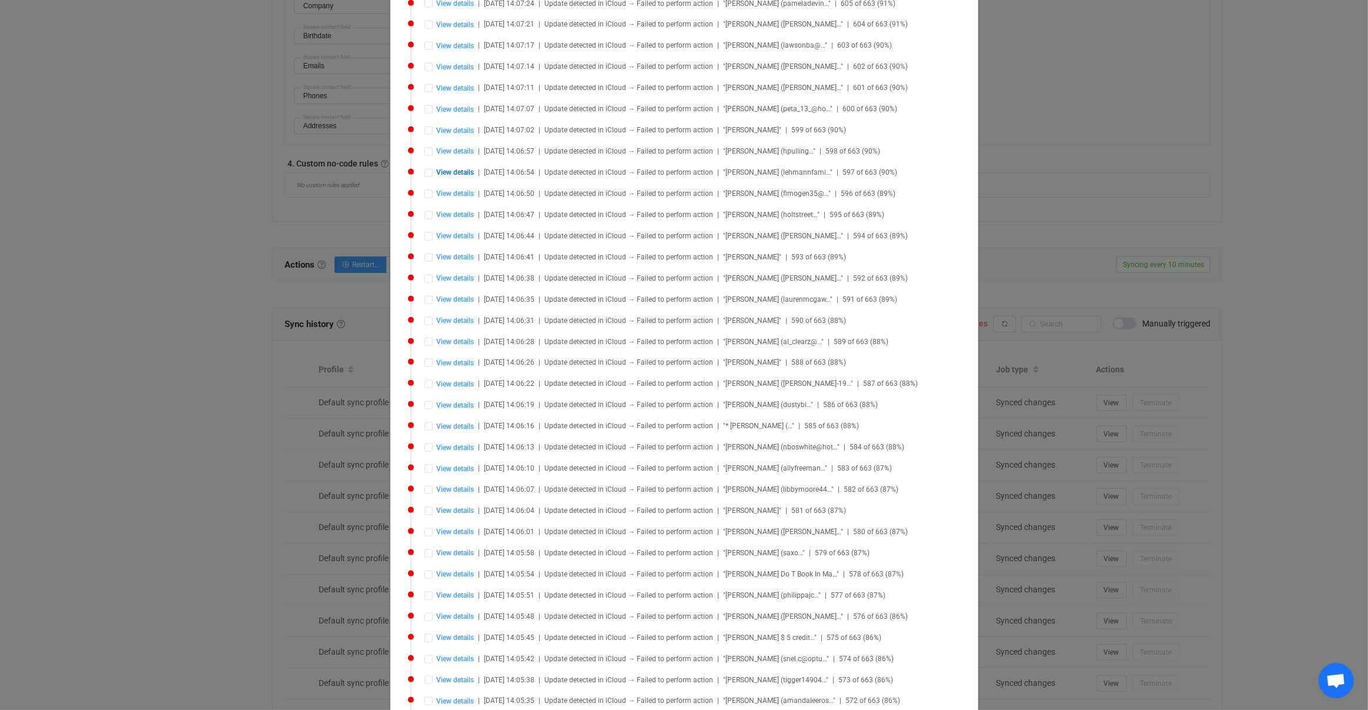
type input "NmI2NGI2MTItMjAwZi00Y2MyLTg0ZjgtZjU3MWQwMjE0ZTkz.vcf"
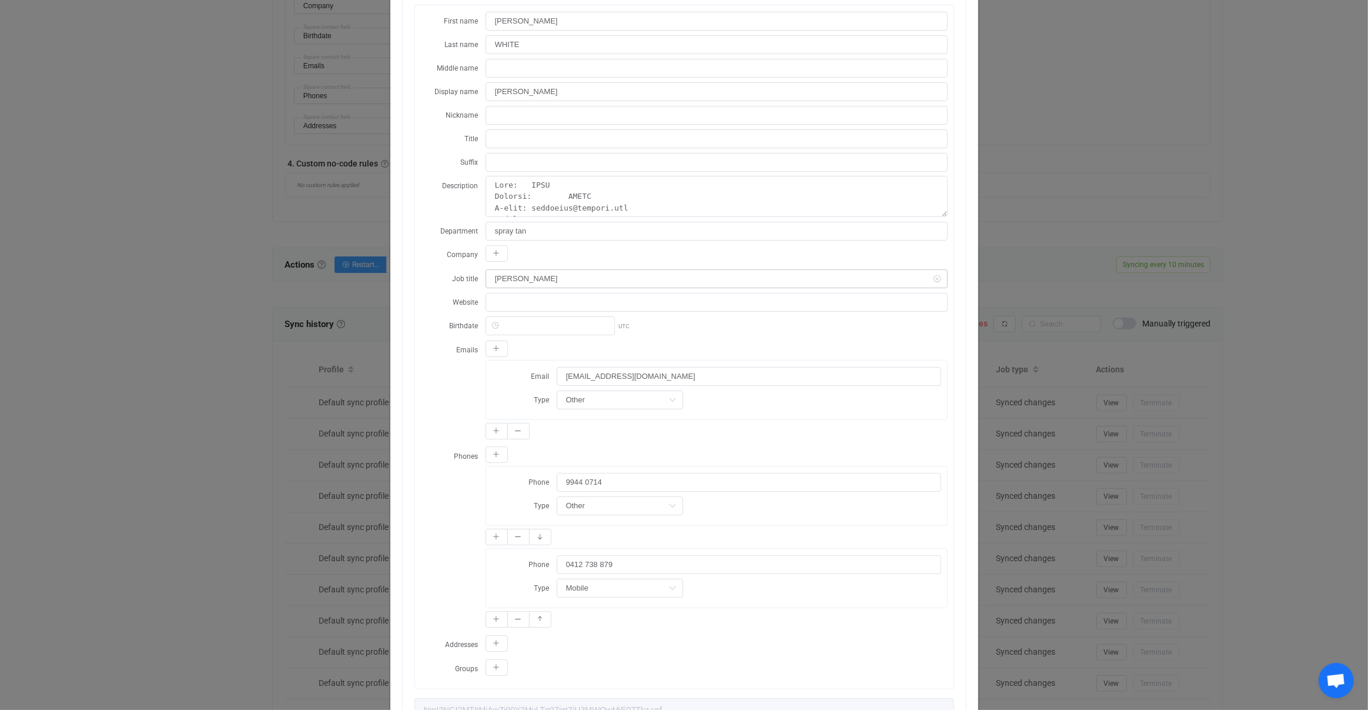
scroll to position [202, 0]
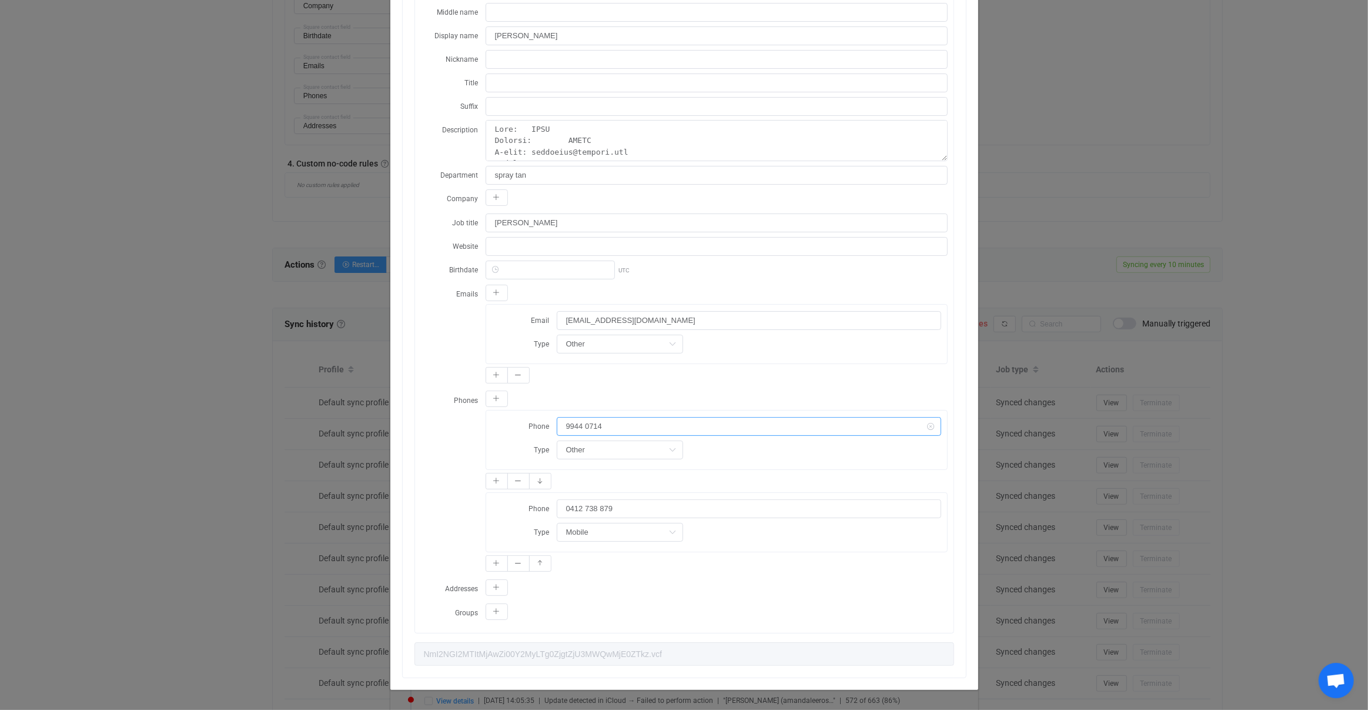
drag, startPoint x: 616, startPoint y: 420, endPoint x: 508, endPoint y: 416, distance: 108.3
click at [510, 416] on div "Phone 9944 0714" at bounding box center [716, 425] width 449 height 19
click at [307, 472] on div "Resync Show JSON An error while creating Square customer: (phone_number) Provid…" at bounding box center [684, 355] width 1368 height 710
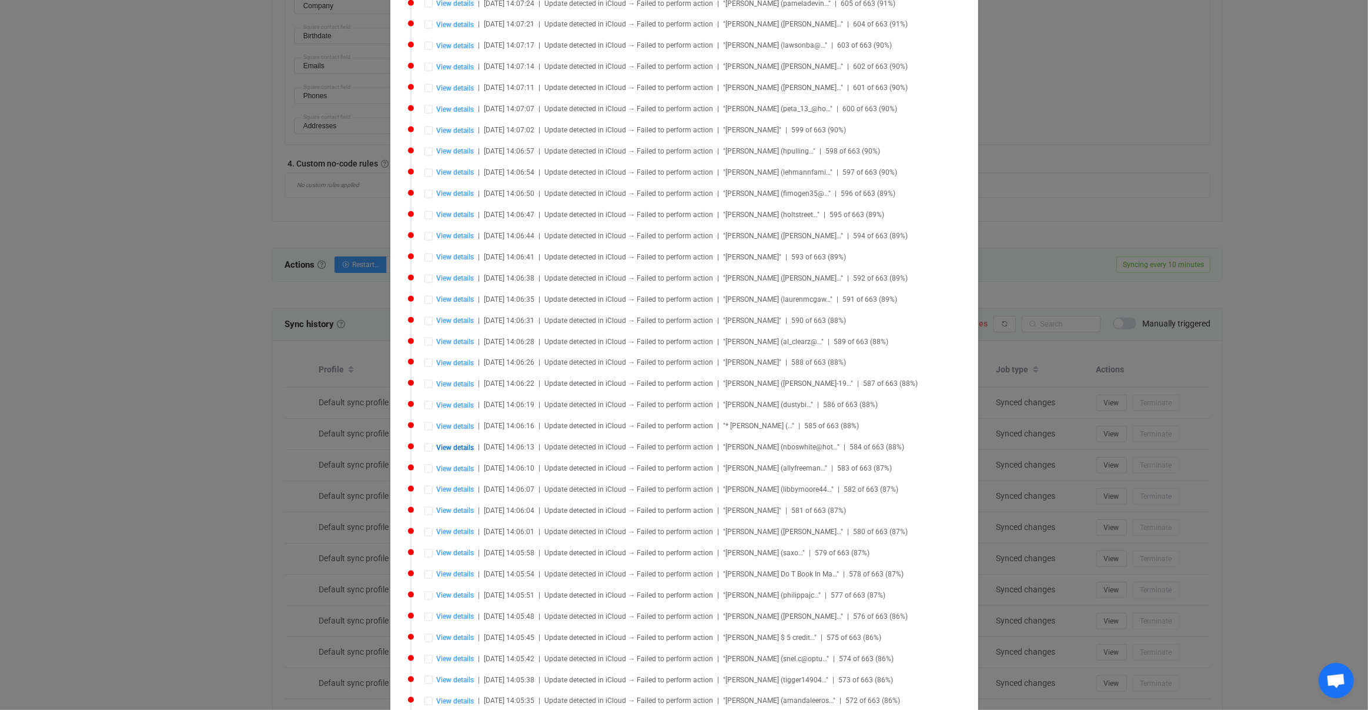
click at [304, 344] on div "Syncing issues Delete all Retry all View details | 2025-08-26 21:38:47 | Update…" at bounding box center [684, 355] width 1368 height 710
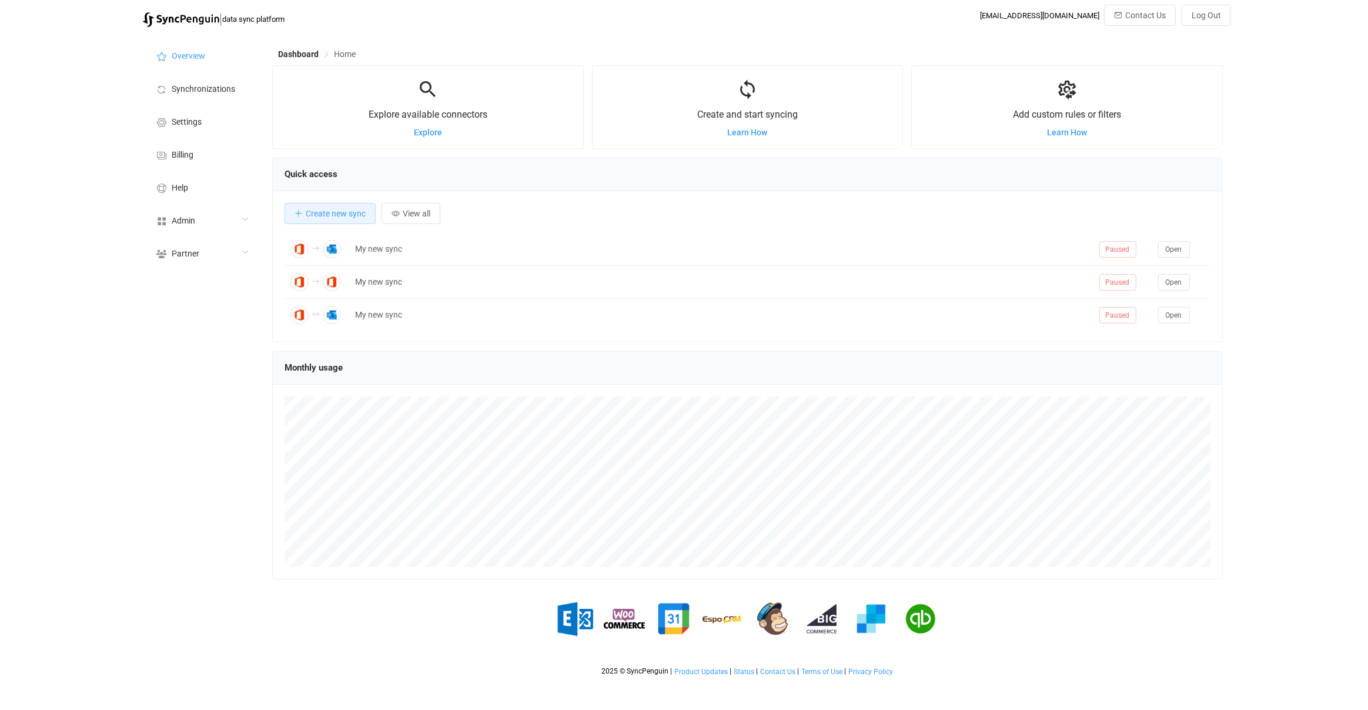
scroll to position [227, 951]
click at [223, 209] on div "Admin" at bounding box center [202, 219] width 118 height 33
click at [195, 337] on li "Users" at bounding box center [202, 338] width 118 height 29
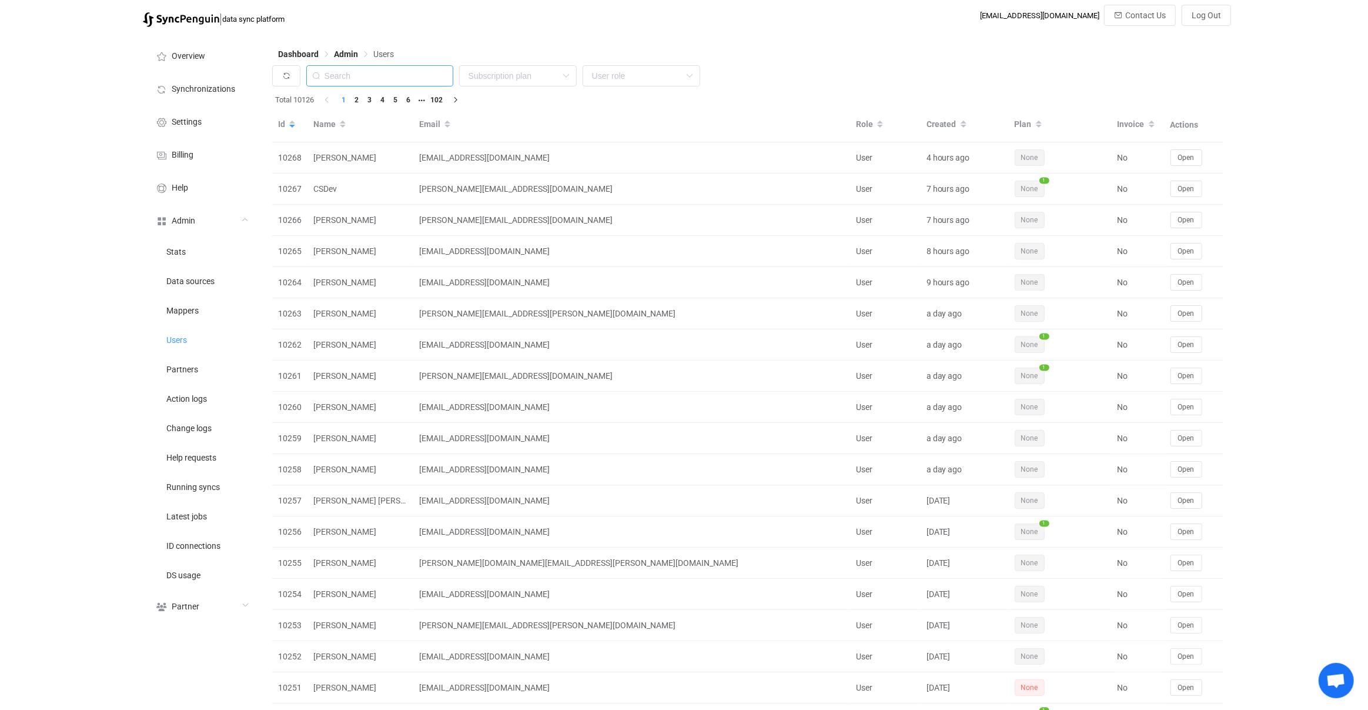
click at [382, 81] on input "text" at bounding box center [379, 75] width 147 height 21
paste input "[PERSON_NAME][EMAIL_ADDRESS][PERSON_NAME][DOMAIN_NAME]"
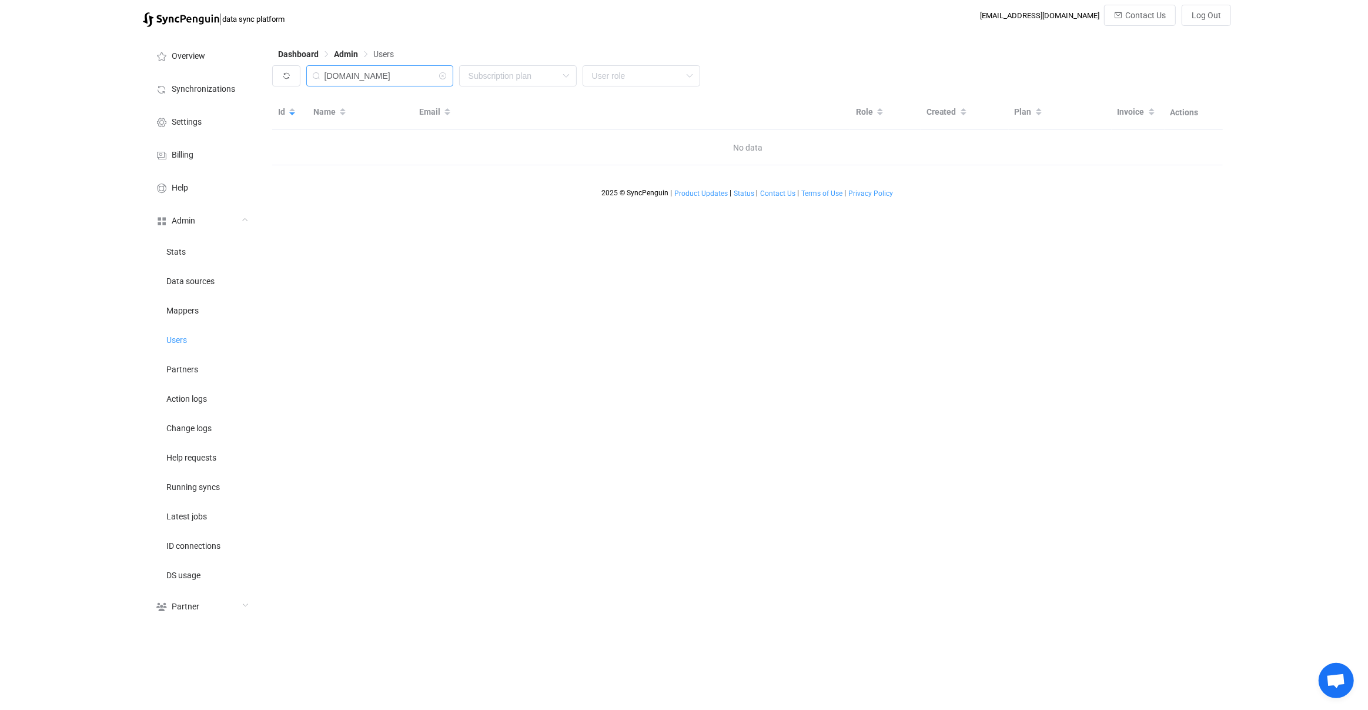
type input "[DOMAIN_NAME]"
